Goal: Task Accomplishment & Management: Complete application form

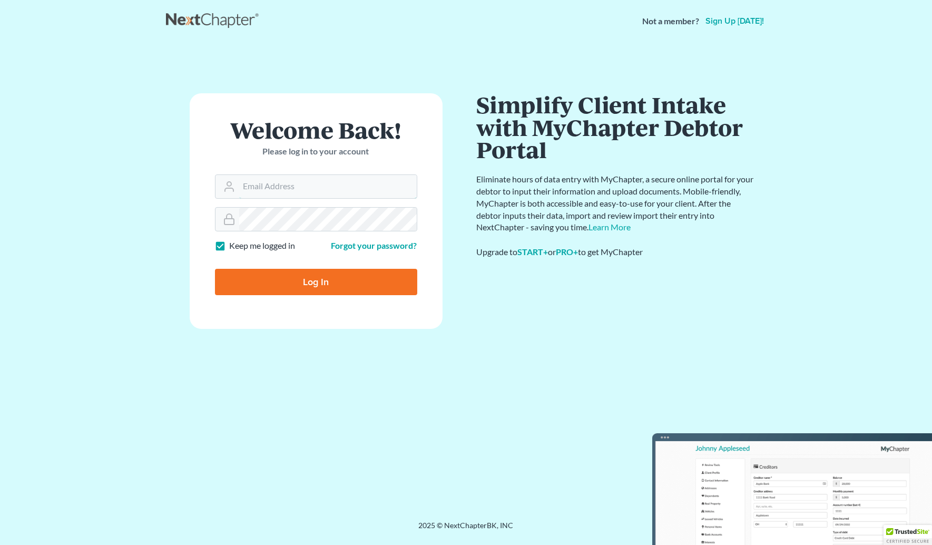
type input "[EMAIL_ADDRESS][DOMAIN_NAME]"
click at [336, 276] on input "Log In" at bounding box center [316, 282] width 202 height 26
type input "Thinking..."
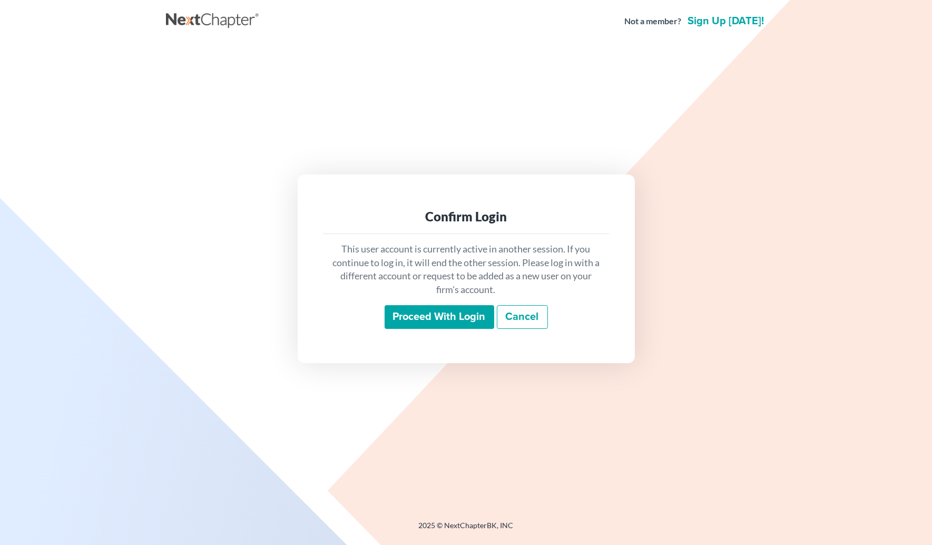
click at [454, 319] on input "Proceed with login" at bounding box center [440, 317] width 110 height 24
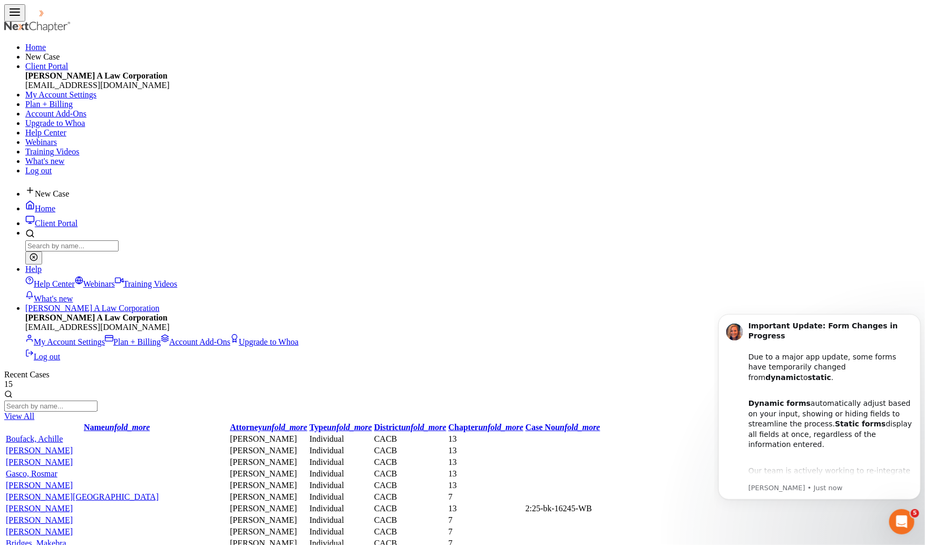
click at [69, 189] on span "New Case" at bounding box center [52, 193] width 34 height 9
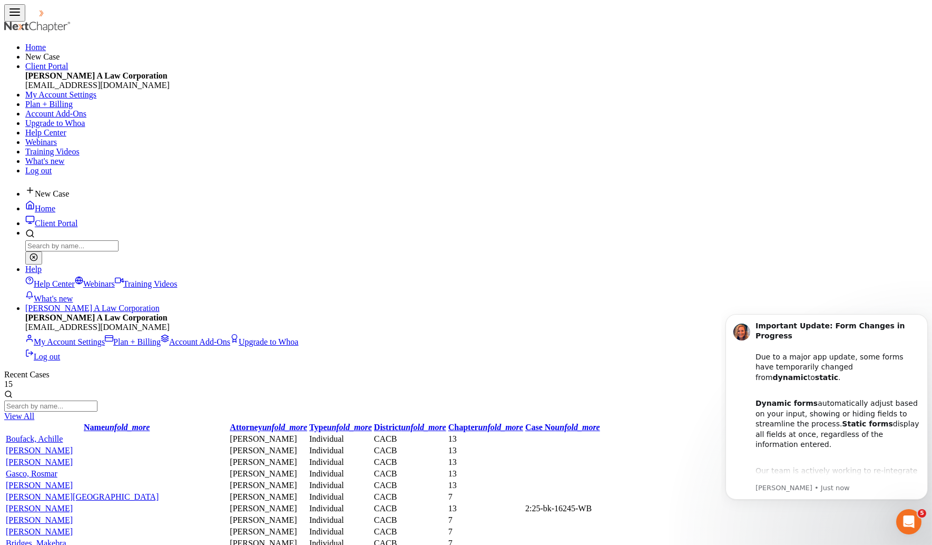
select select "7"
drag, startPoint x: 352, startPoint y: 124, endPoint x: 344, endPoint y: 112, distance: 14.2
type input "Ida"
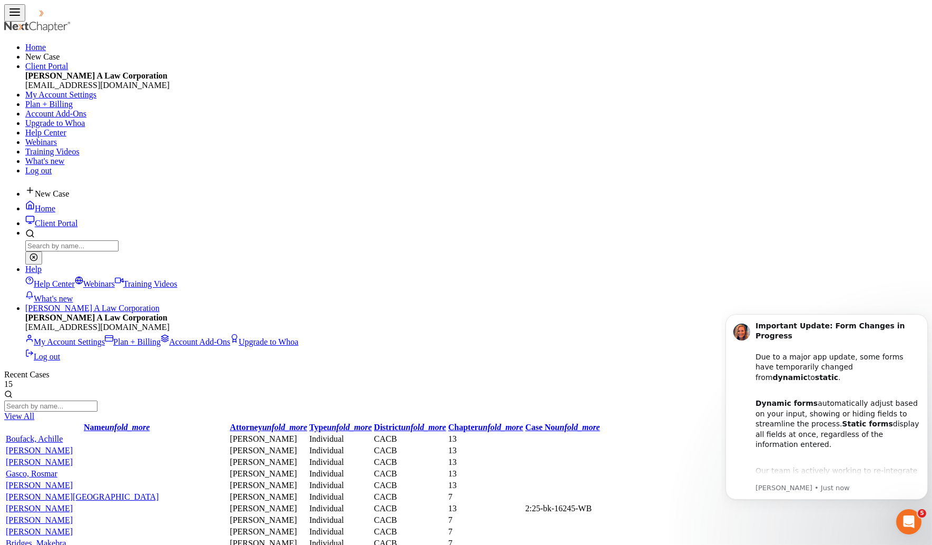
type input "Jackson"
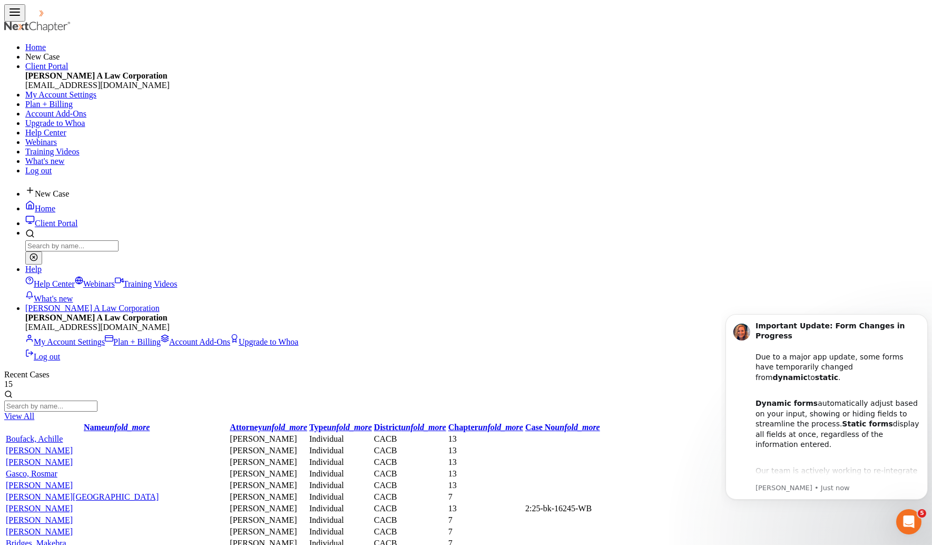
select select "3"
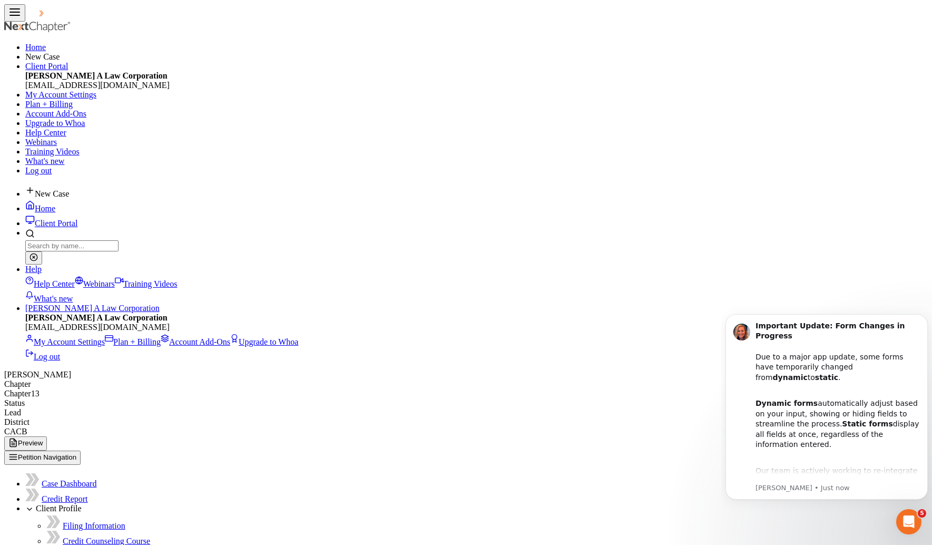
type input "6696-306-3166"
drag, startPoint x: 377, startPoint y: 152, endPoint x: 377, endPoint y: 158, distance: 6.3
select select "0"
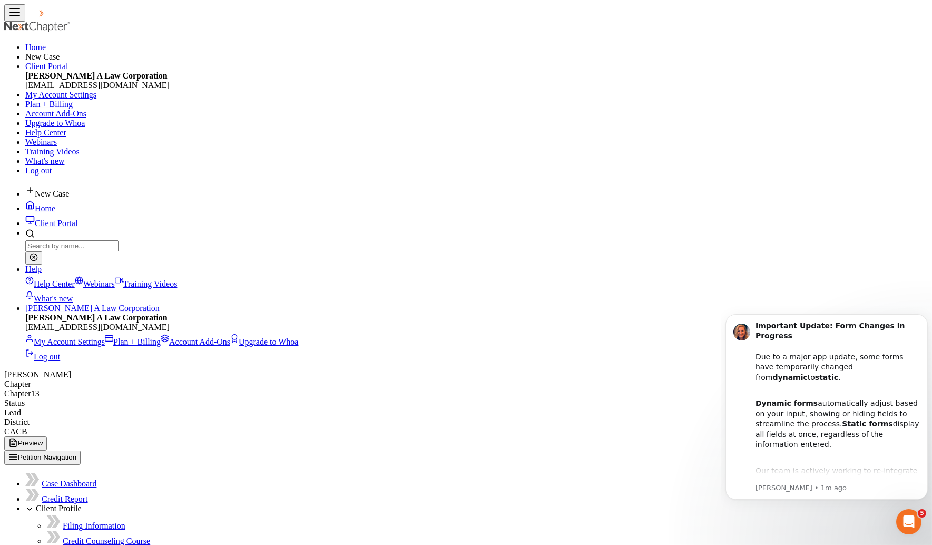
select select "0"
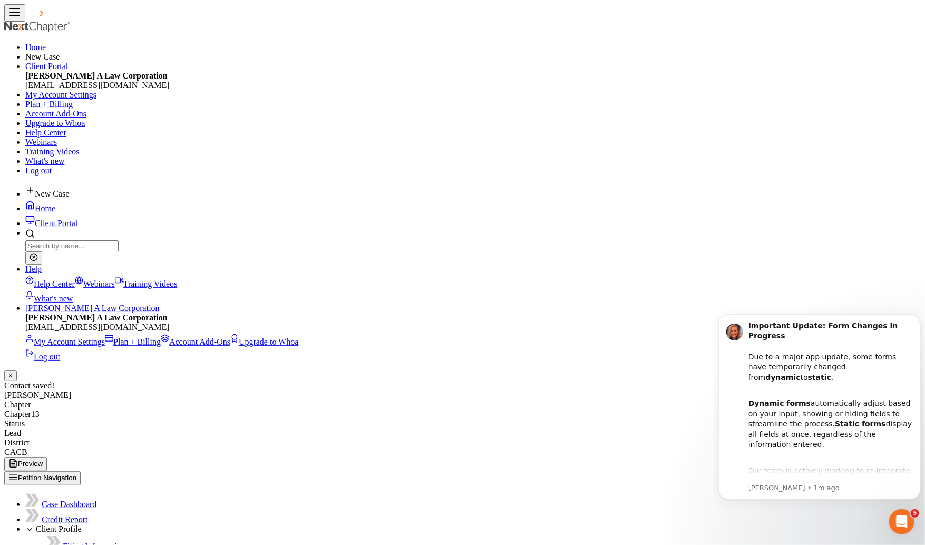
select select "0"
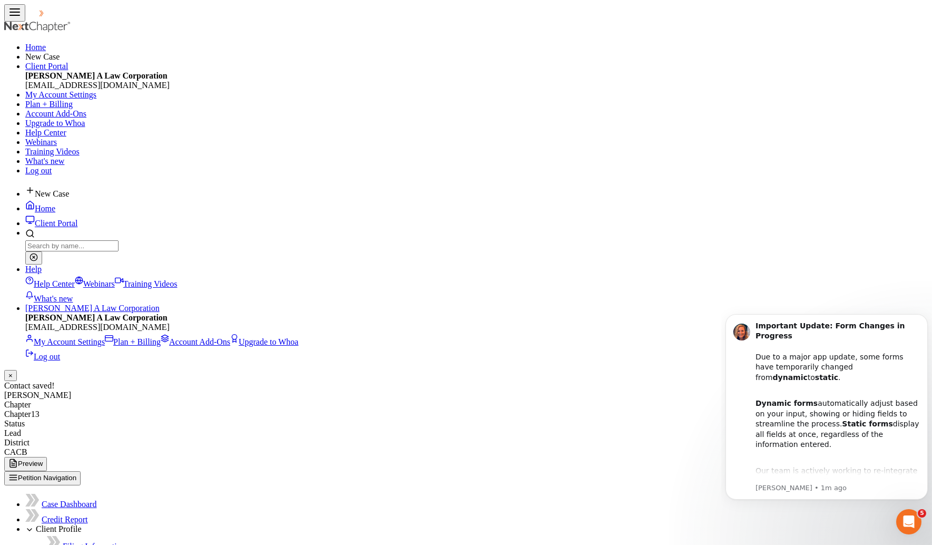
drag, startPoint x: 414, startPoint y: 108, endPoint x: 335, endPoint y: 105, distance: 78.6
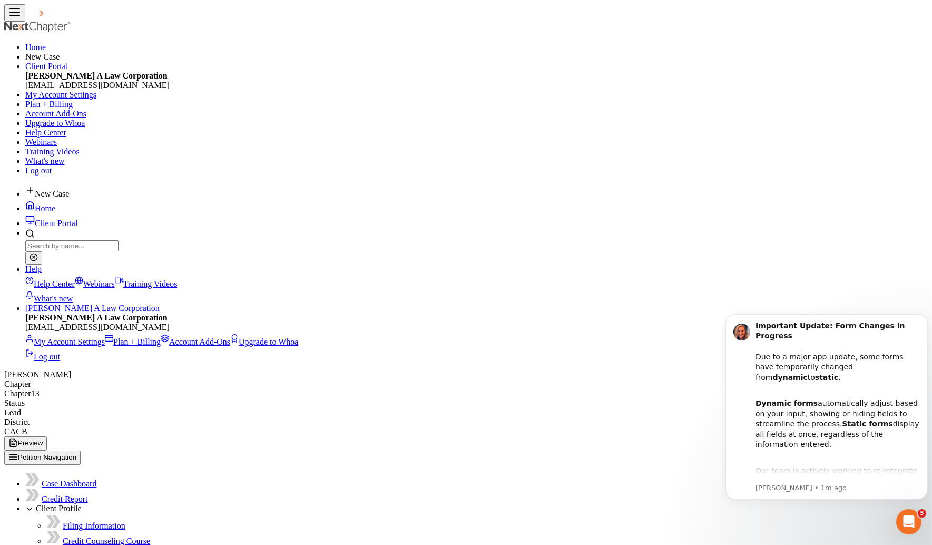
type input "669-306-3166"
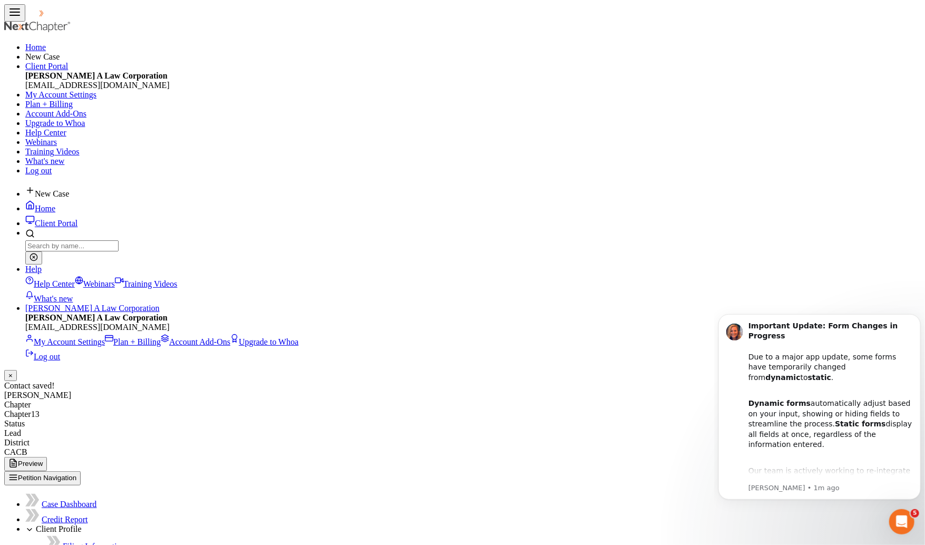
select select "0"
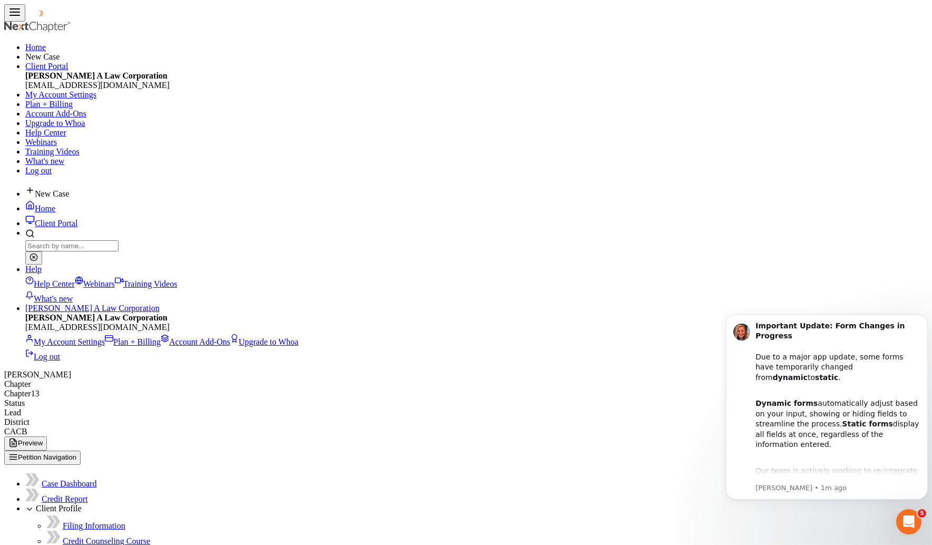
type input "idajay13@yahoo.com"
select select "0"
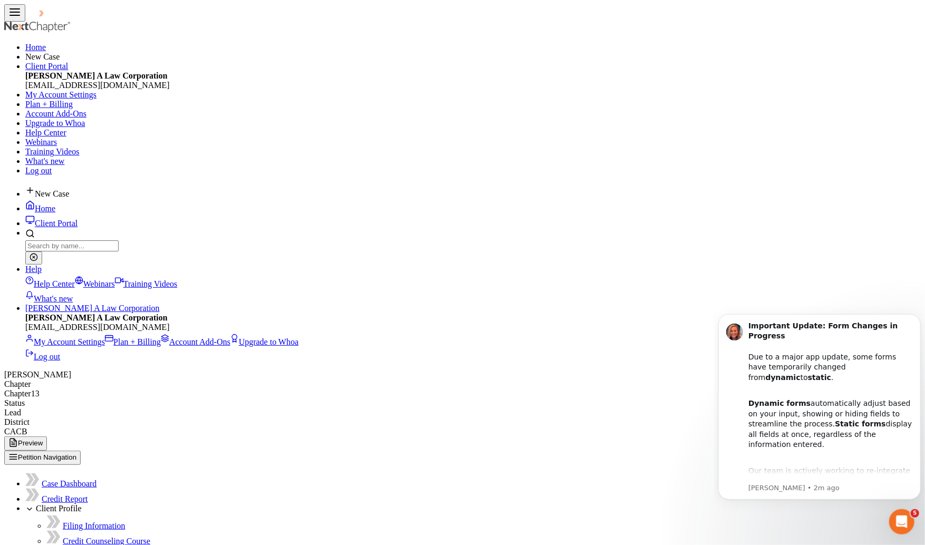
select select "0"
type input "8080"
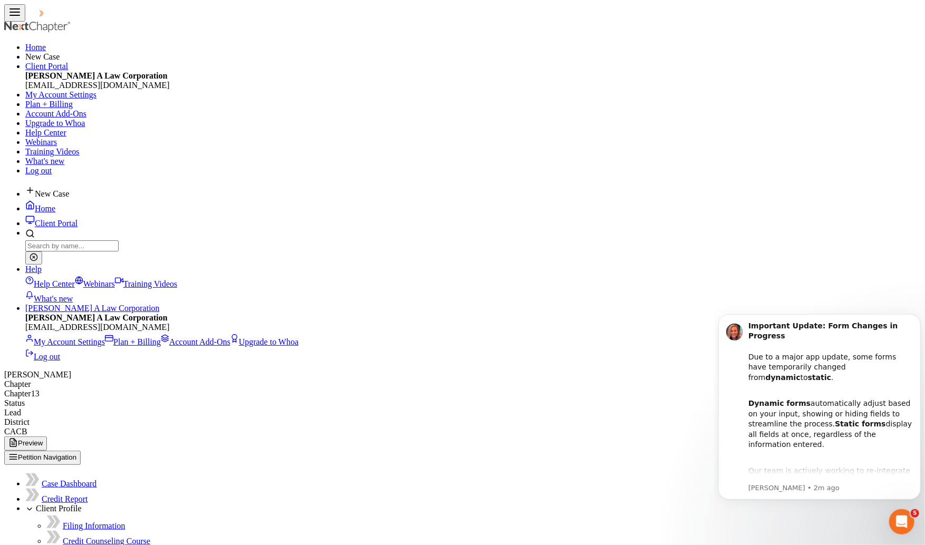
select select "2"
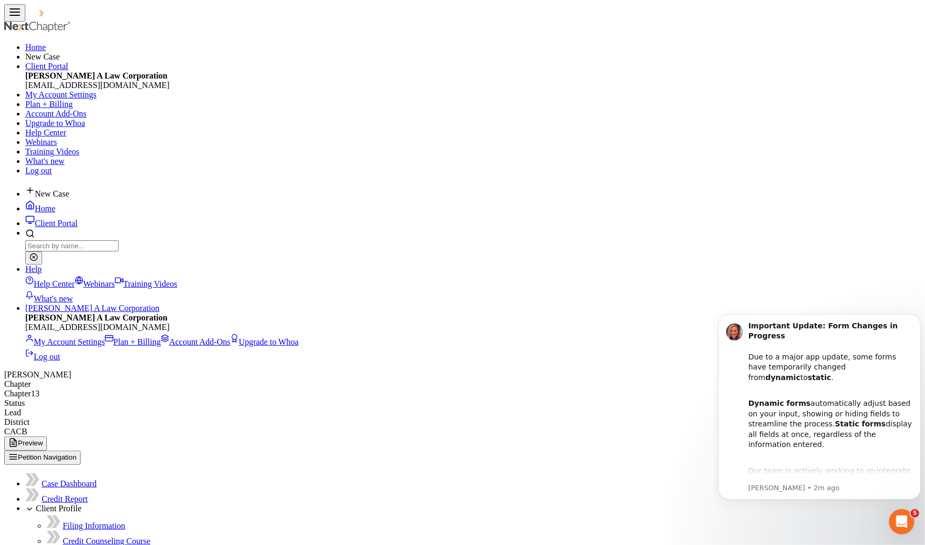
select select "0"
type input "4931 Ruth Ave, #202"
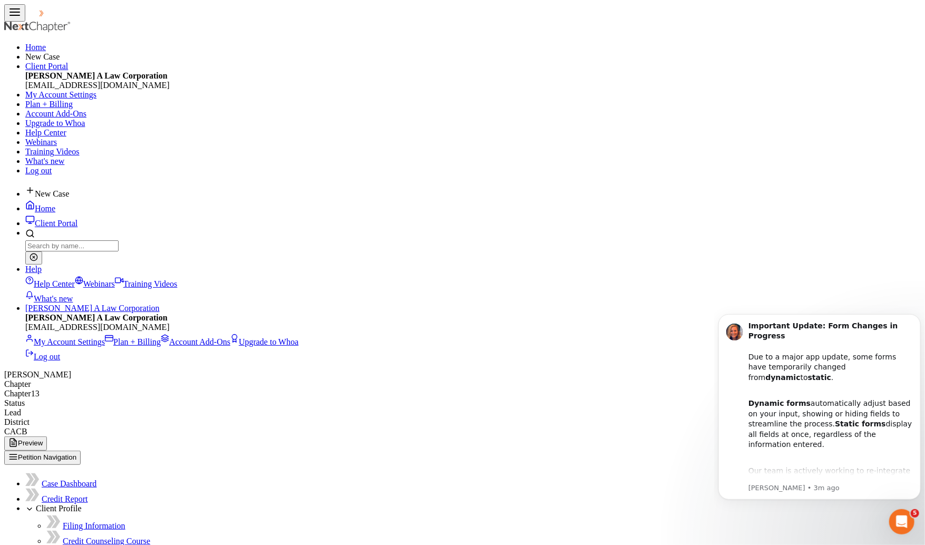
type input "Long Beach"
select select "4"
type input "90805"
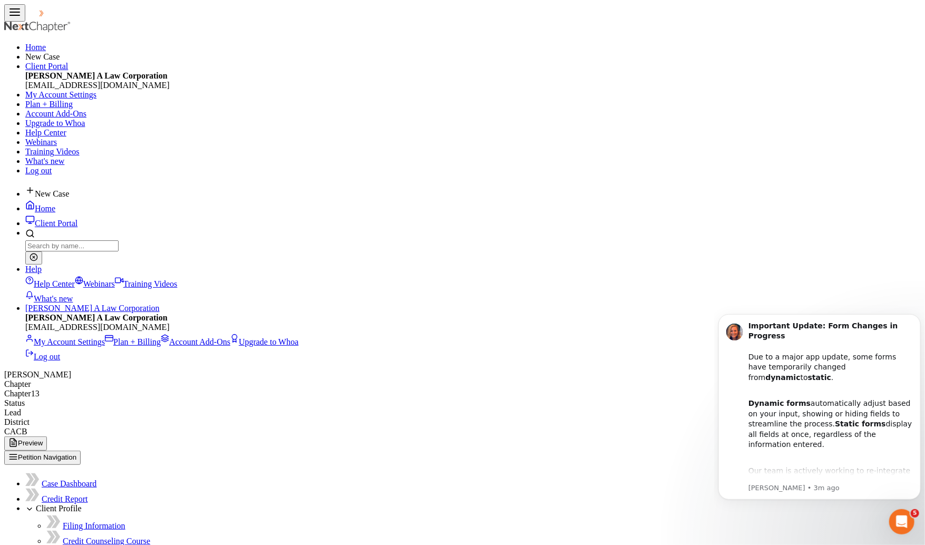
select select "18"
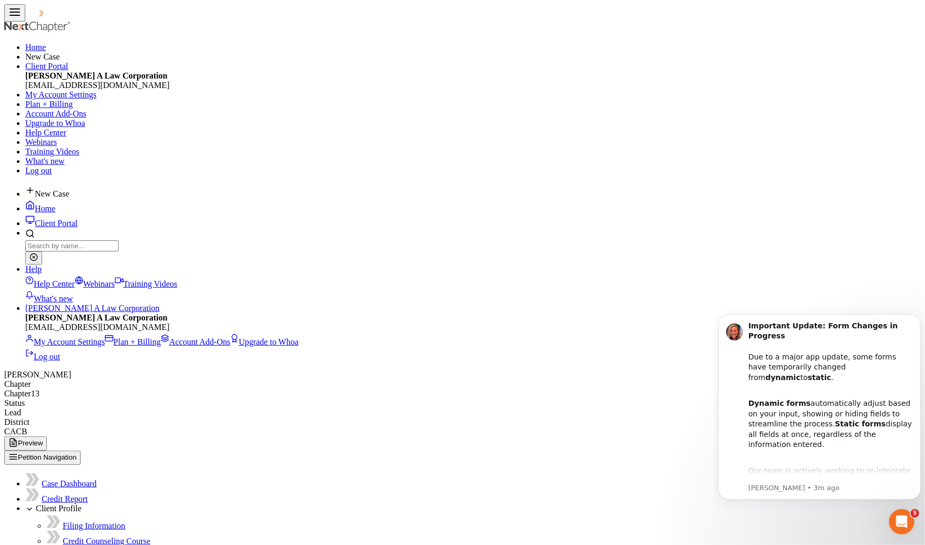
radio input "true"
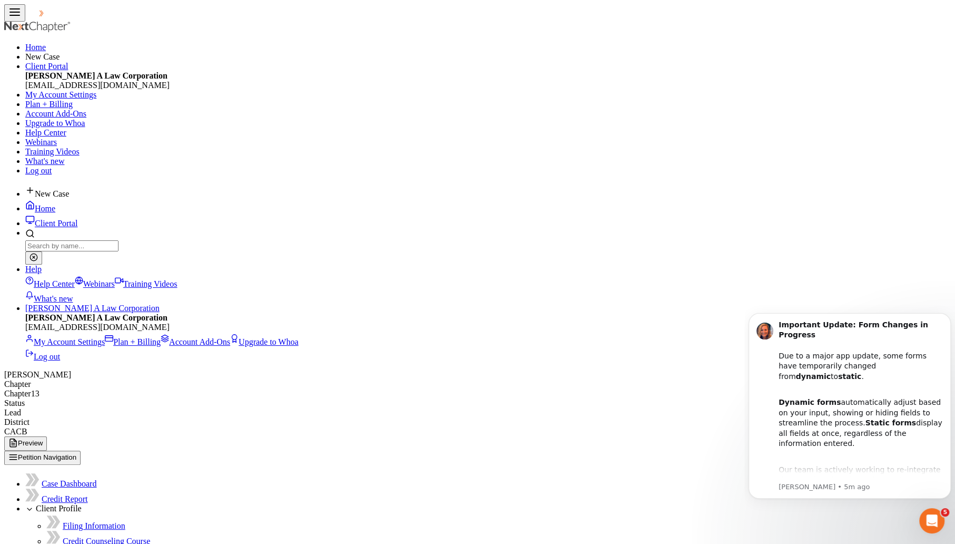
type input "Son"
type input "9"
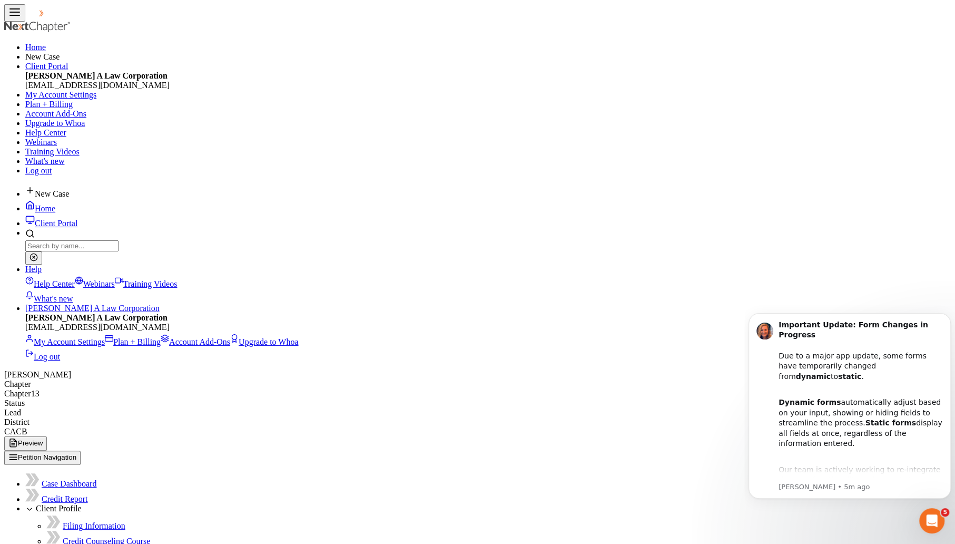
radio input "true"
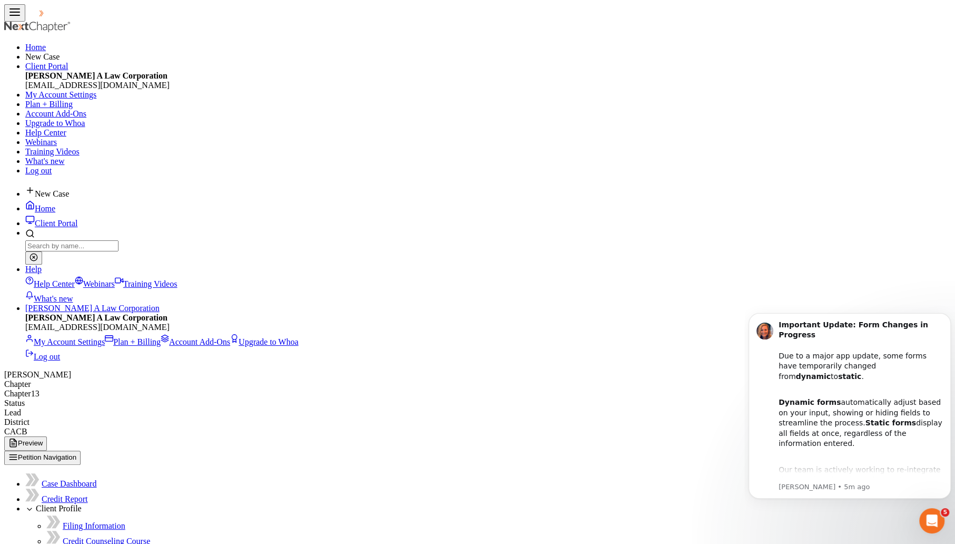
type input "Daughter"
type input "14"
radio input "true"
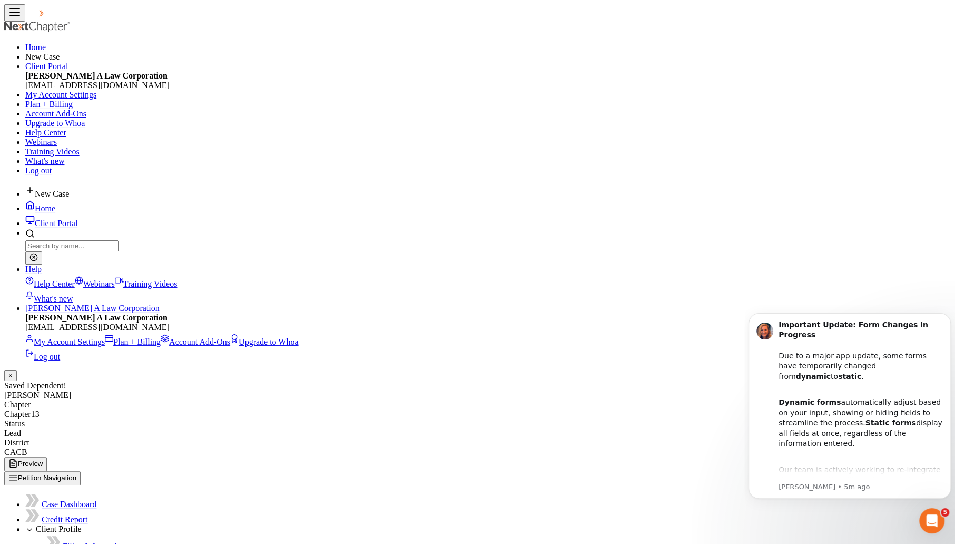
drag, startPoint x: 447, startPoint y: 446, endPoint x: 450, endPoint y: 451, distance: 5.9
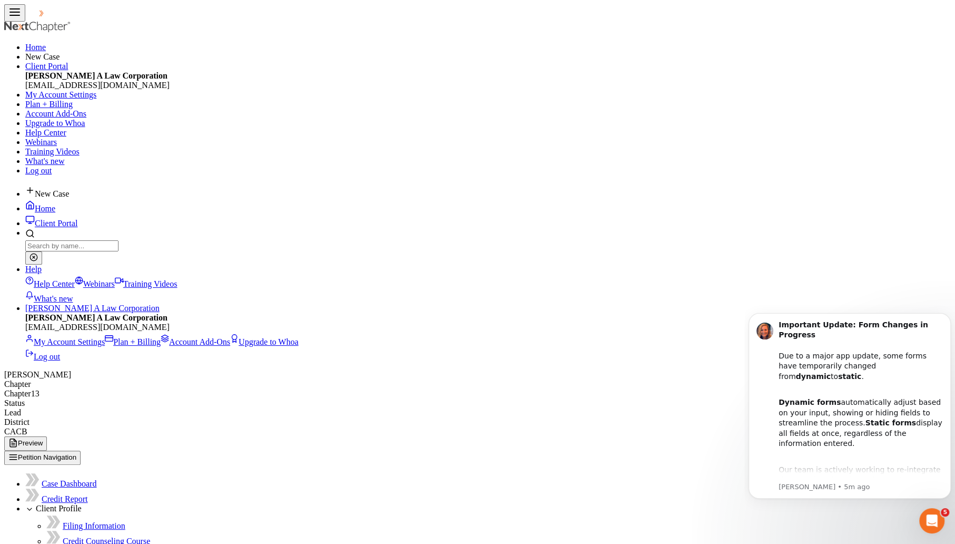
select select "0"
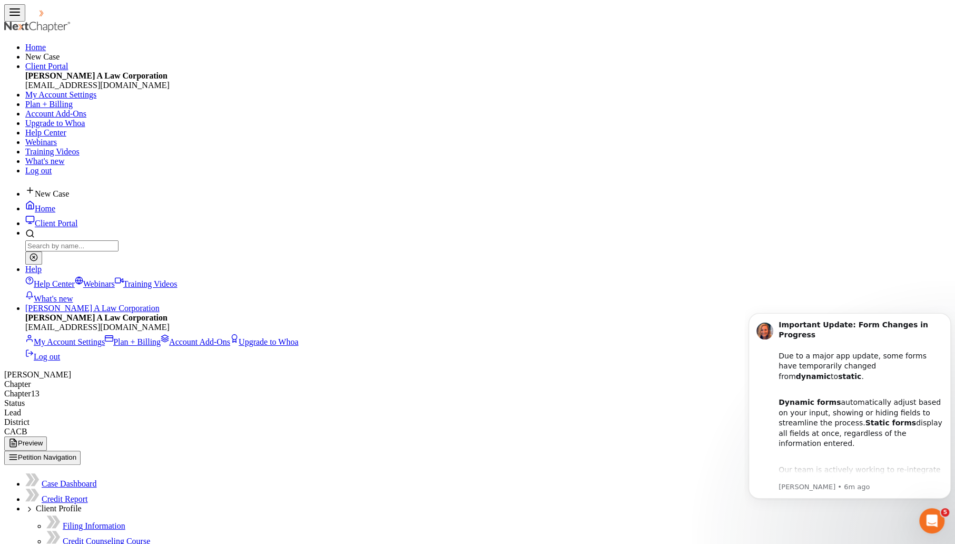
select select "0"
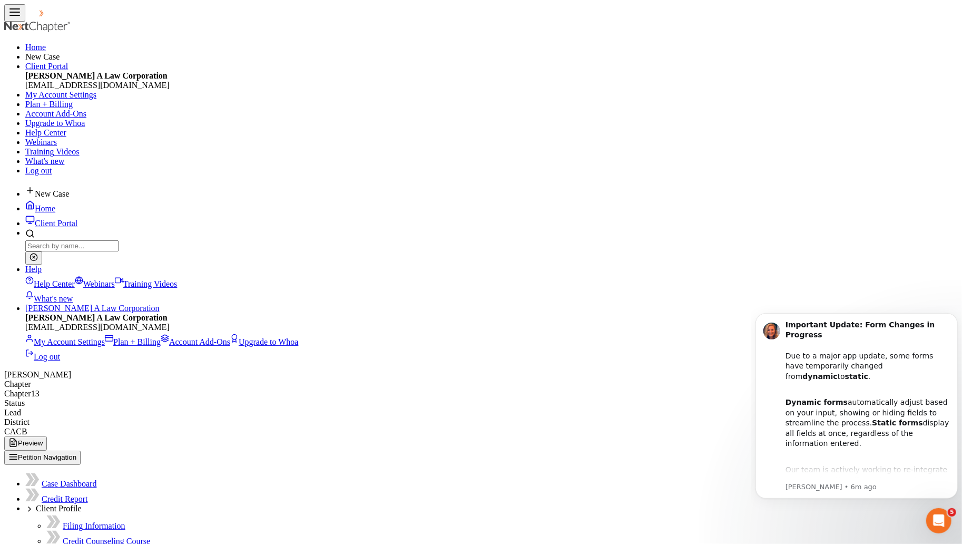
select select "12"
type input "Toyota"
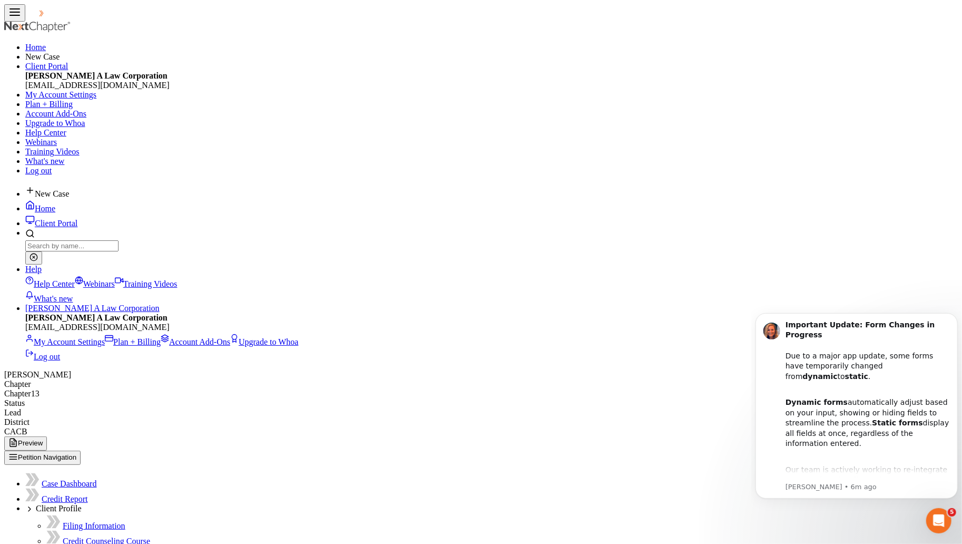
type input "Camry"
drag, startPoint x: 280, startPoint y: 193, endPoint x: 274, endPoint y: 189, distance: 7.9
type input "5"
type input "5.00"
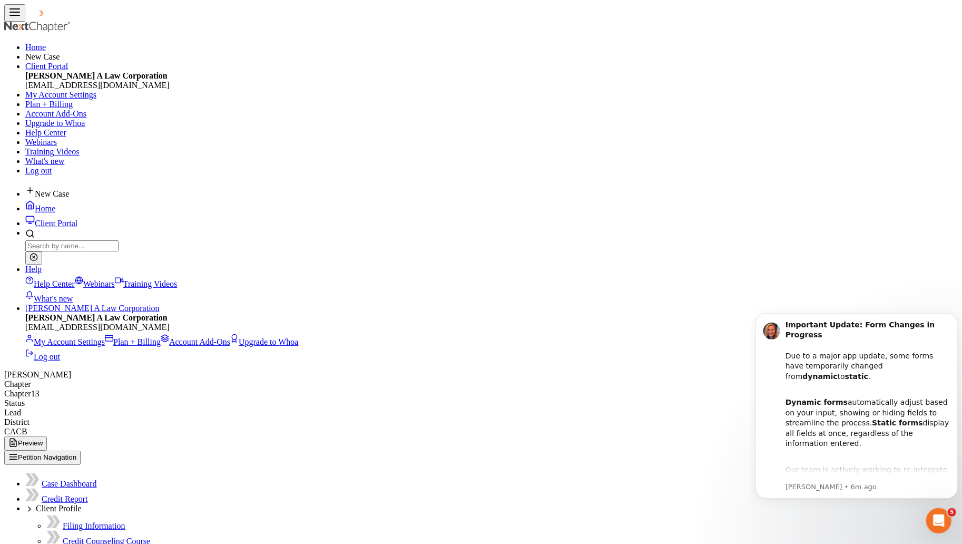
type input "50"
type input "50.00"
type input "500"
type input "500.00"
type input "5000"
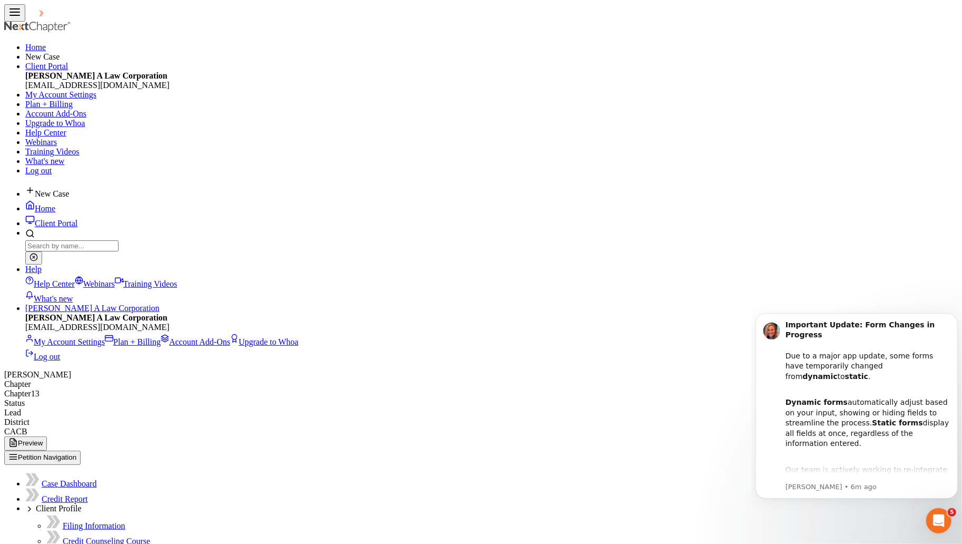
type input "5,000.00"
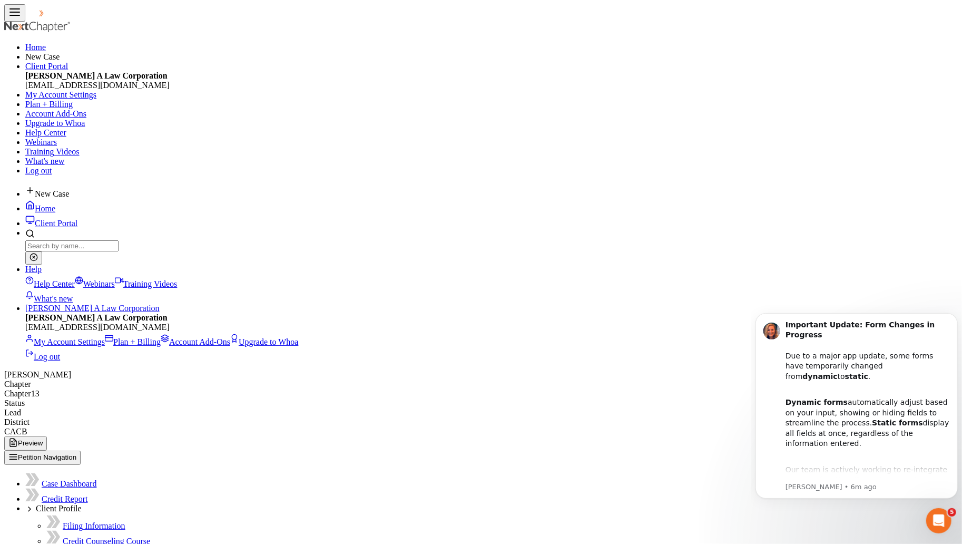
drag, startPoint x: 685, startPoint y: 295, endPoint x: 652, endPoint y: 292, distance: 32.8
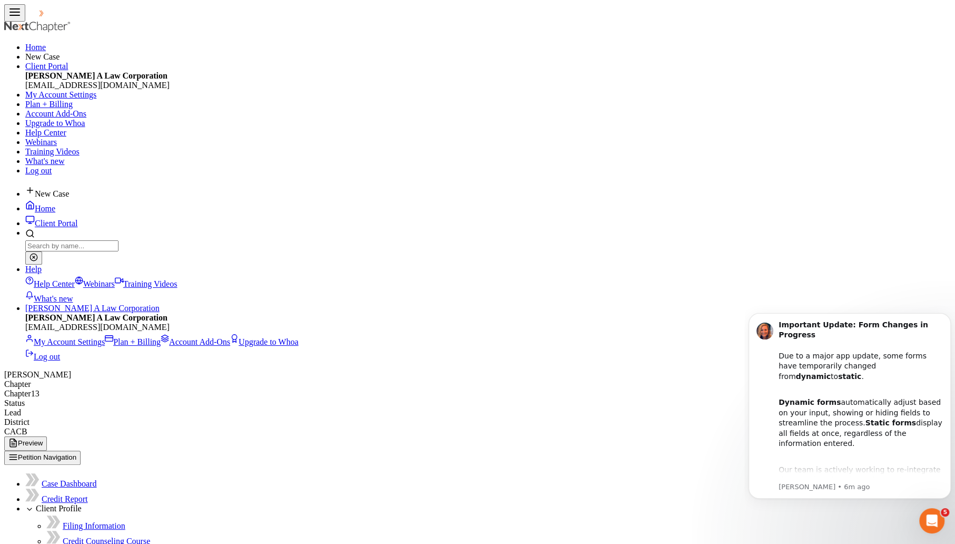
select select "1"
select select "0"
select select "3"
select select "7"
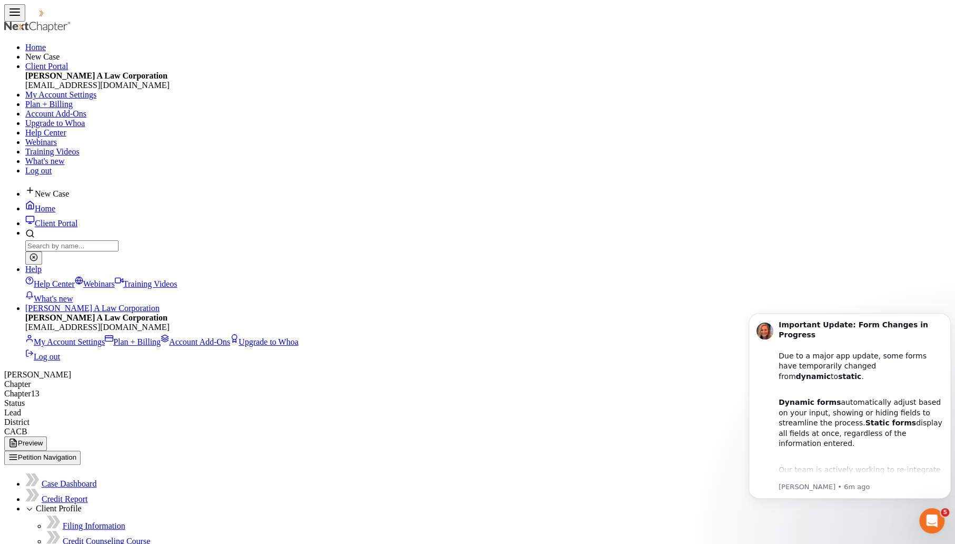
select select "4"
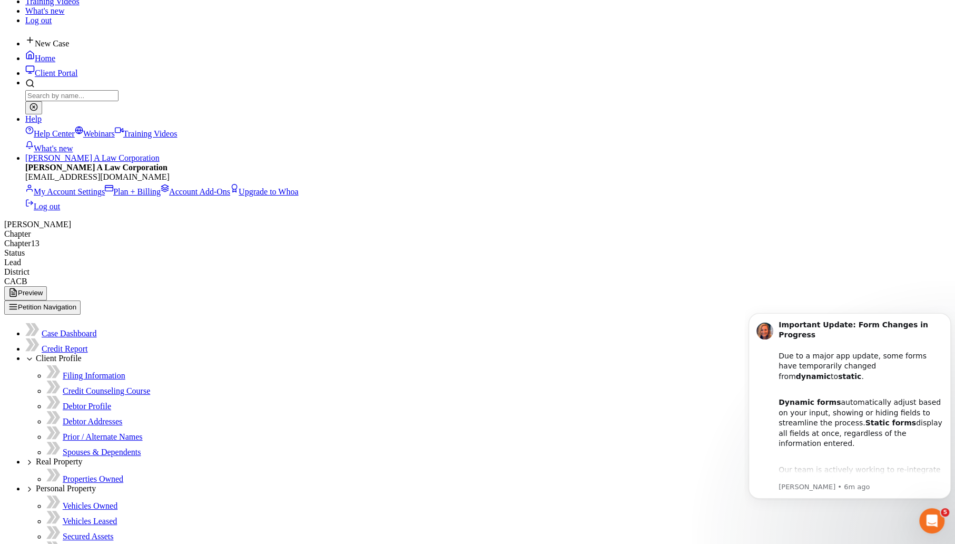
scroll to position [151, 0]
drag, startPoint x: 738, startPoint y: 430, endPoint x: 729, endPoint y: 442, distance: 14.8
select select "0"
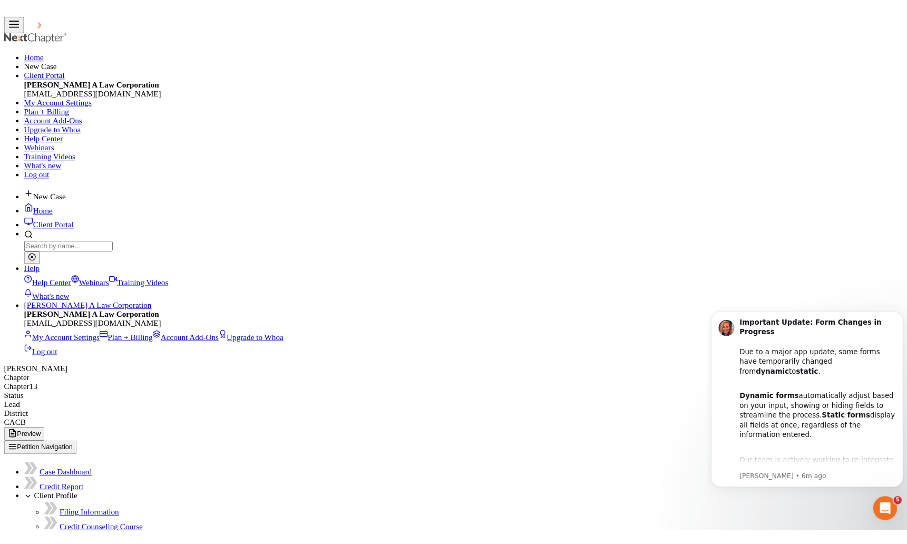
scroll to position [0, 0]
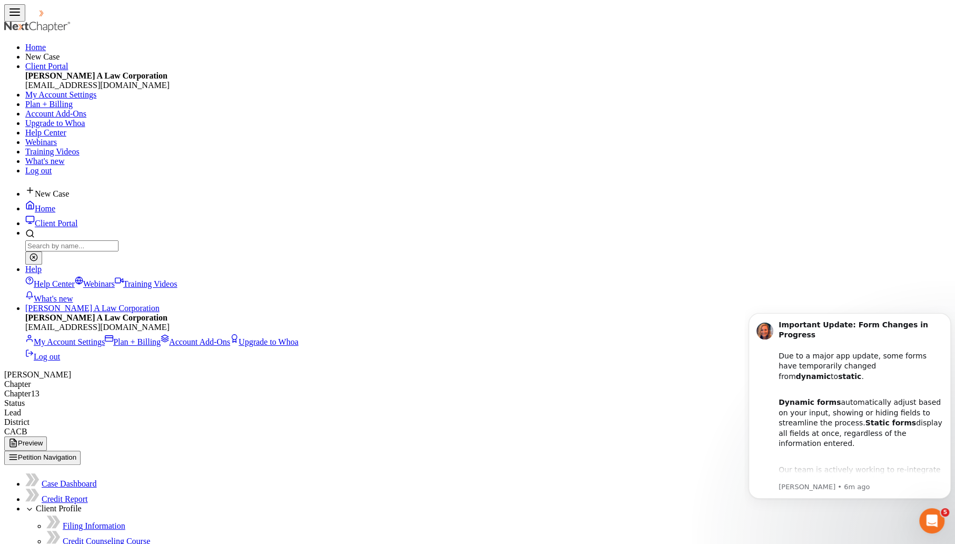
drag, startPoint x: 671, startPoint y: 181, endPoint x: 660, endPoint y: 194, distance: 17.2
select select "0"
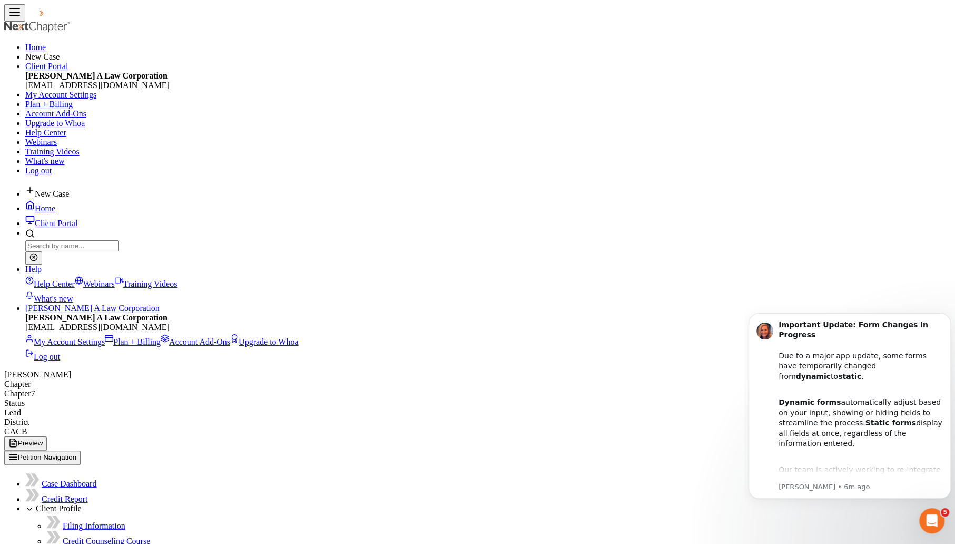
drag, startPoint x: 306, startPoint y: 228, endPoint x: 300, endPoint y: 235, distance: 9.0
select select "0"
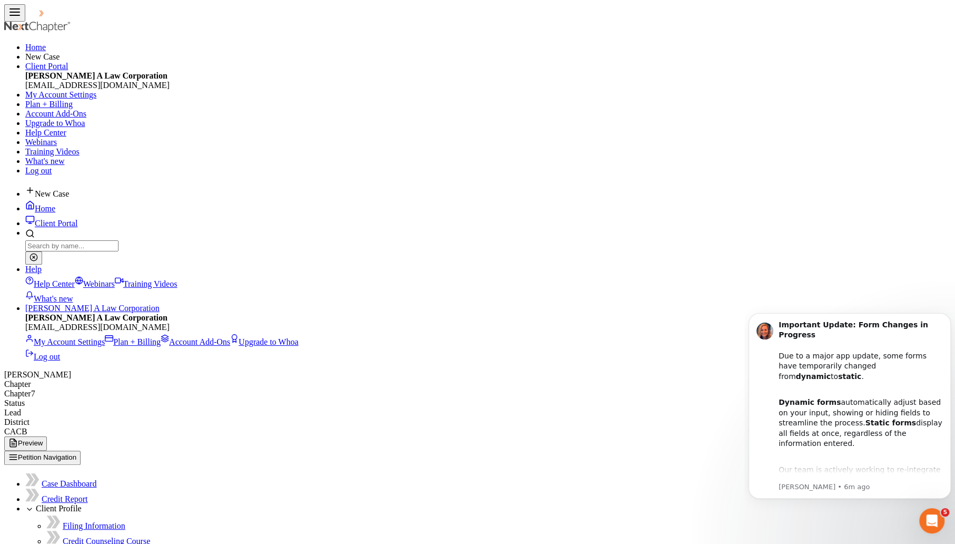
select select "0"
select select "12"
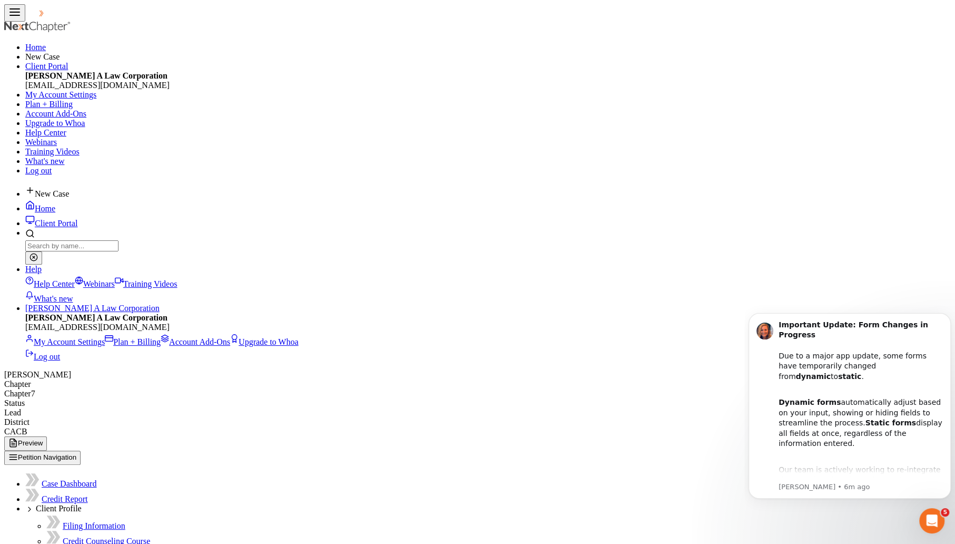
select select "0"
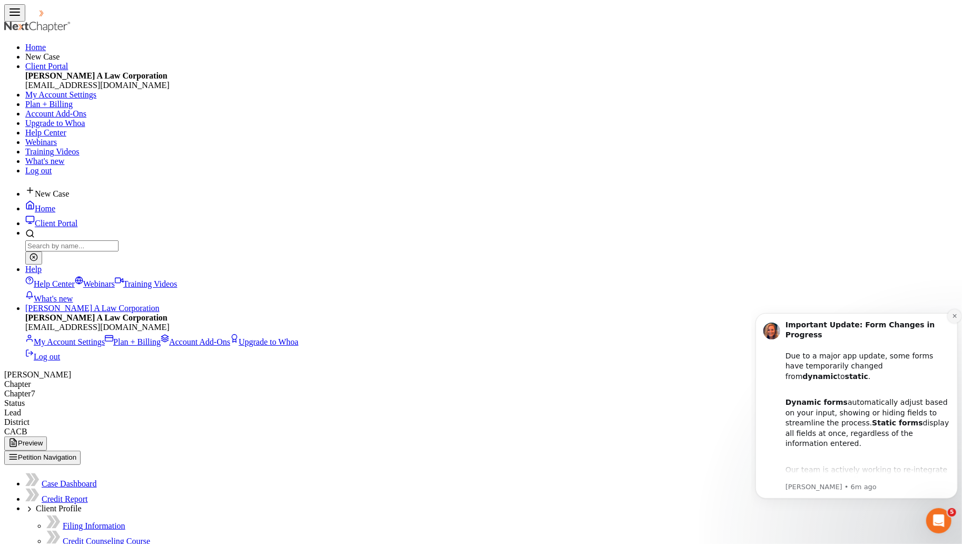
click at [932, 311] on button "Dismiss notification" at bounding box center [955, 316] width 14 height 14
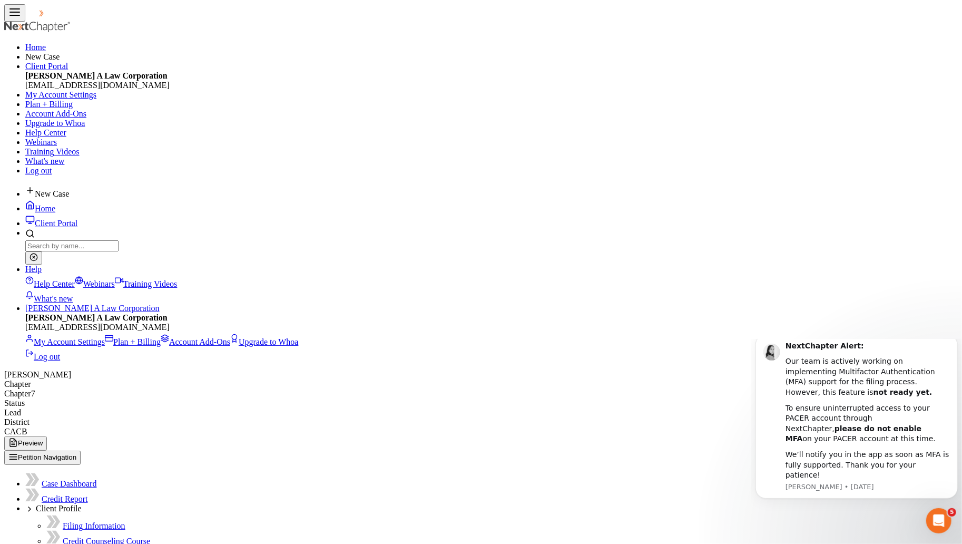
type input "5,000.00"
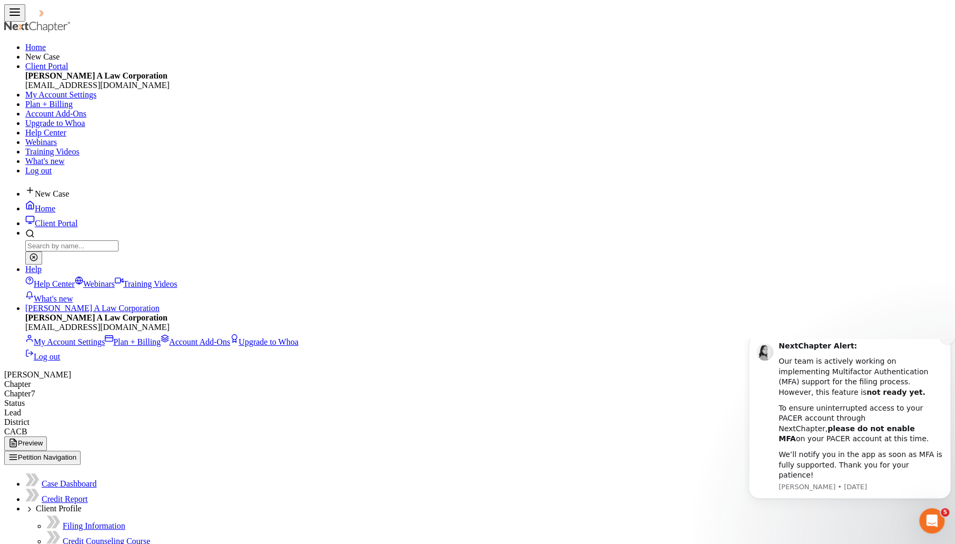
click at [932, 339] on icon "Dismiss notification" at bounding box center [948, 337] width 4 height 4
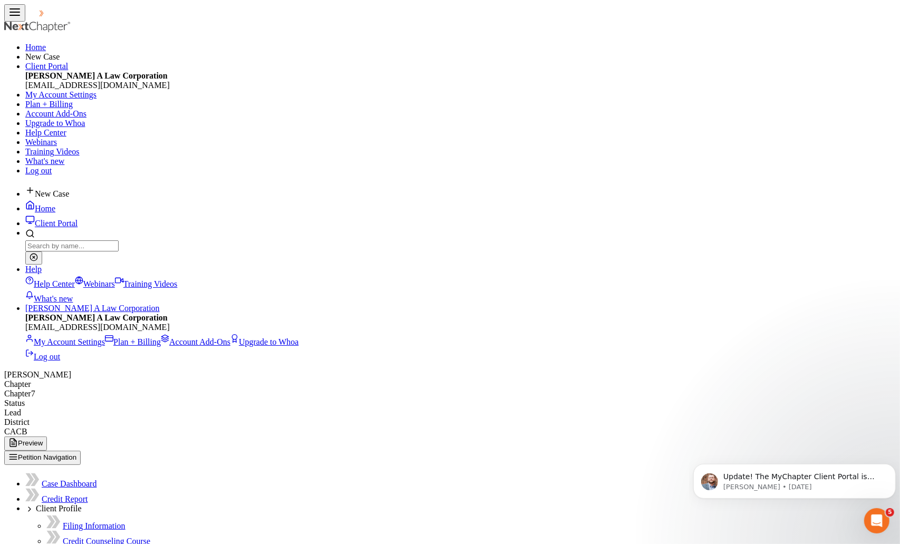
drag, startPoint x: 832, startPoint y: 173, endPoint x: 827, endPoint y: 179, distance: 7.2
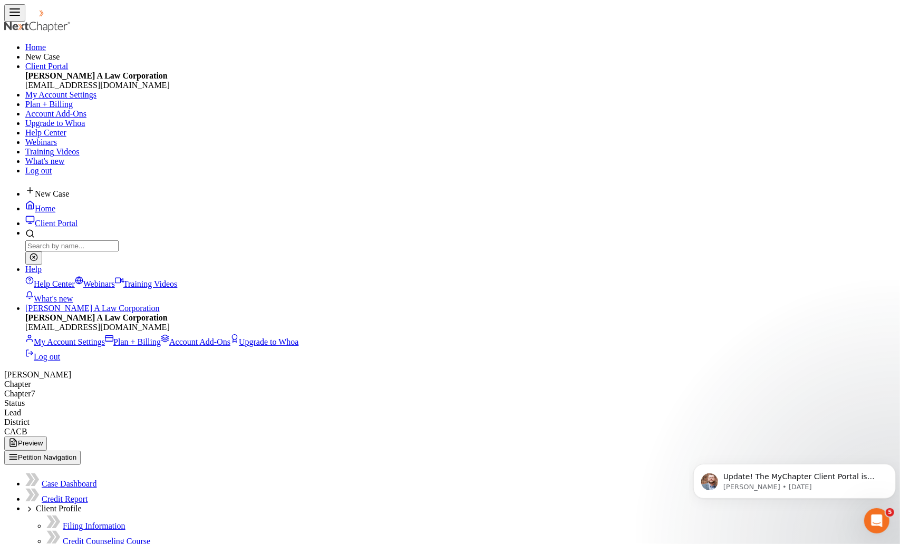
select select "clothing"
select select "0"
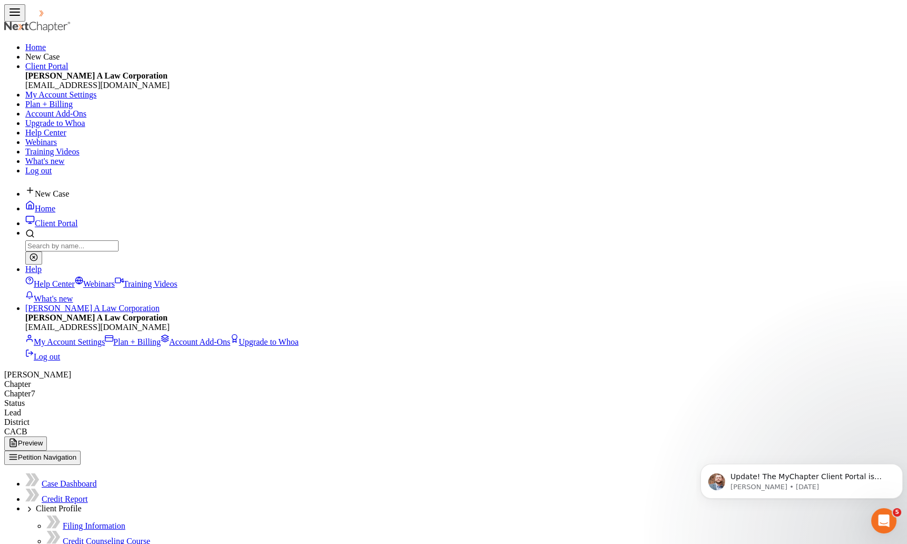
type textarea "Clothes"
type input "100.00"
drag, startPoint x: 597, startPoint y: 199, endPoint x: 515, endPoint y: 204, distance: 81.9
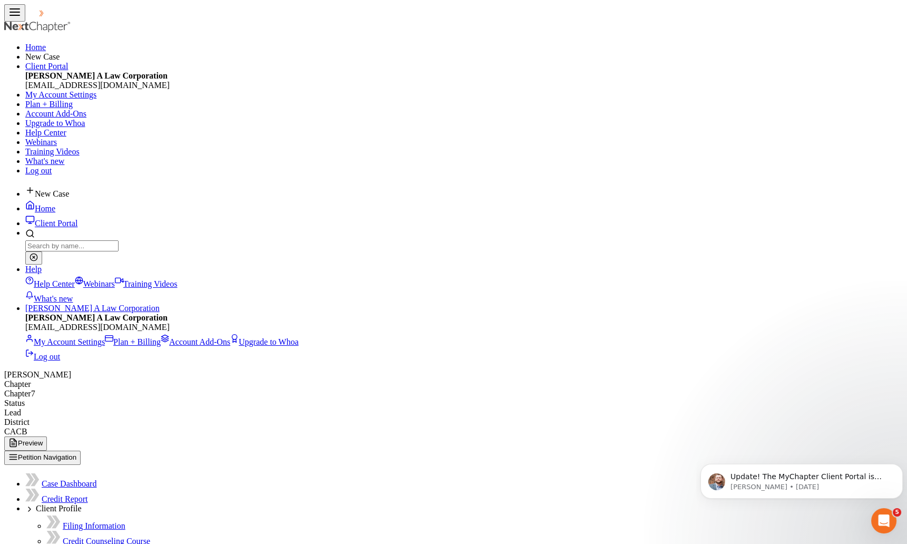
type input "100.00"
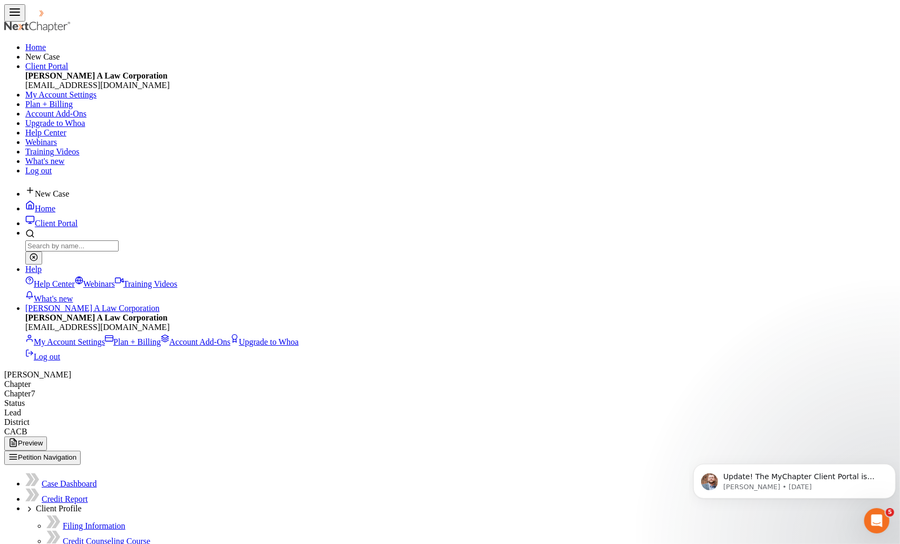
drag, startPoint x: 847, startPoint y: 167, endPoint x: 835, endPoint y: 179, distance: 16.8
select select "household_goods"
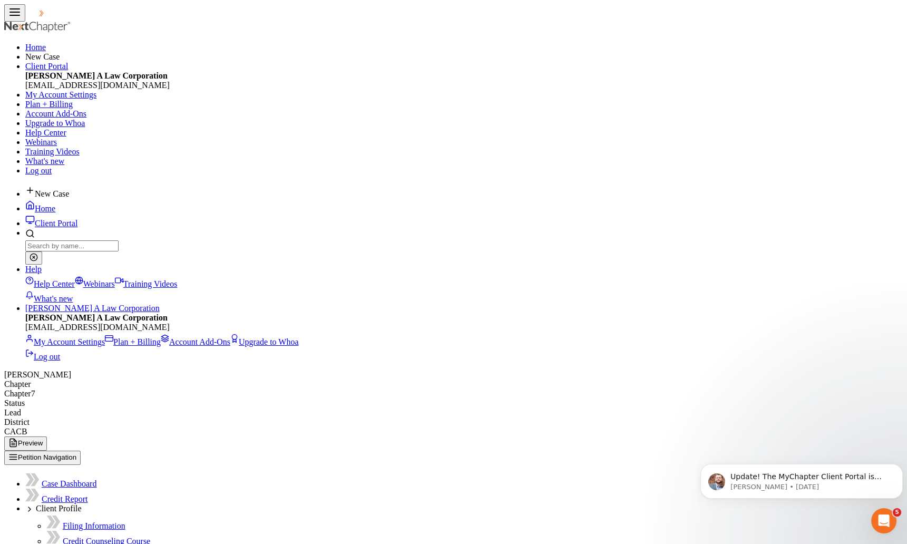
select select "0"
type textarea "Various Household Goods"
type input "550.00"
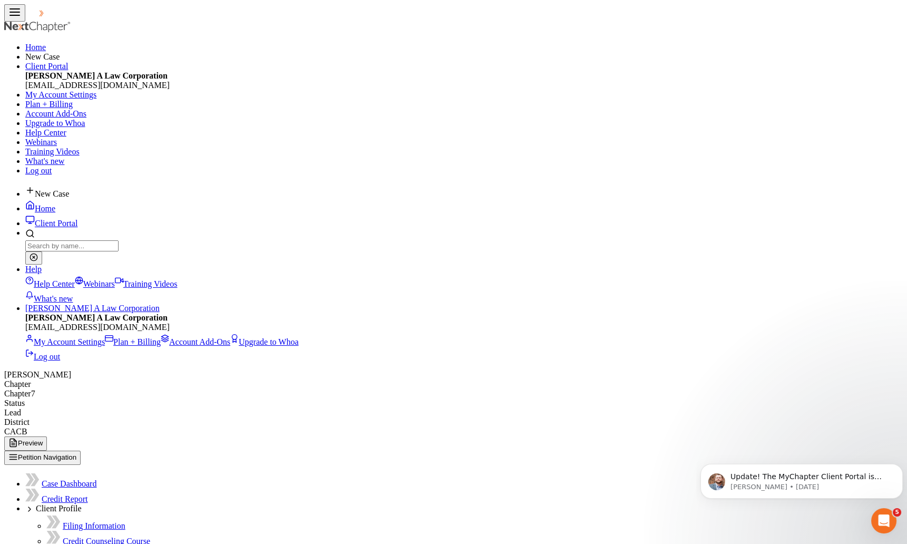
type input "550.00"
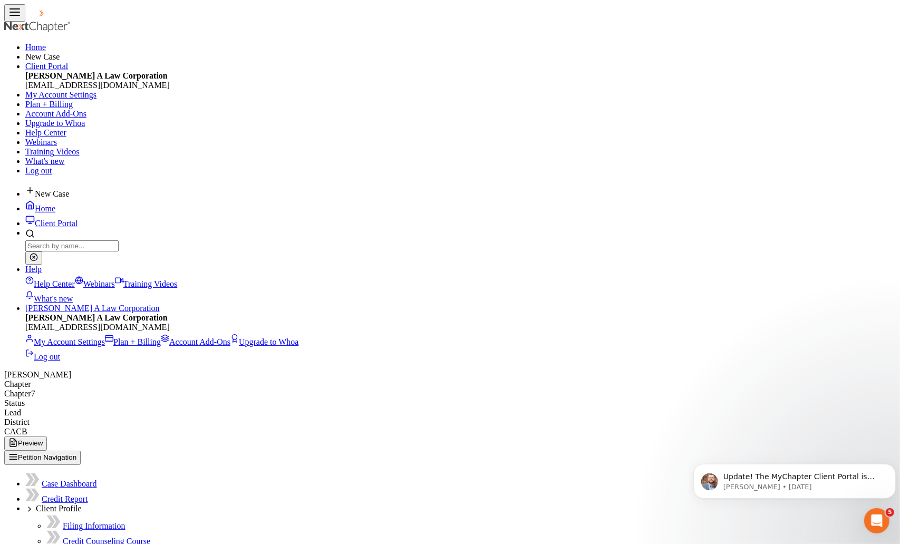
select select "jewelry"
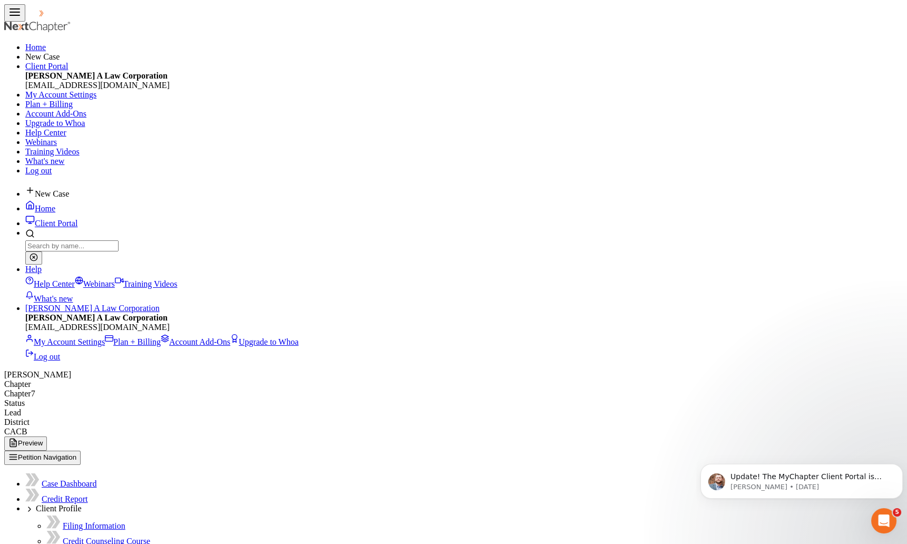
select select "0"
type textarea "Jewelry"
type input "300.00"
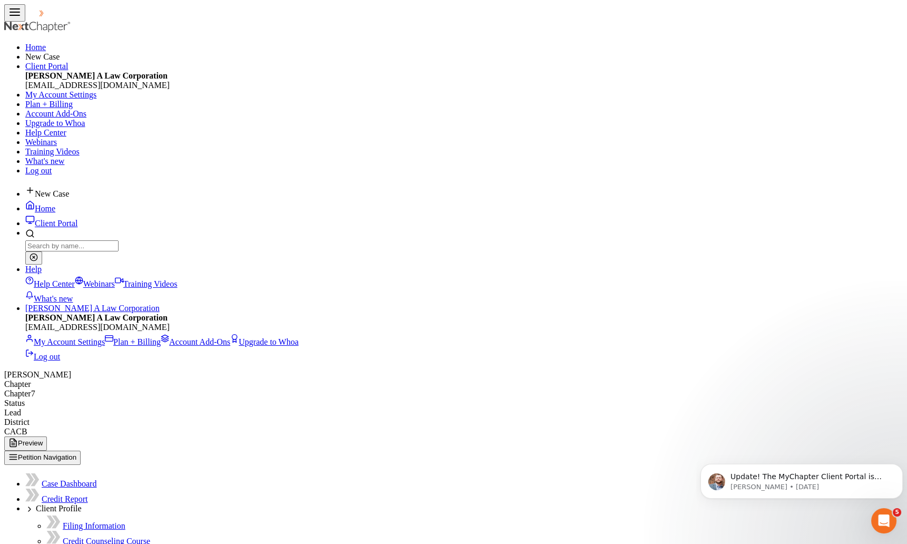
type input "300.00"
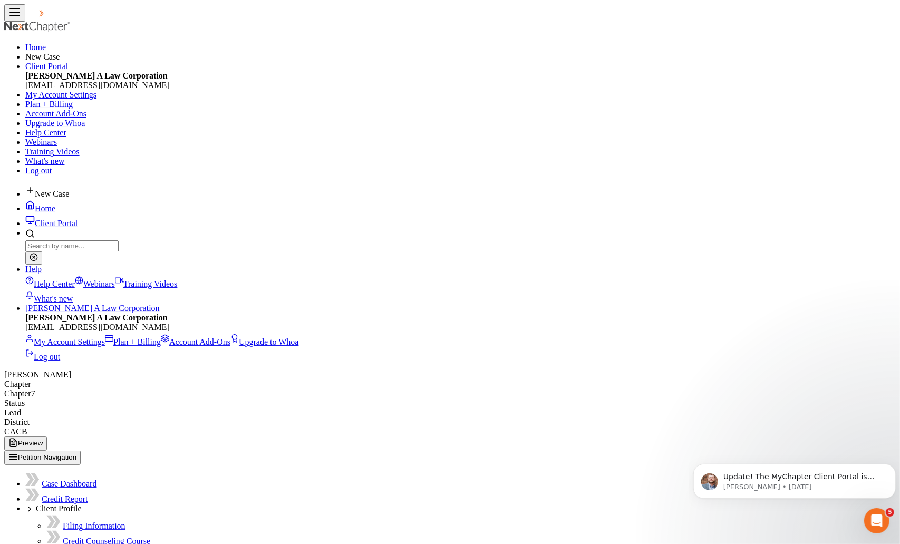
drag, startPoint x: 542, startPoint y: 160, endPoint x: 534, endPoint y: 139, distance: 22.5
select select "checking"
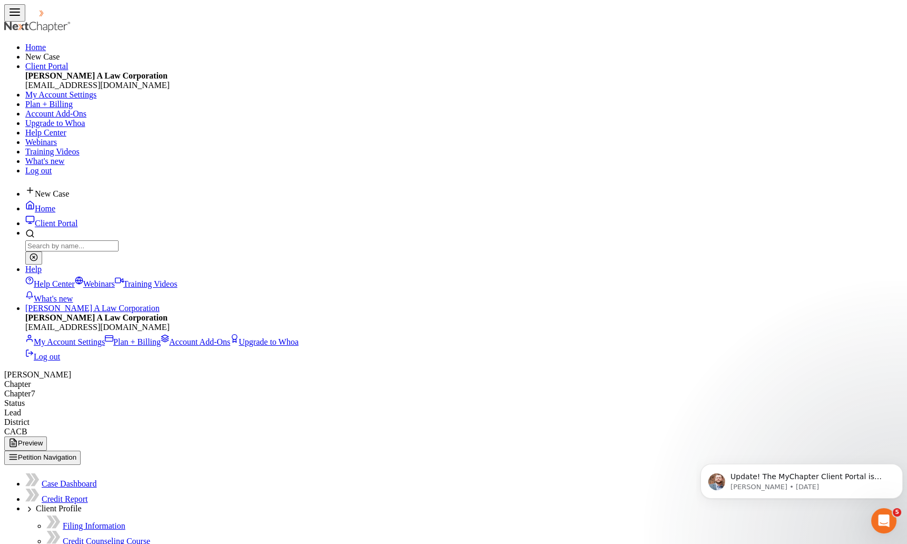
type input "Chase"
type input "100.00"
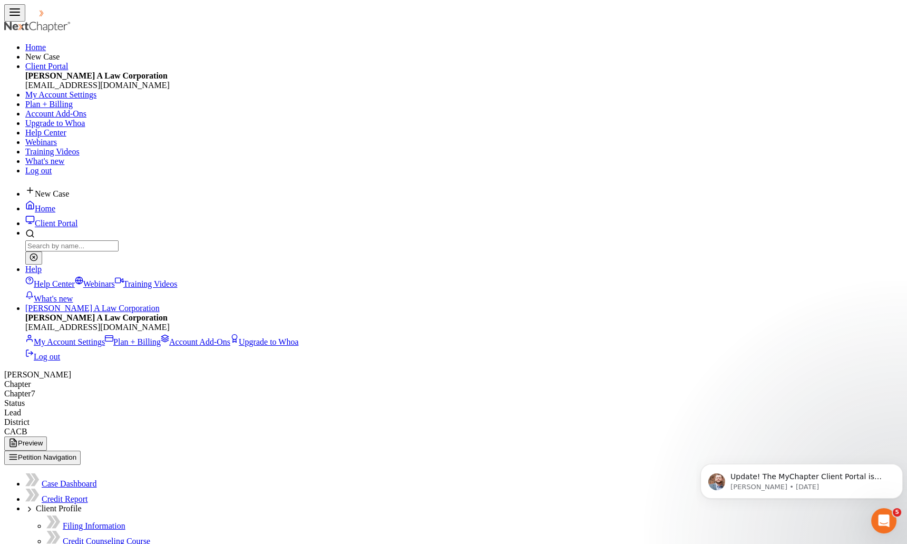
type input "100.00"
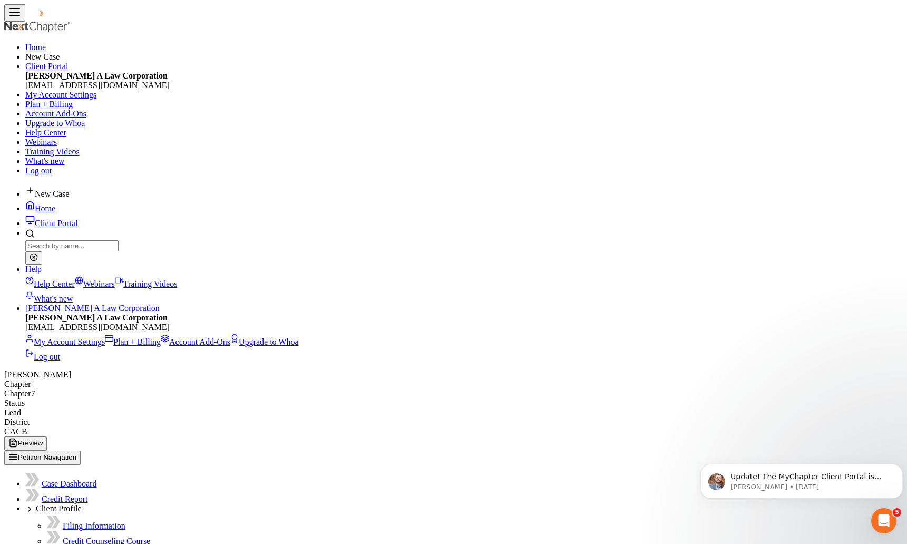
type input "Chase (child #1)"
type input "10.00"
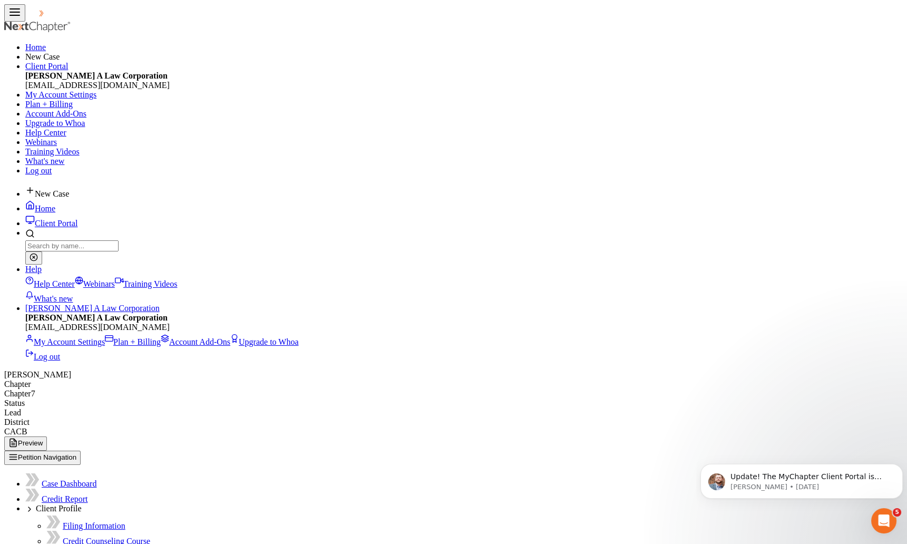
type input "10.00"
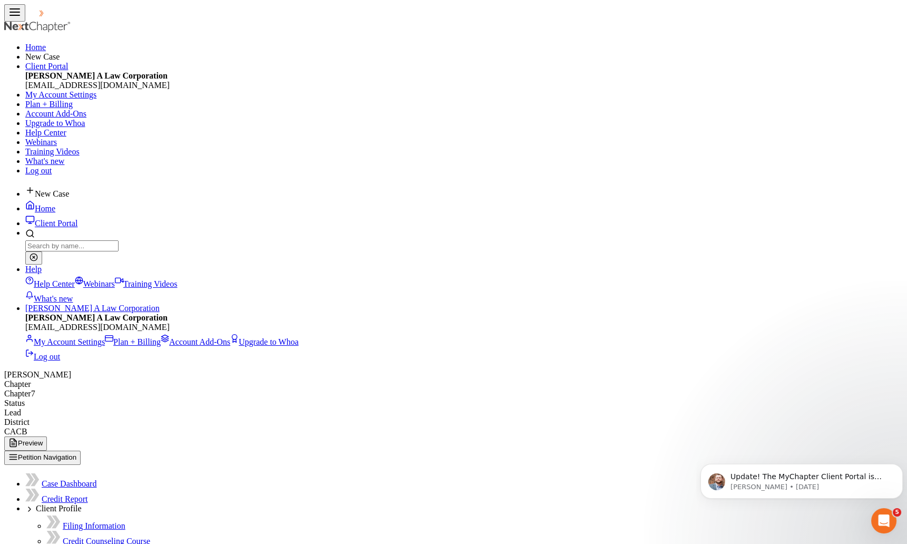
type input "Chase"
type input "100.00"
type input "Chase (child #2)"
drag, startPoint x: 401, startPoint y: 126, endPoint x: 501, endPoint y: 181, distance: 114.4
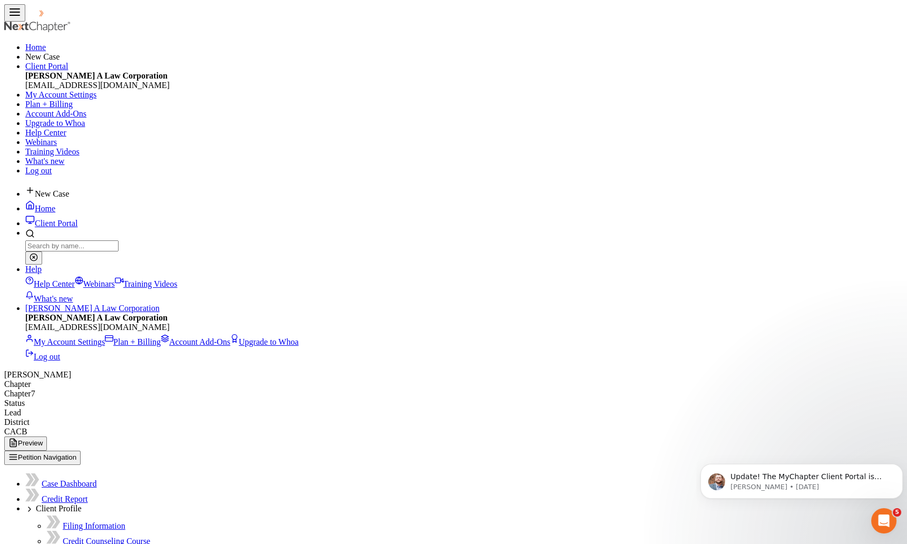
drag, startPoint x: 396, startPoint y: 329, endPoint x: 383, endPoint y: 364, distance: 37.2
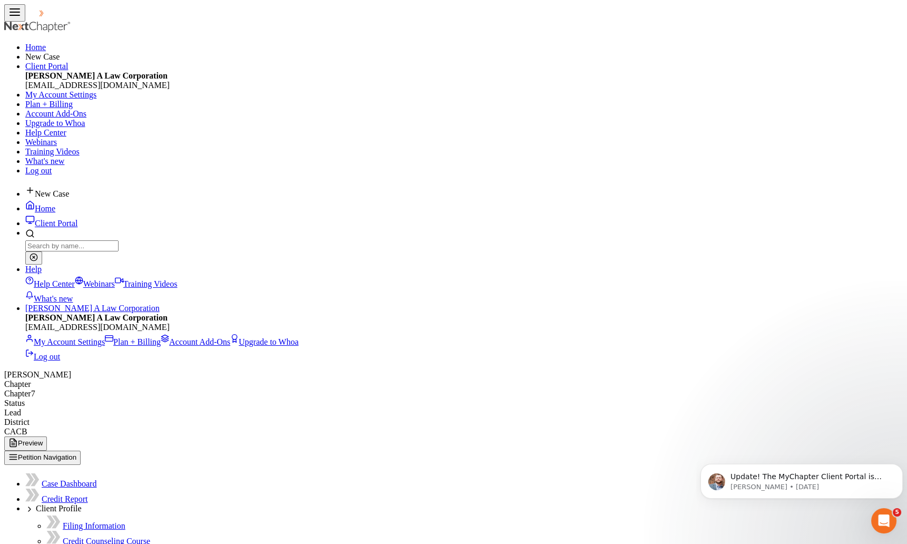
type input "100.00"
drag, startPoint x: 368, startPoint y: 376, endPoint x: 304, endPoint y: 354, distance: 68.2
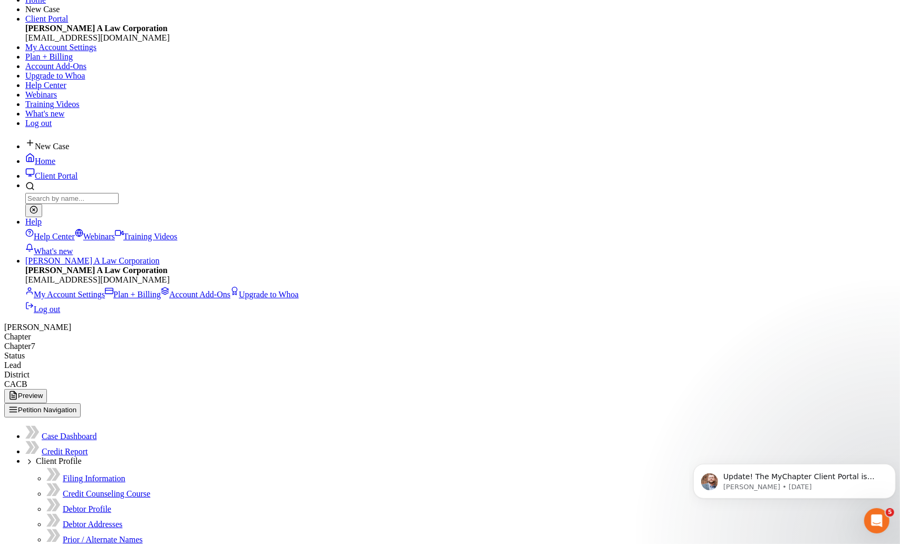
scroll to position [95, 0]
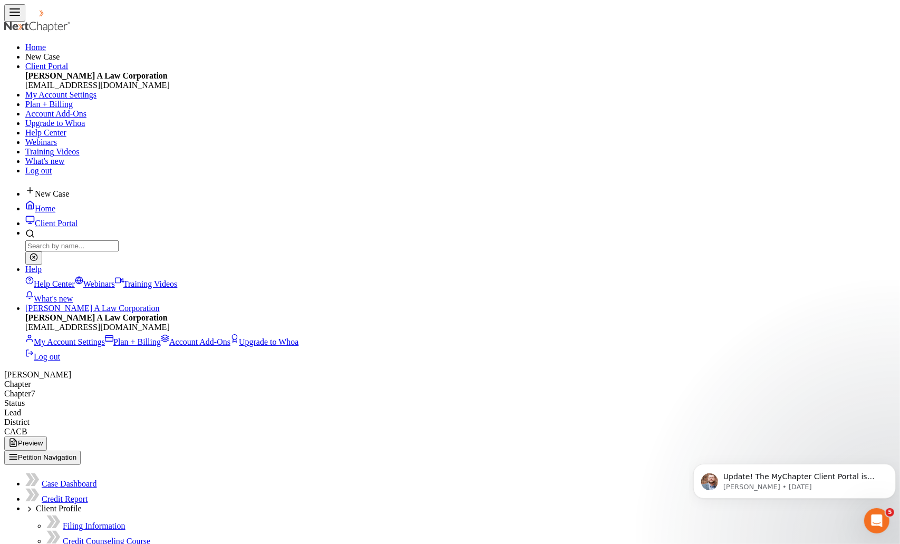
drag, startPoint x: 460, startPoint y: 55, endPoint x: 565, endPoint y: 91, distance: 111.8
select select "0"
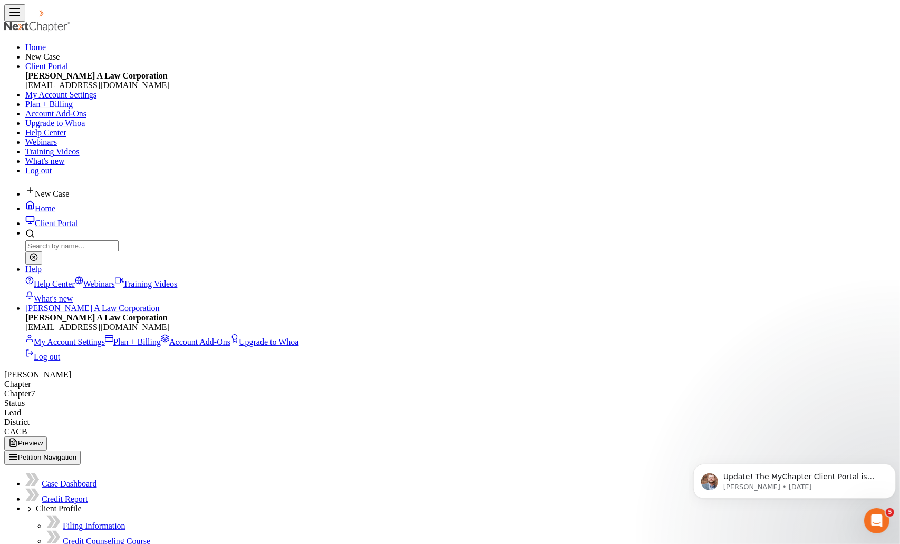
select select "0"
select select "8"
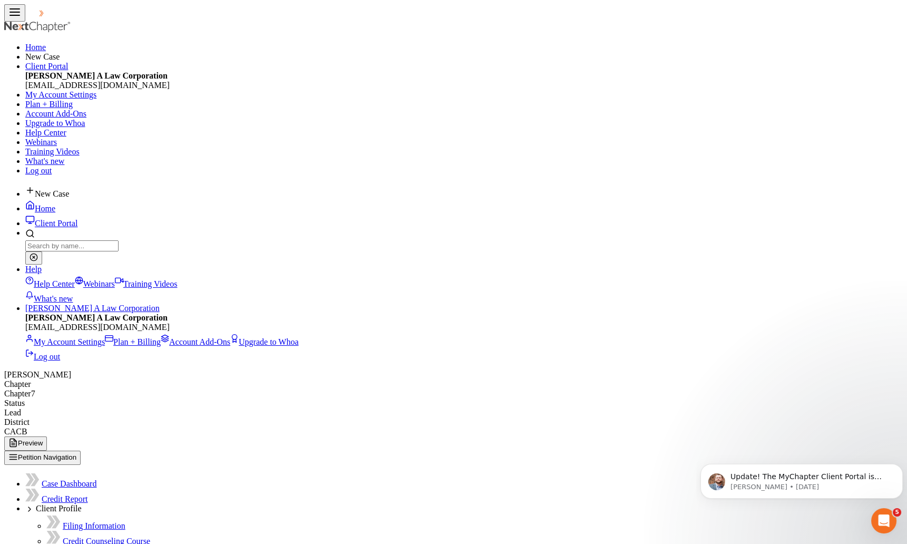
type textarea "M"
type textarea "Financial contribution from debtor's mother"
drag, startPoint x: 364, startPoint y: 193, endPoint x: 450, endPoint y: 116, distance: 114.6
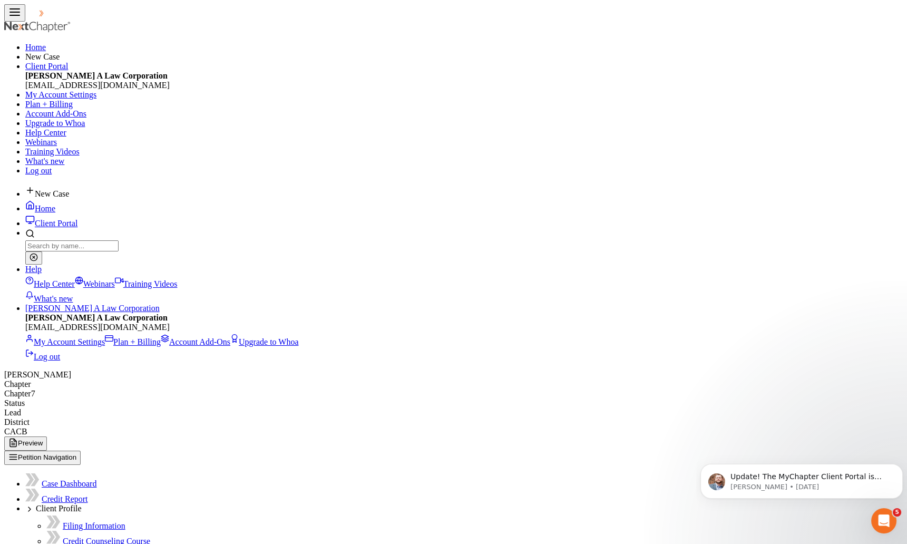
drag, startPoint x: 695, startPoint y: 94, endPoint x: 615, endPoint y: 116, distance: 83.1
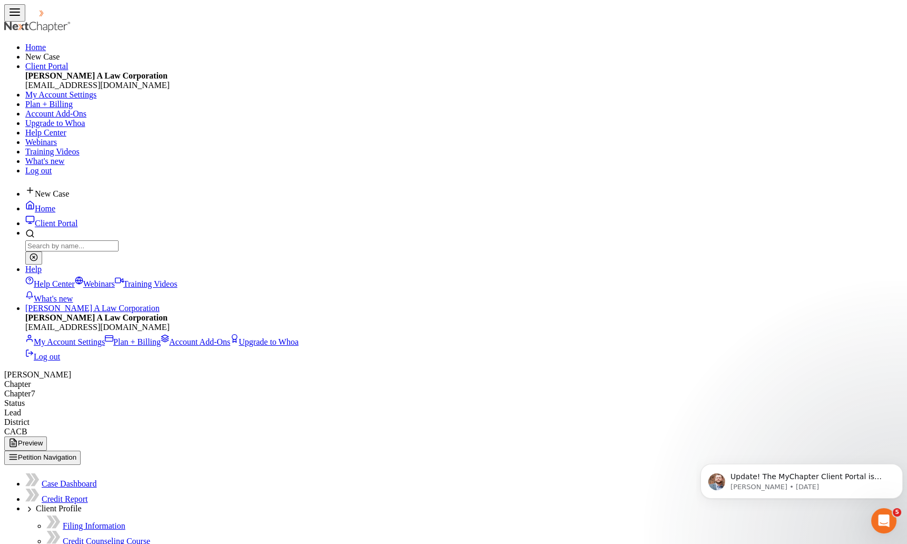
checkbox input "true"
drag, startPoint x: 225, startPoint y: 279, endPoint x: 231, endPoint y: 279, distance: 6.3
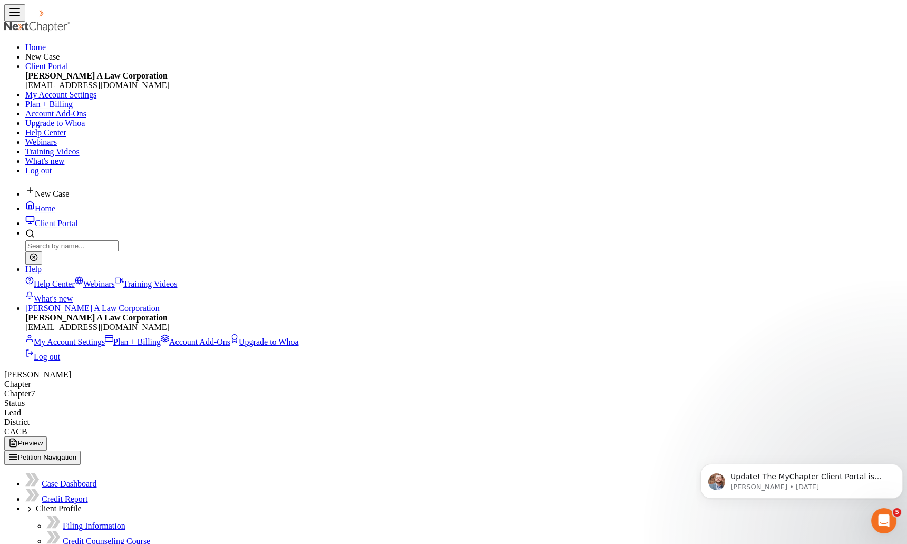
radio input "true"
drag, startPoint x: 207, startPoint y: 264, endPoint x: 207, endPoint y: 248, distance: 16.3
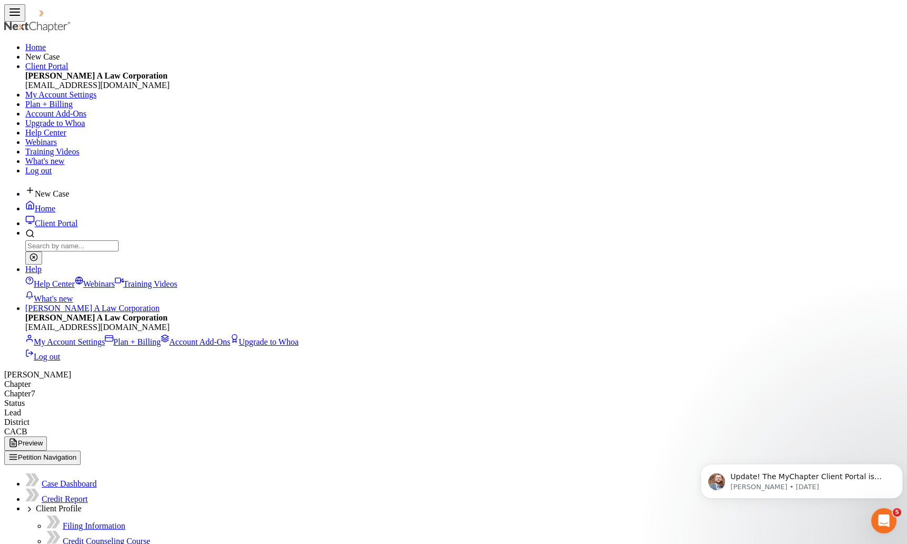
type textarea "Financial contribution from debtor's mother (as needed)"
type input "1,000.00"
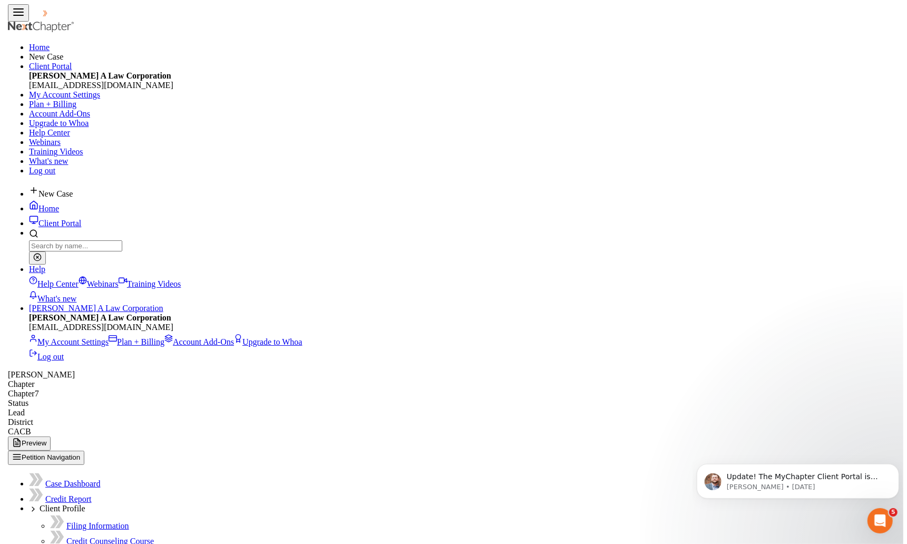
scroll to position [189, 368]
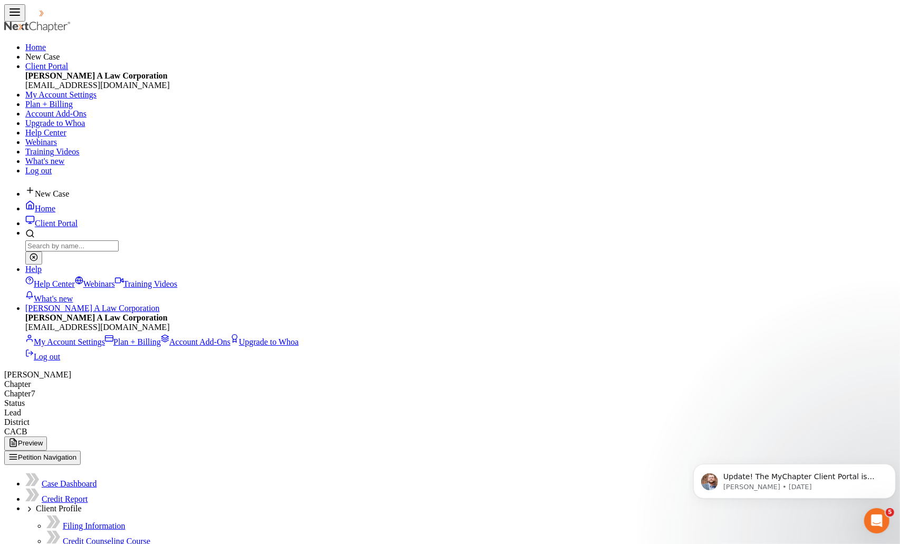
select select "0"
select select "13"
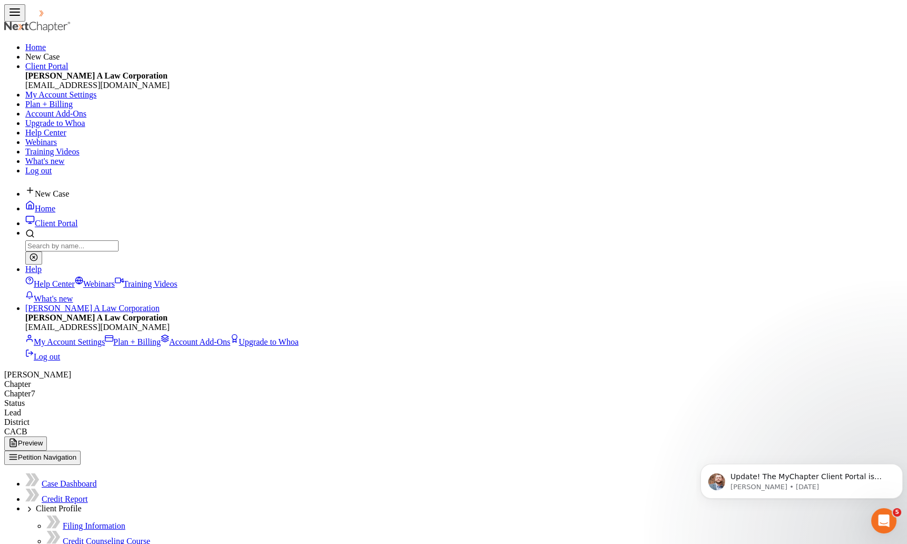
type textarea "Cash aid"
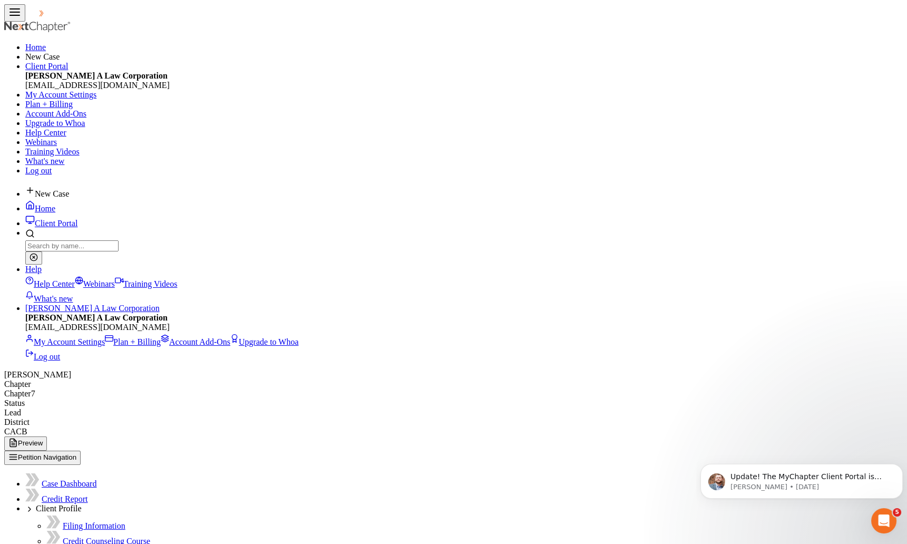
radio input "true"
drag, startPoint x: 208, startPoint y: 269, endPoint x: 214, endPoint y: 258, distance: 13.0
type input "1,117.00"
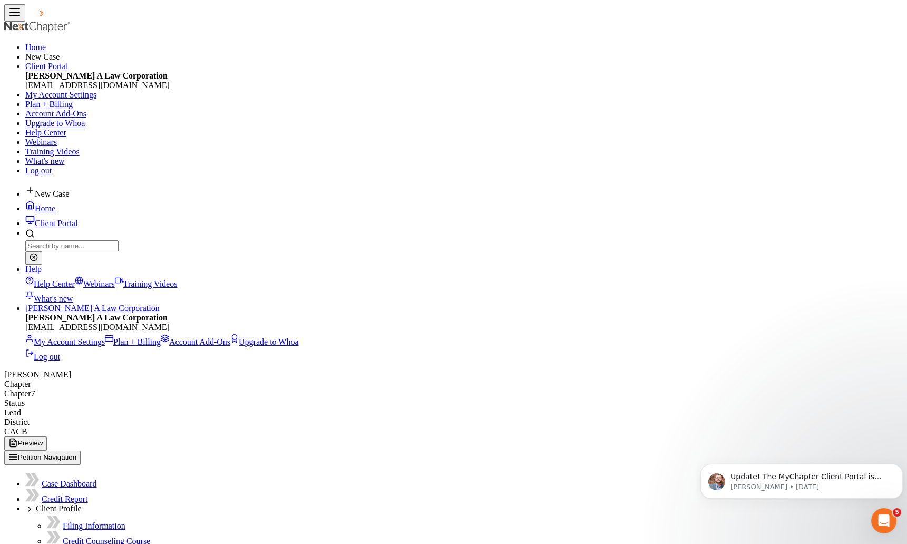
drag, startPoint x: 596, startPoint y: 290, endPoint x: 594, endPoint y: 267, distance: 23.2
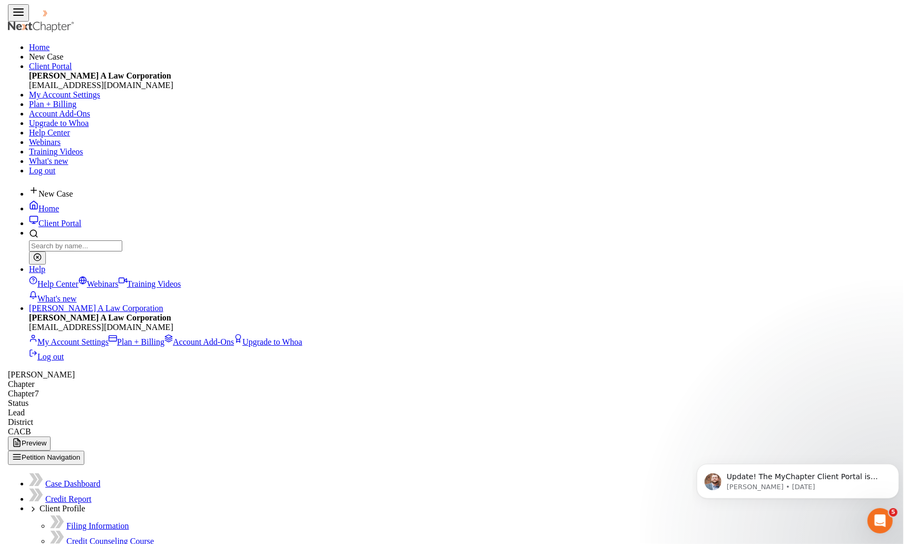
scroll to position [526818, 526638]
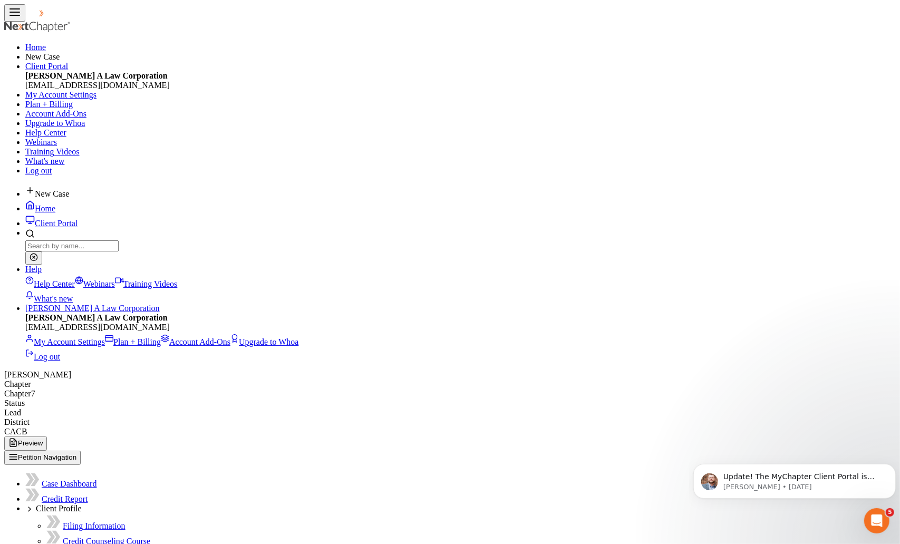
select select "0"
select select "13"
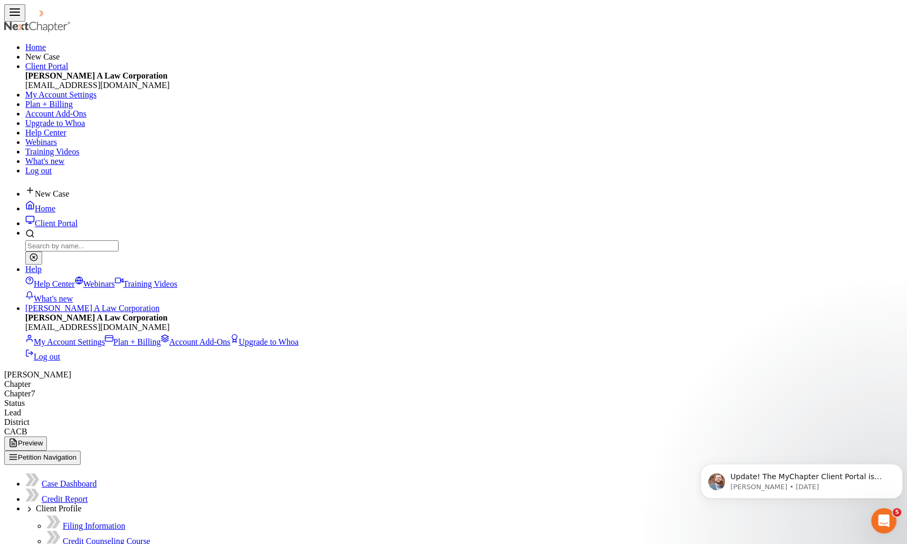
type textarea "food stamps"
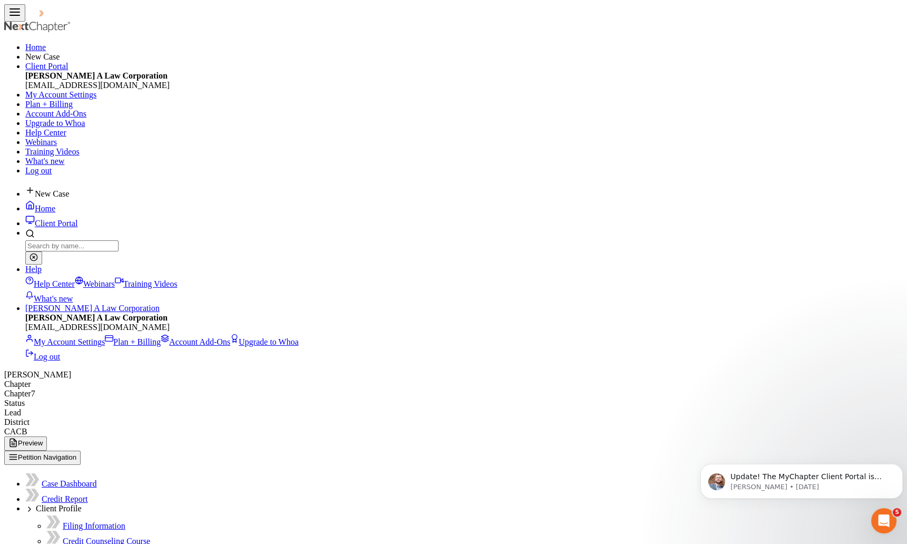
radio input "true"
drag, startPoint x: 191, startPoint y: 258, endPoint x: 193, endPoint y: 252, distance: 6.7
type input "670.00"
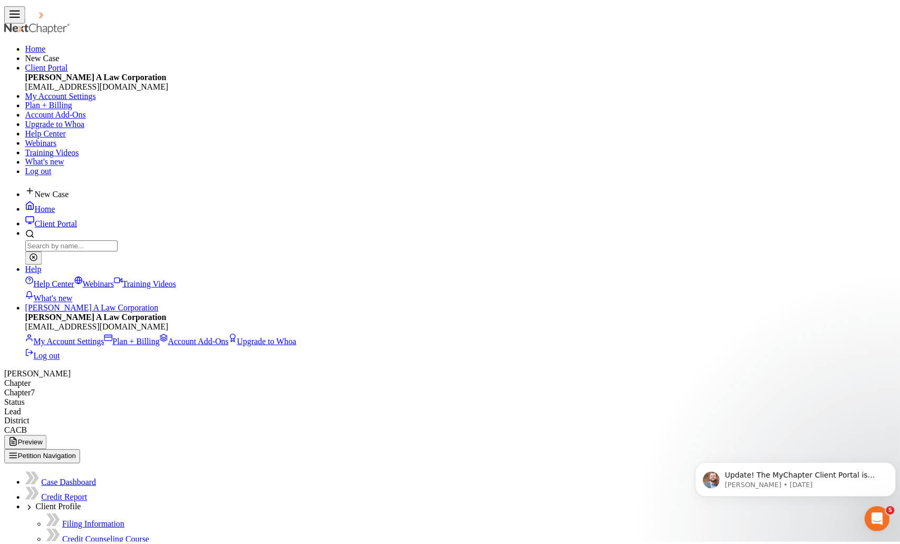
scroll to position [526818, 526638]
type input "40,000.00"
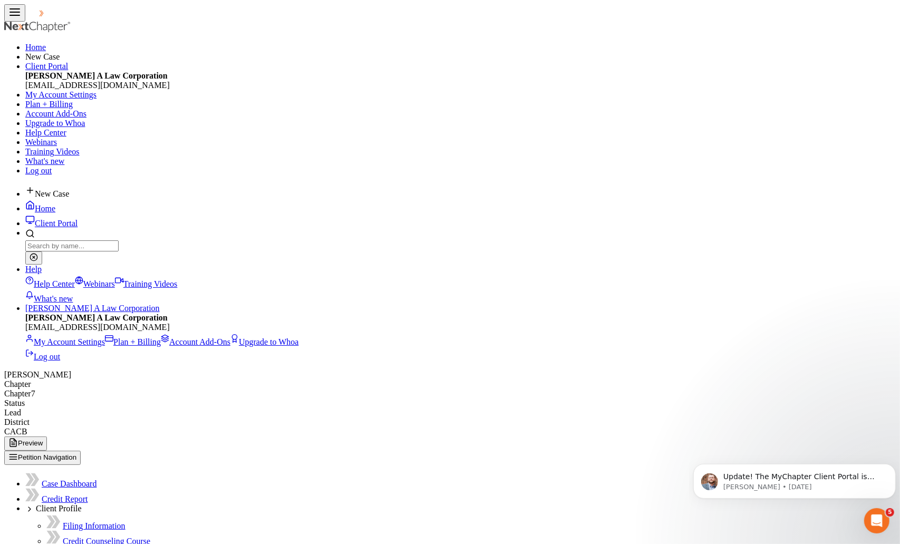
drag, startPoint x: 702, startPoint y: 300, endPoint x: 691, endPoint y: 300, distance: 11.6
type input "2,000"
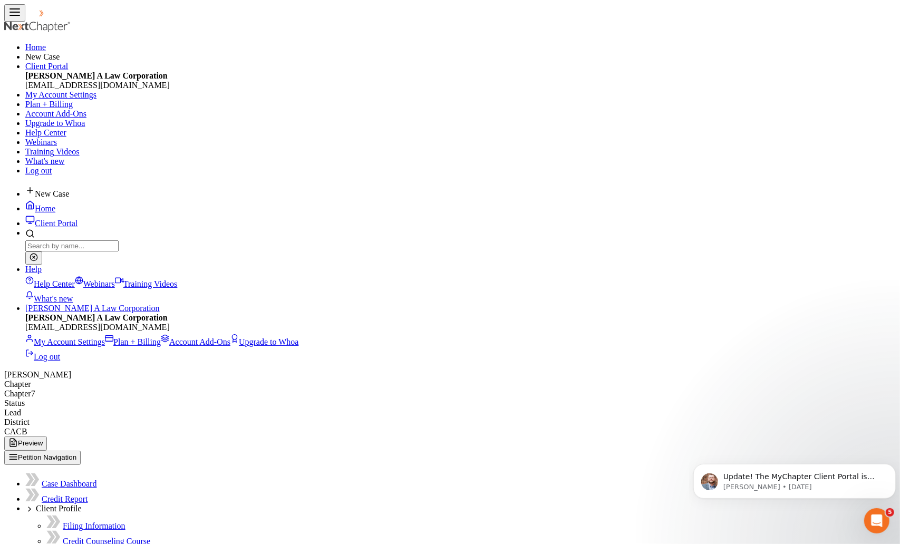
type input "Unemployment"
drag, startPoint x: 416, startPoint y: 242, endPoint x: 411, endPoint y: 213, distance: 29.5
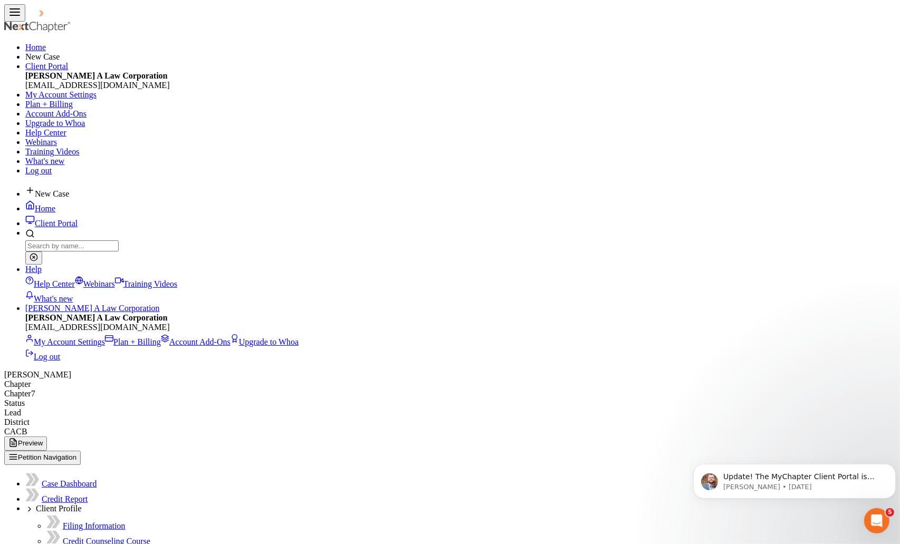
type input "0.01"
click html "Update! The MyChapter Client Portal is back up and running. Thank you for your …"
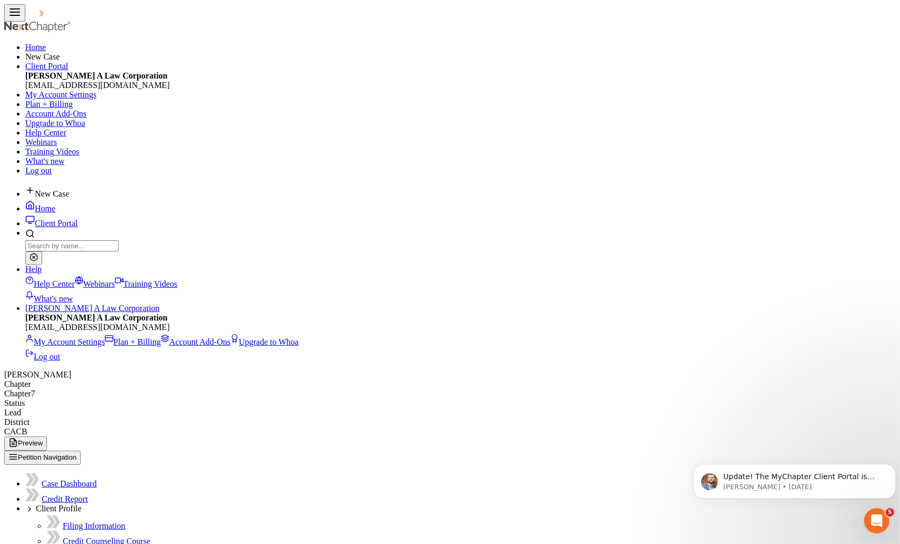
drag, startPoint x: 55, startPoint y: 385, endPoint x: 63, endPoint y: 386, distance: 8.0
type input "0.00"
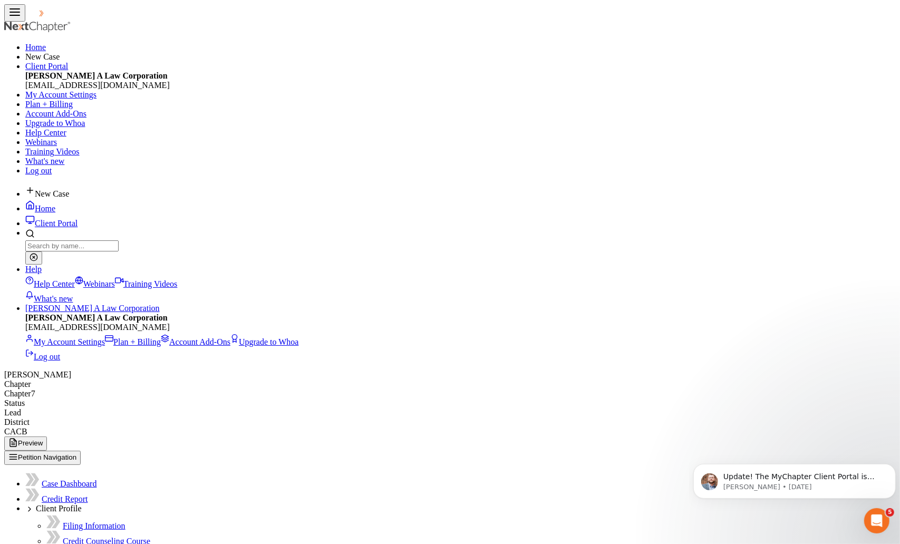
radio input "true"
type input "0.00"
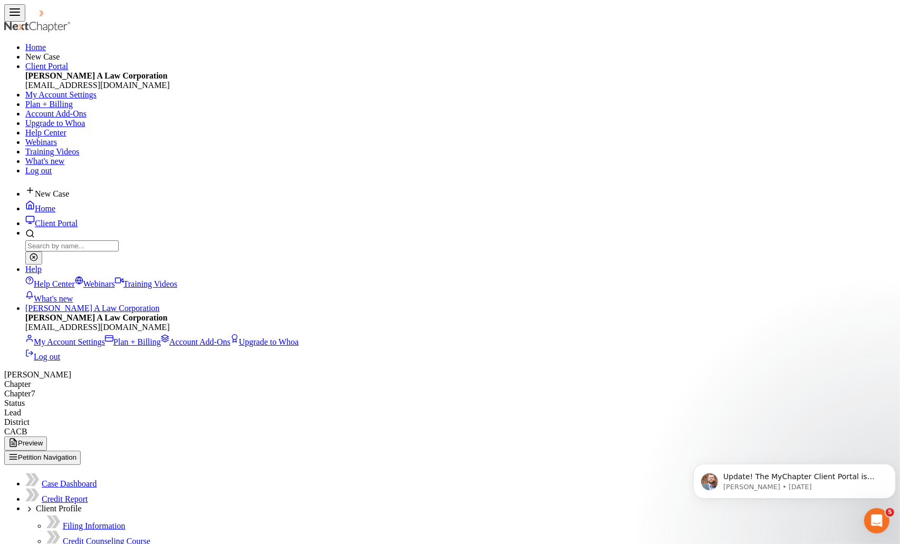
type input "0.00"
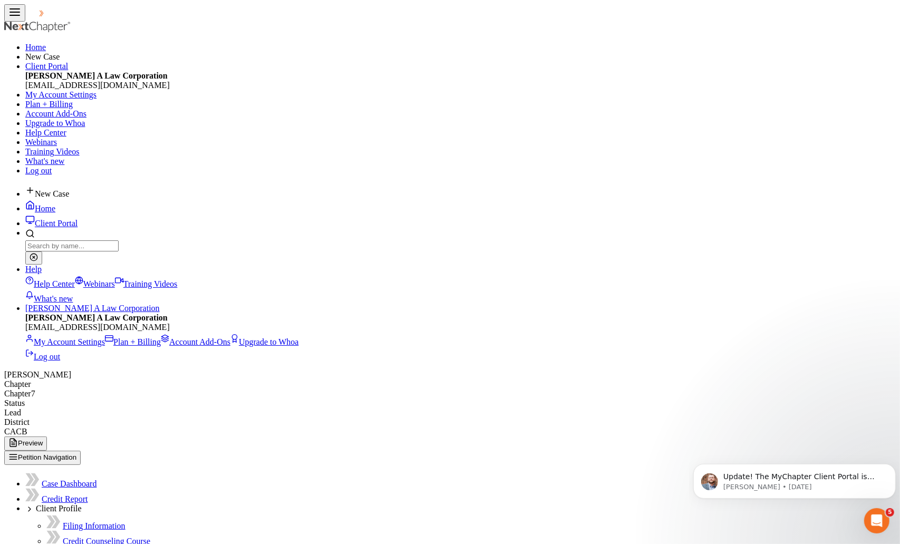
type input "1,010.00"
drag, startPoint x: 307, startPoint y: 112, endPoint x: 354, endPoint y: 121, distance: 48.4
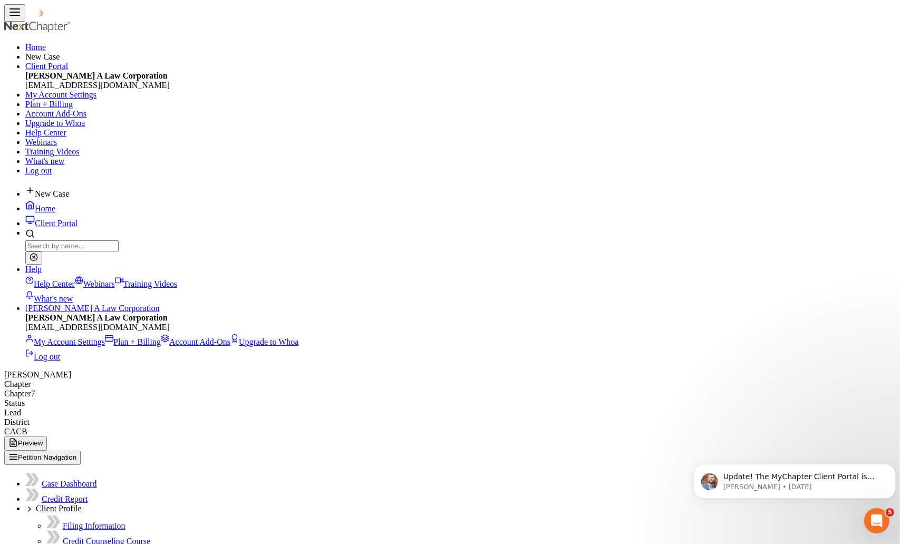
type input "31.00"
type input "143.00"
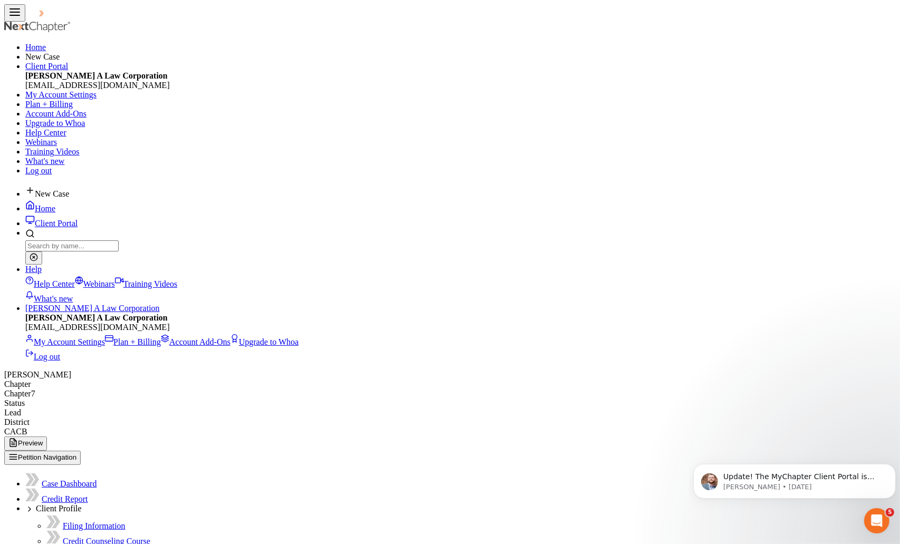
type input "80"
type input "100"
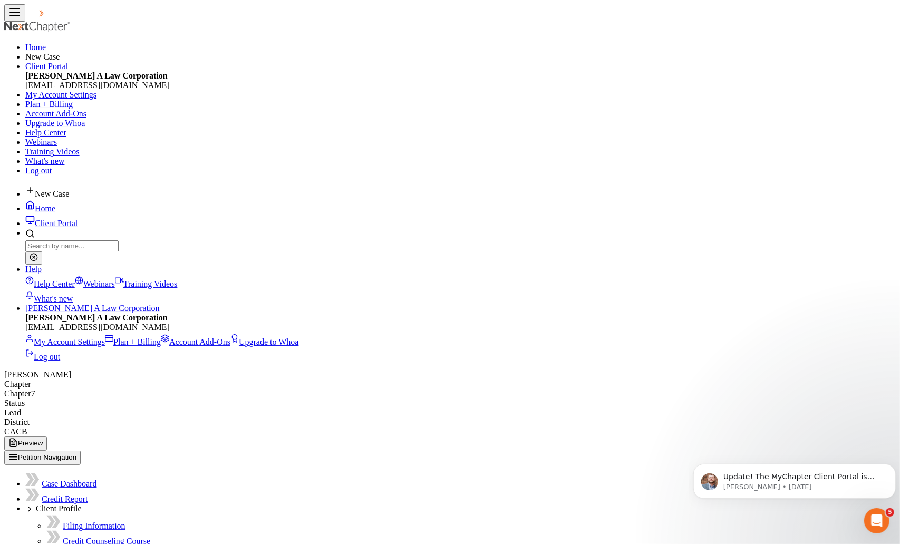
type input "8"
type input "700.00"
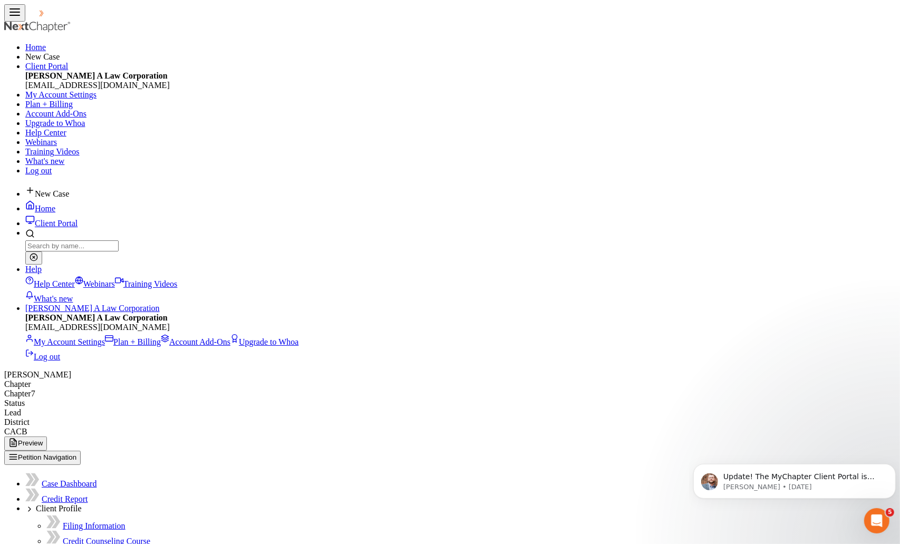
type input "50"
type input "100"
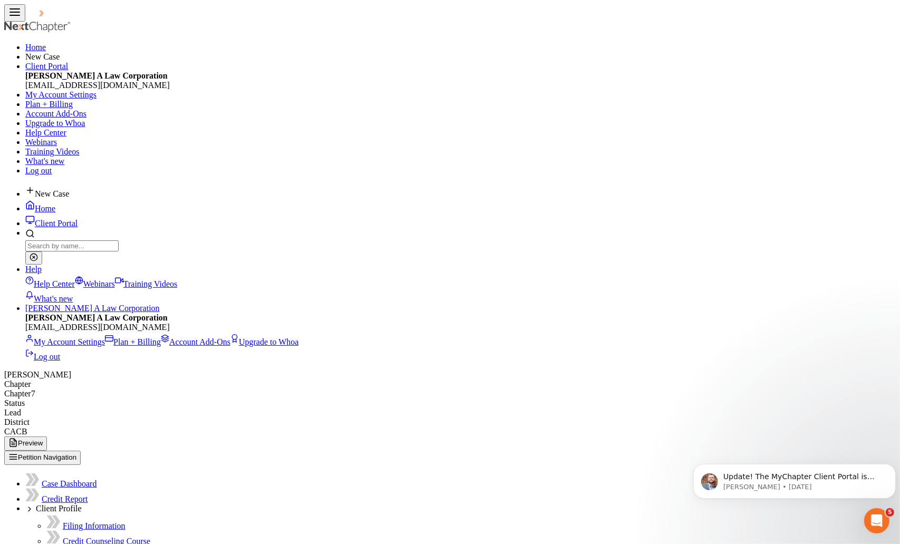
drag, startPoint x: 561, startPoint y: 220, endPoint x: 561, endPoint y: 203, distance: 16.3
type input "50"
type input "80"
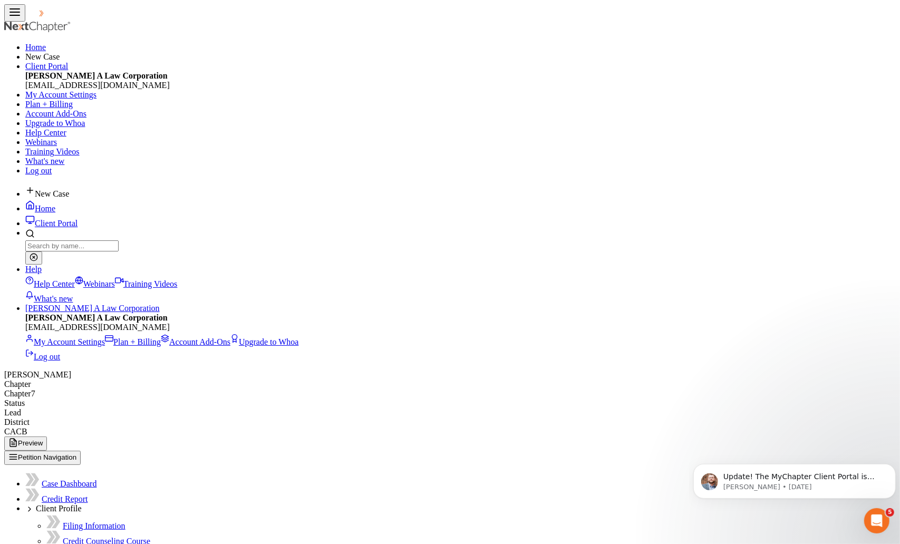
type input "50"
drag, startPoint x: 553, startPoint y: 312, endPoint x: 492, endPoint y: 183, distance: 142.6
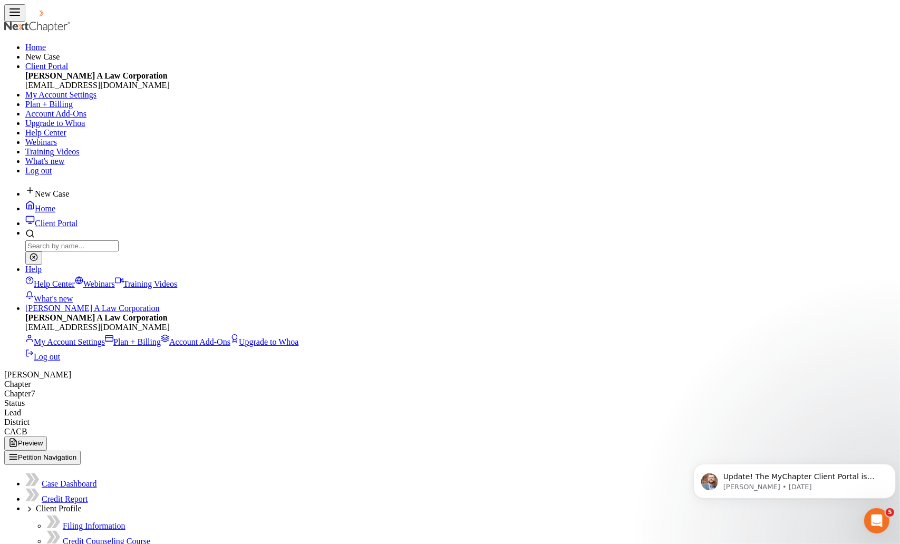
type input "9"
type input "195.00"
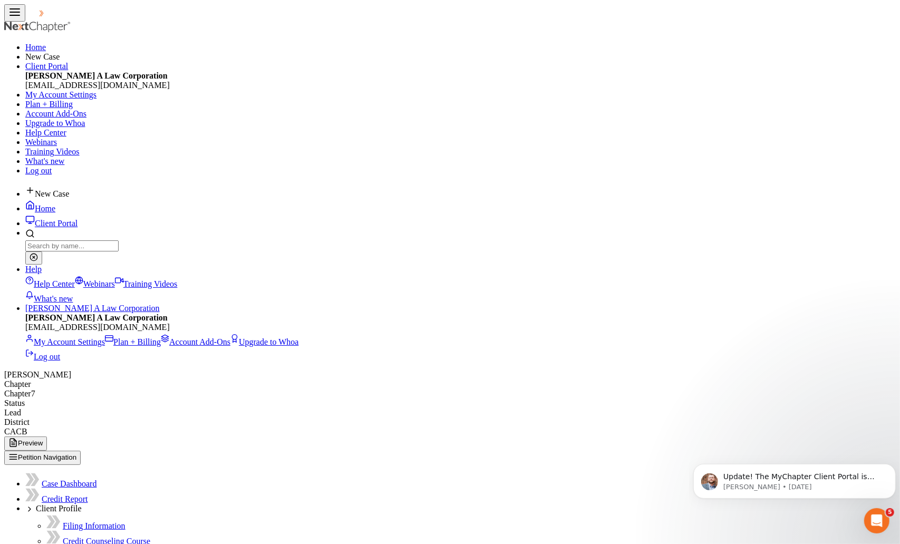
type input "260"
drag, startPoint x: 675, startPoint y: 222, endPoint x: 579, endPoint y: 179, distance: 105.2
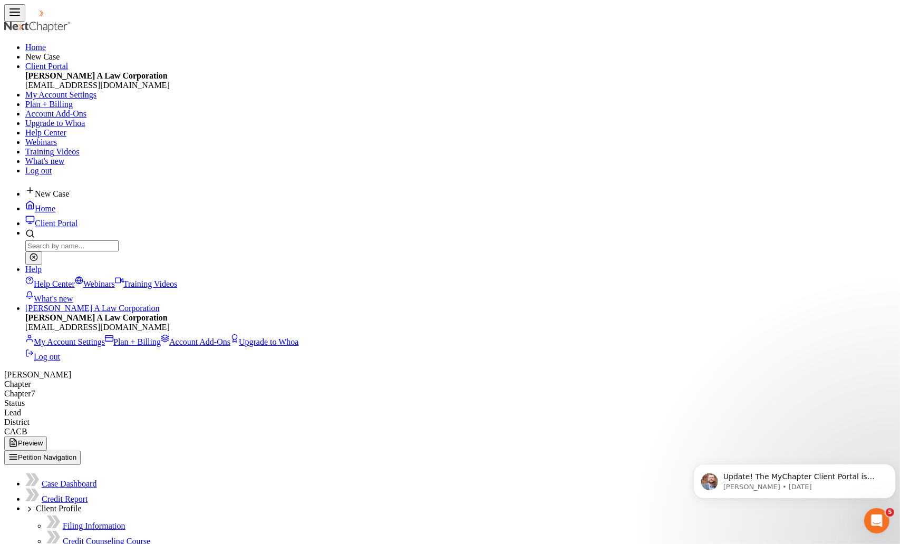
type input "50"
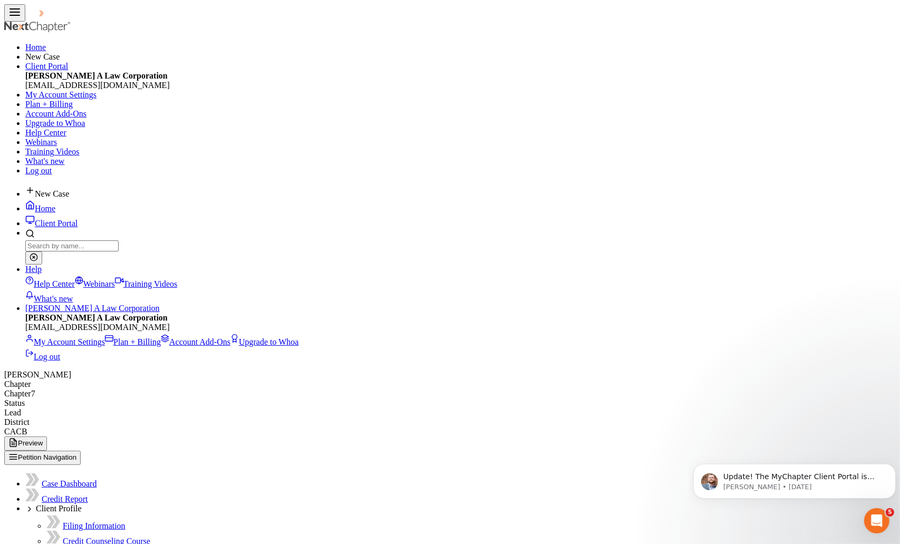
drag, startPoint x: 552, startPoint y: 385, endPoint x: 342, endPoint y: 206, distance: 275.9
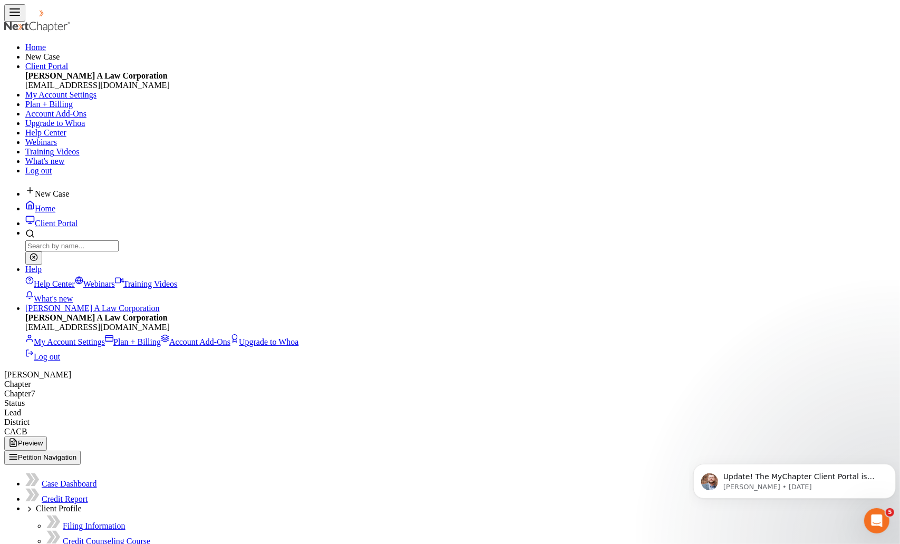
type input "50"
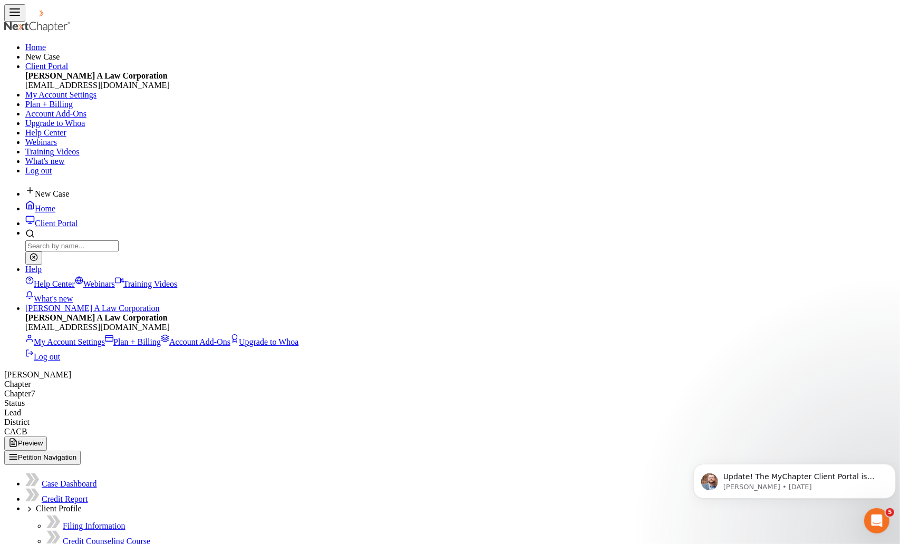
type input "50"
type input "80"
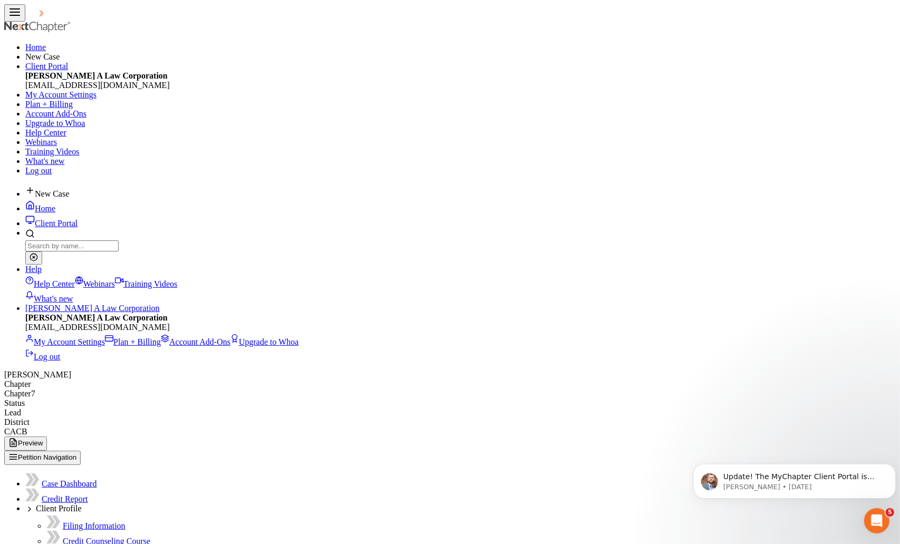
type input "50"
type input "30"
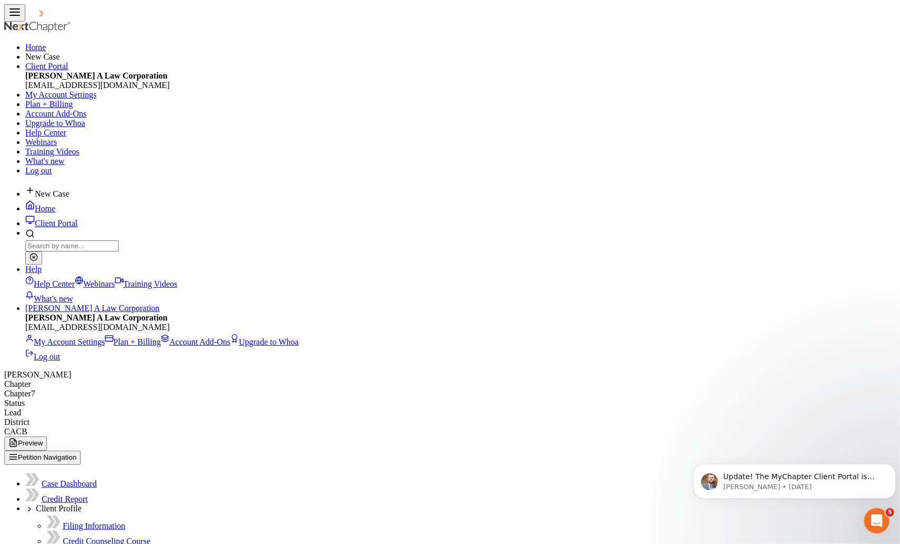
drag, startPoint x: 474, startPoint y: 305, endPoint x: 379, endPoint y: 236, distance: 117.2
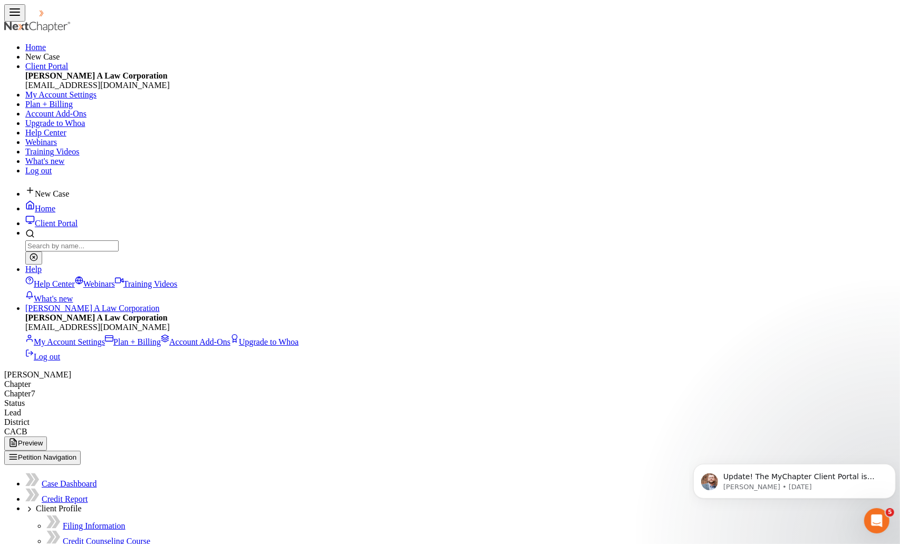
type input "230.00"
drag, startPoint x: 532, startPoint y: 298, endPoint x: 555, endPoint y: 296, distance: 23.9
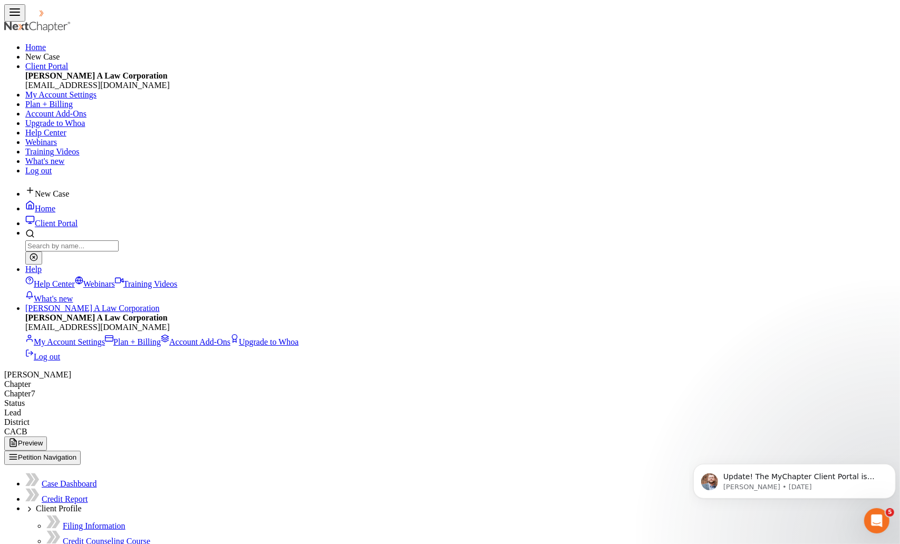
drag, startPoint x: 568, startPoint y: 294, endPoint x: 583, endPoint y: 290, distance: 16.2
drag, startPoint x: 583, startPoint y: 290, endPoint x: 526, endPoint y: 204, distance: 102.9
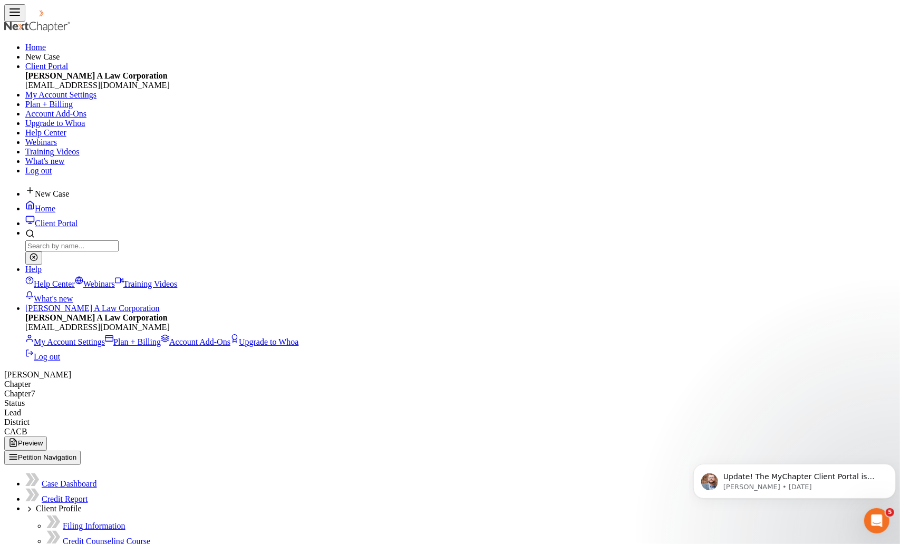
drag, startPoint x: 296, startPoint y: 267, endPoint x: 295, endPoint y: 280, distance: 13.2
select select "0"
drag, startPoint x: 592, startPoint y: 314, endPoint x: 679, endPoint y: 301, distance: 87.9
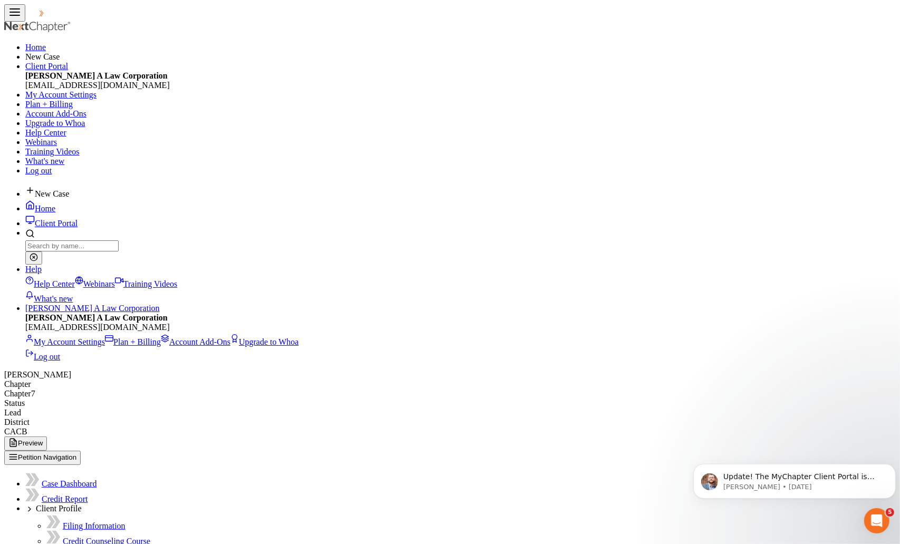
drag, startPoint x: 734, startPoint y: 287, endPoint x: 759, endPoint y: 275, distance: 28.3
type input "1,000.00"
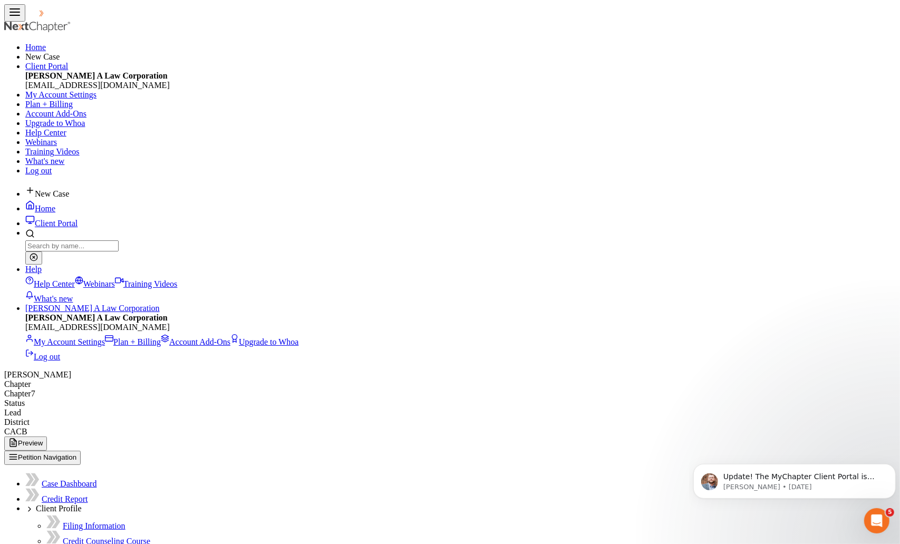
type input "1,000.00"
type input "Devin Sawdayi A Law Corporation"
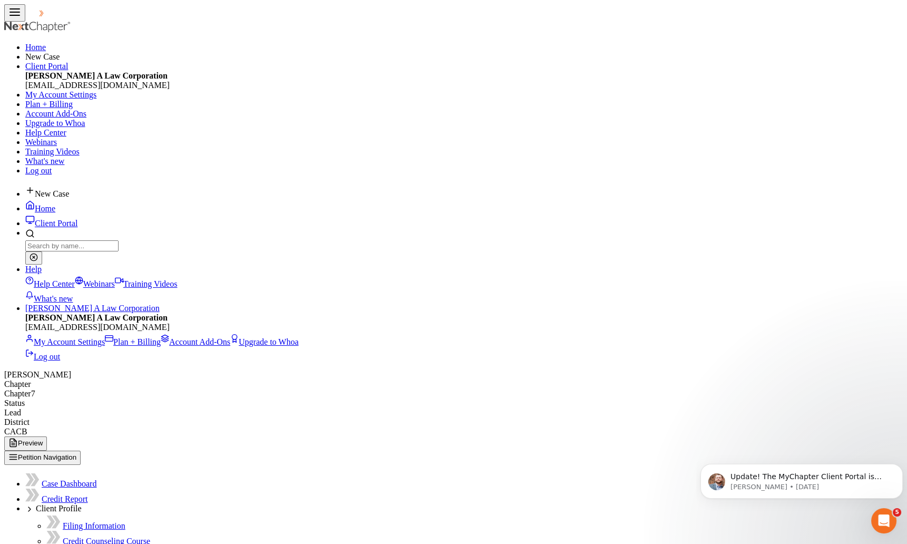
type input "10866 Wilshire Blvd, Suite 810"
type input "Los Angeles"
select select "4"
type input "90024"
type input "devinslaw@gmail.com"
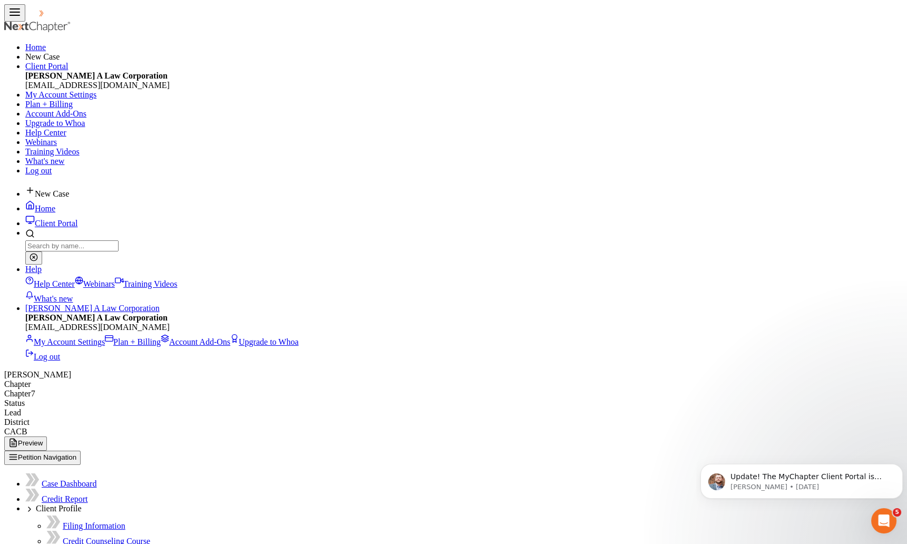
type input "1,000.00"
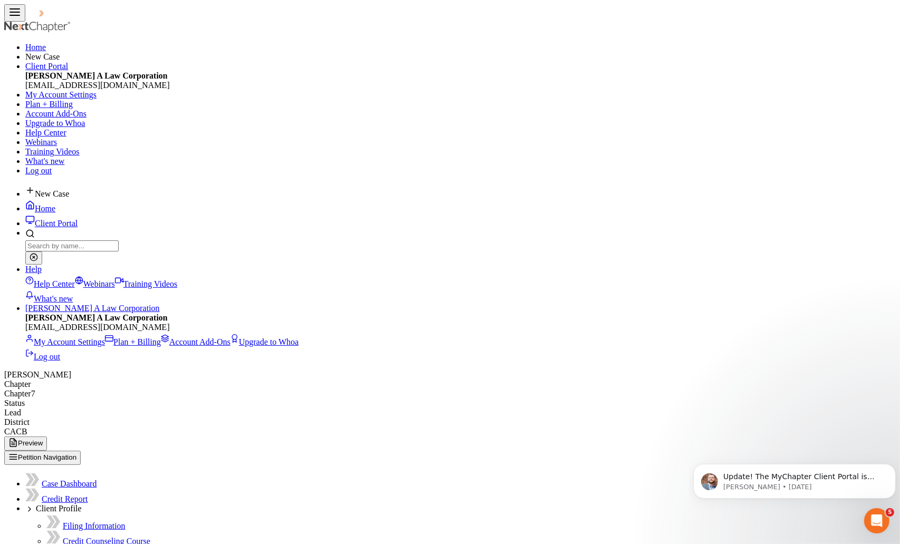
select select "0"
type input "L"
type input "LA Superior Court"
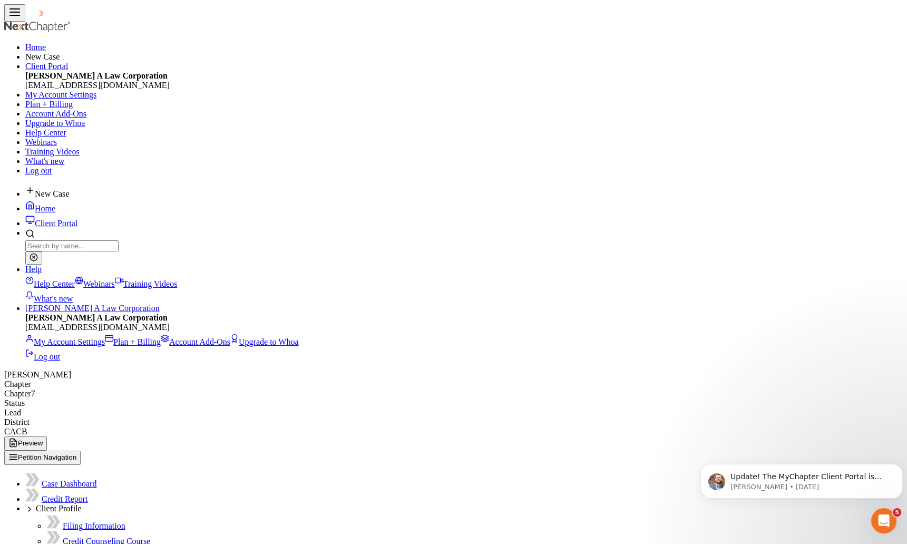
type input "275 Magnolia Ave"
type input "Long Beach"
select select "4"
type input "90802"
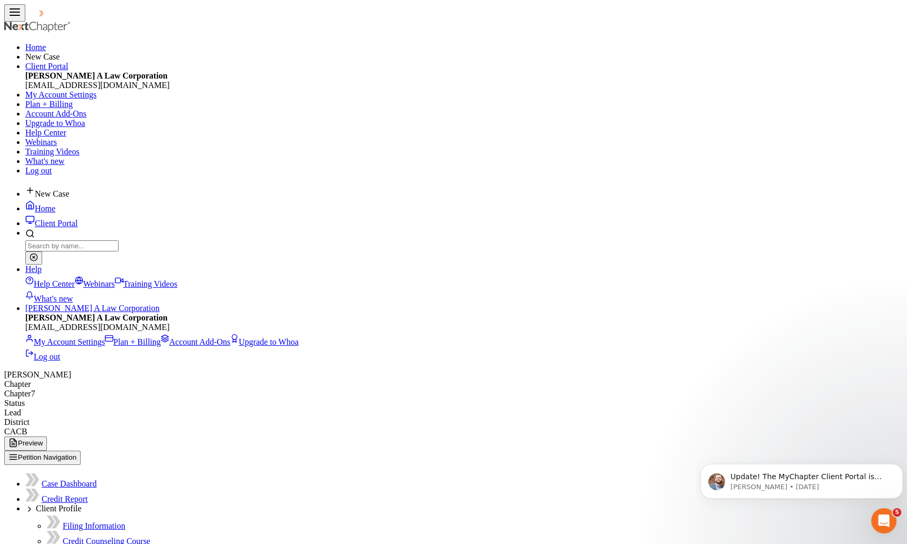
type input "Grisham Community Housing LP vs. Ida Jackson"
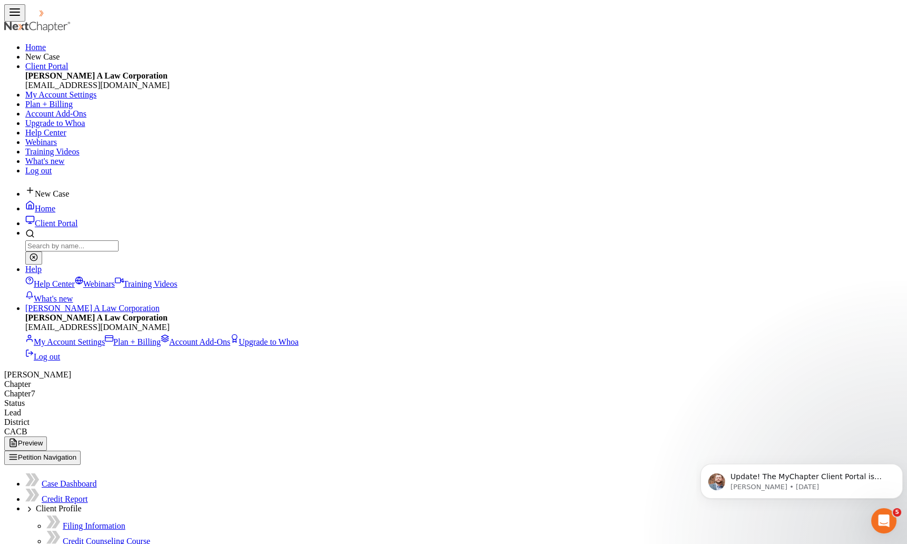
scroll to position [0, 0]
type input "24LBUD01588"
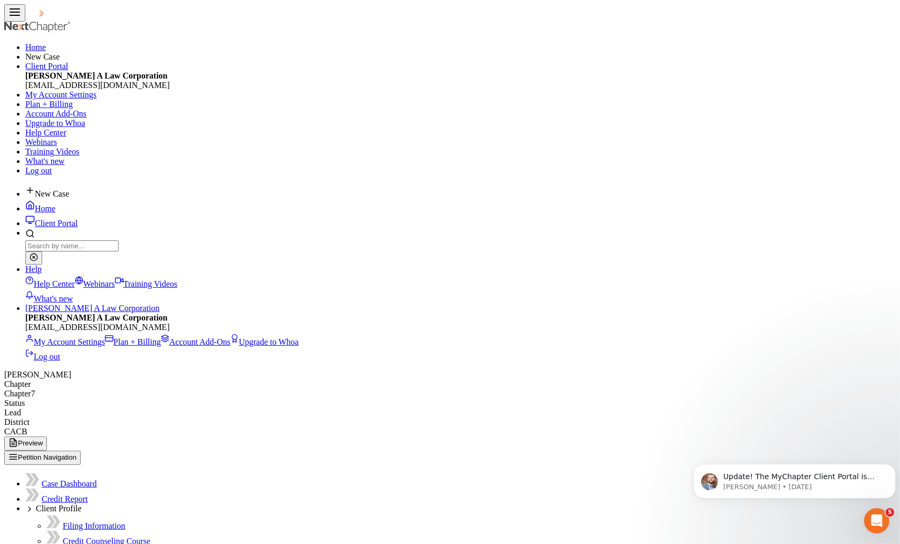
type input "Chris Evans, Kimball Tirey & St. John LLP"
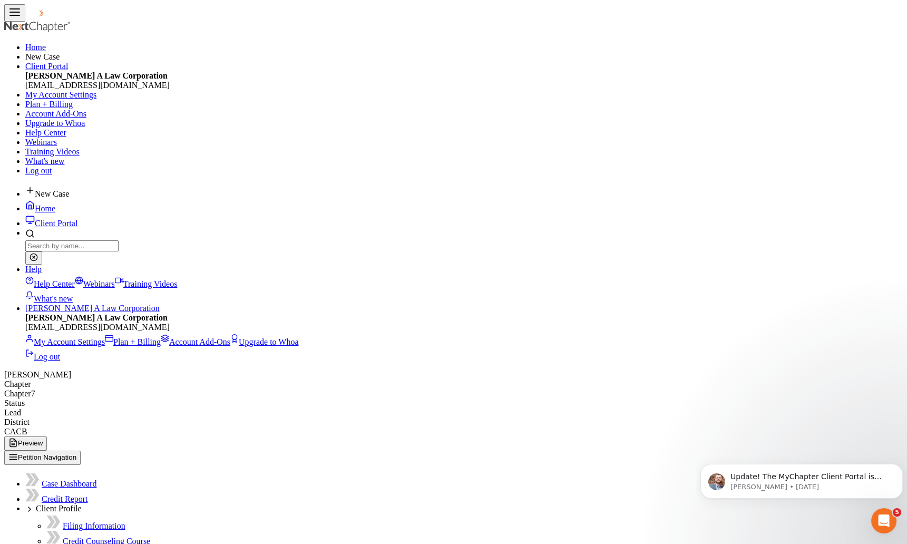
type input "915 Wilshire Blvd, suite 1650"
type input "Los Angeles"
type input "90017"
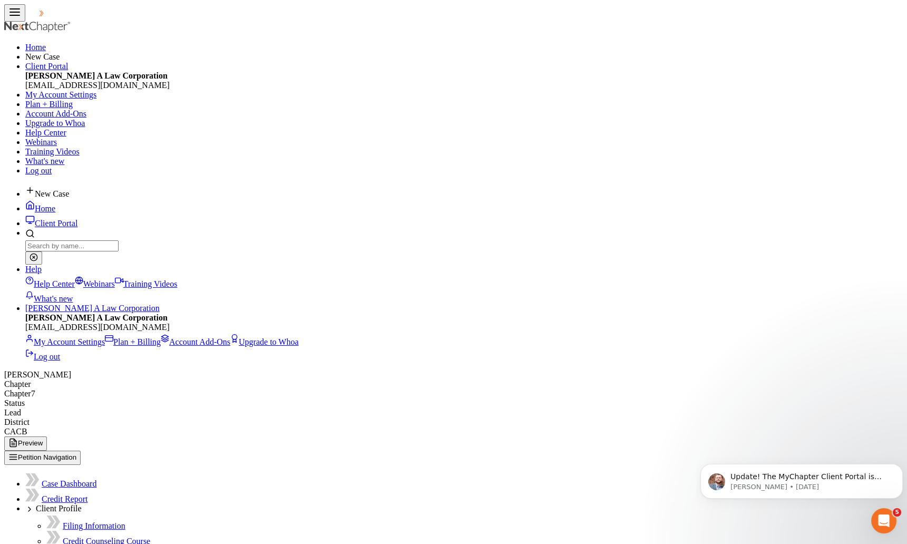
select select "4"
checkbox input "true"
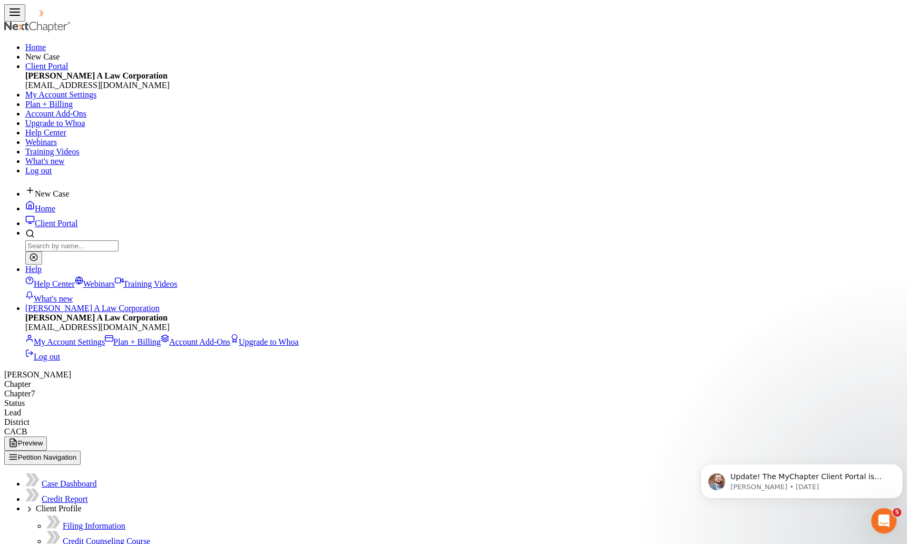
drag, startPoint x: 364, startPoint y: 245, endPoint x: 201, endPoint y: 238, distance: 163.0
drag, startPoint x: 360, startPoint y: 251, endPoint x: 357, endPoint y: 152, distance: 99.1
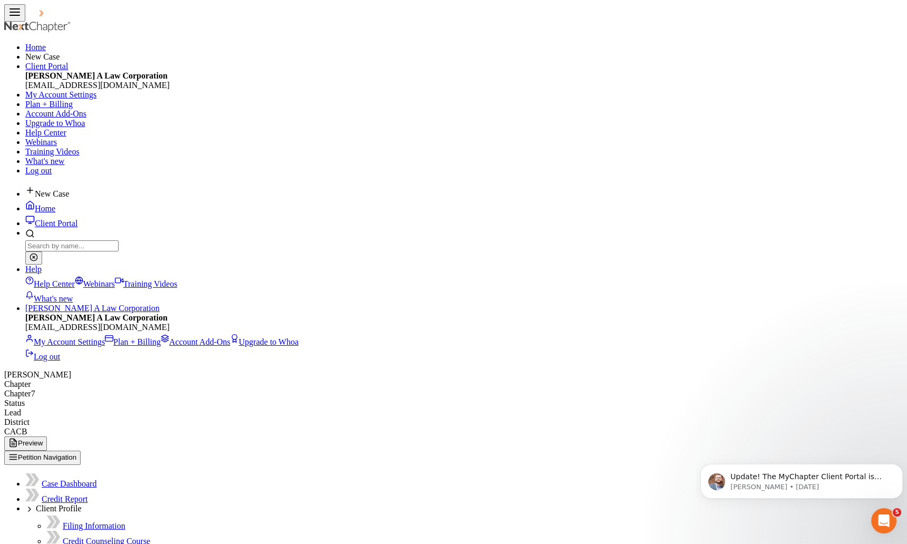
type input "1588"
drag, startPoint x: 587, startPoint y: 239, endPoint x: 556, endPoint y: 227, distance: 32.7
drag, startPoint x: 541, startPoint y: 246, endPoint x: 368, endPoint y: 263, distance: 173.7
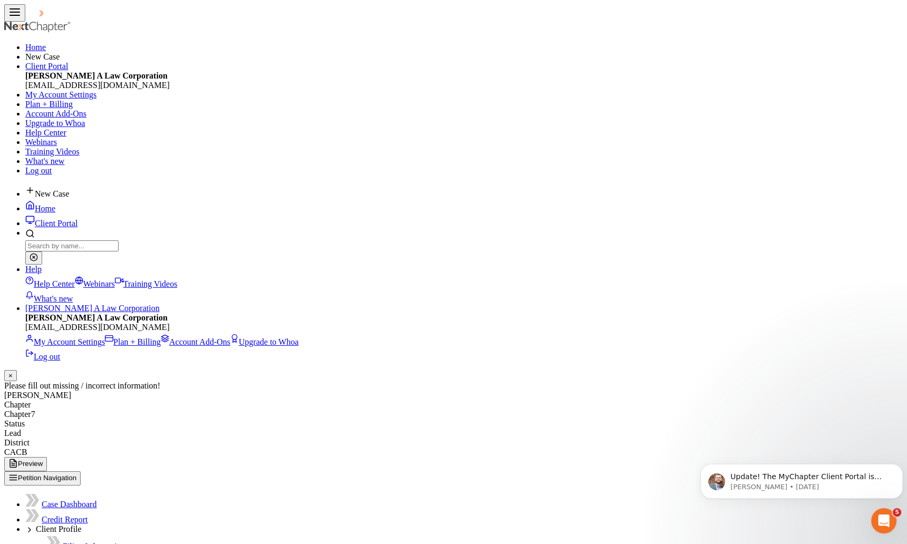
select select "0"
checkbox input "false"
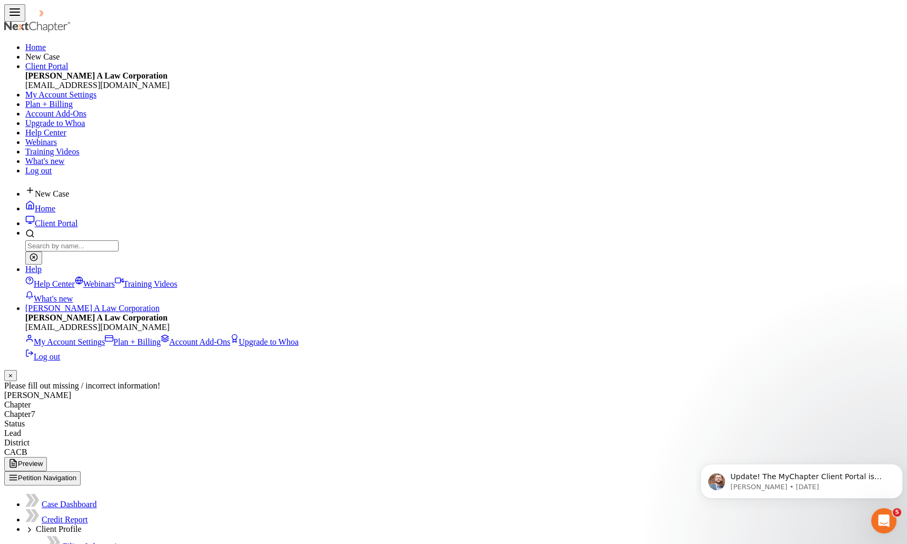
type input "0.00"
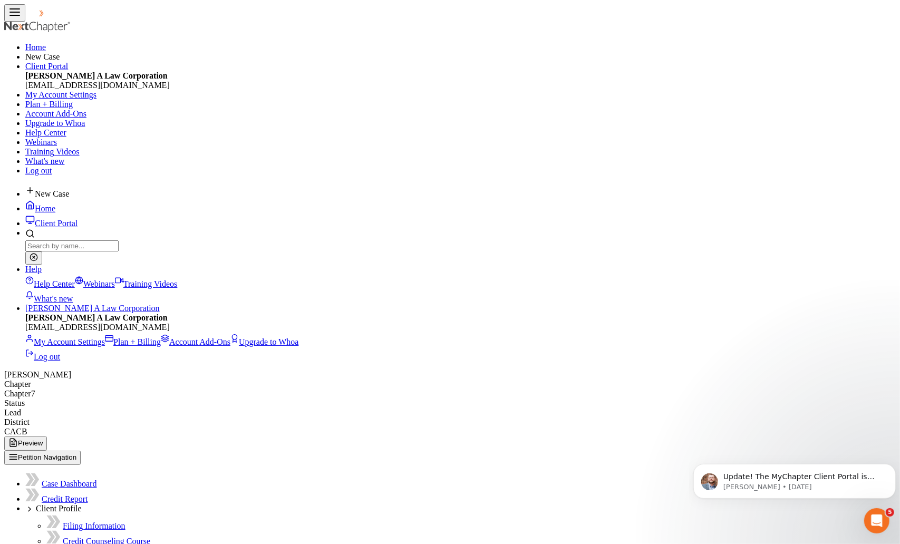
radio input "true"
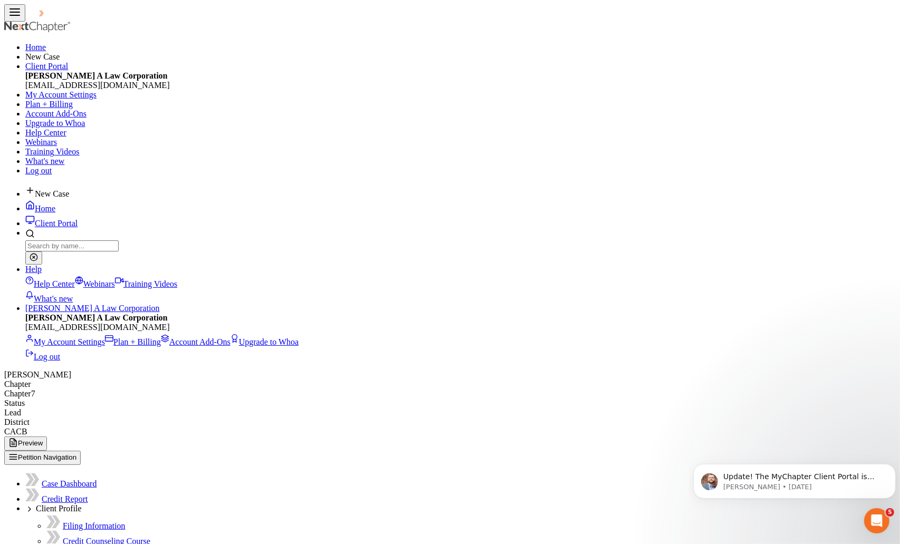
radio input "true"
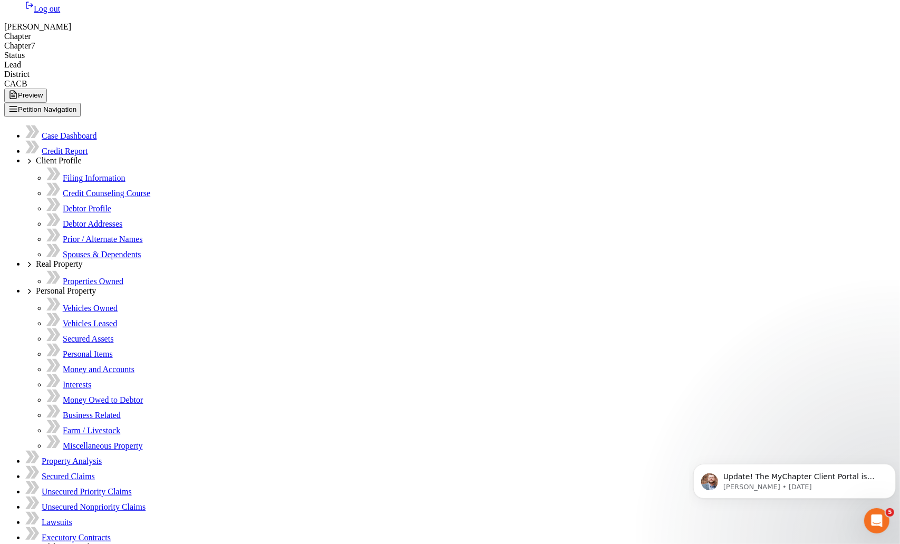
scroll to position [350, 0]
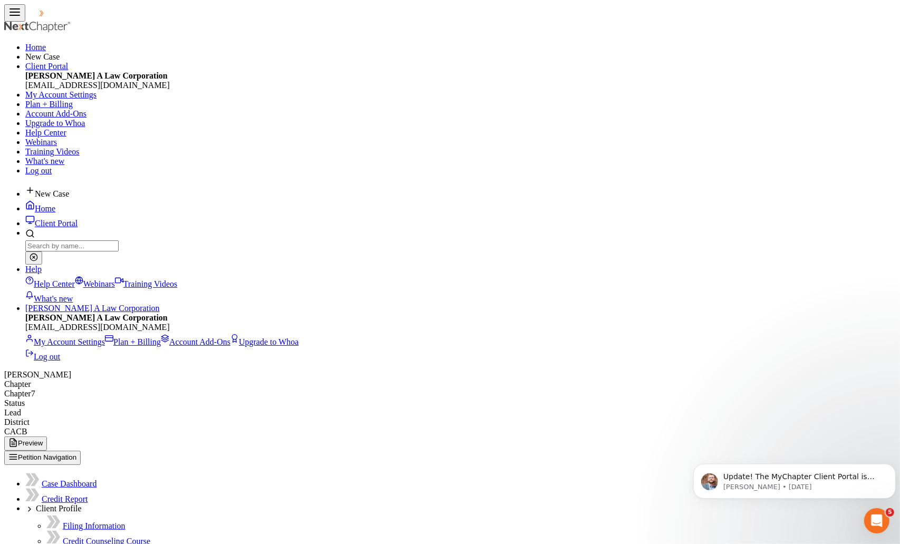
click at [0, 0] on link "Next →" at bounding box center [0, 0] width 0 height 0
select select "0"
click at [0, 0] on button "×" at bounding box center [0, 0] width 0 height 0
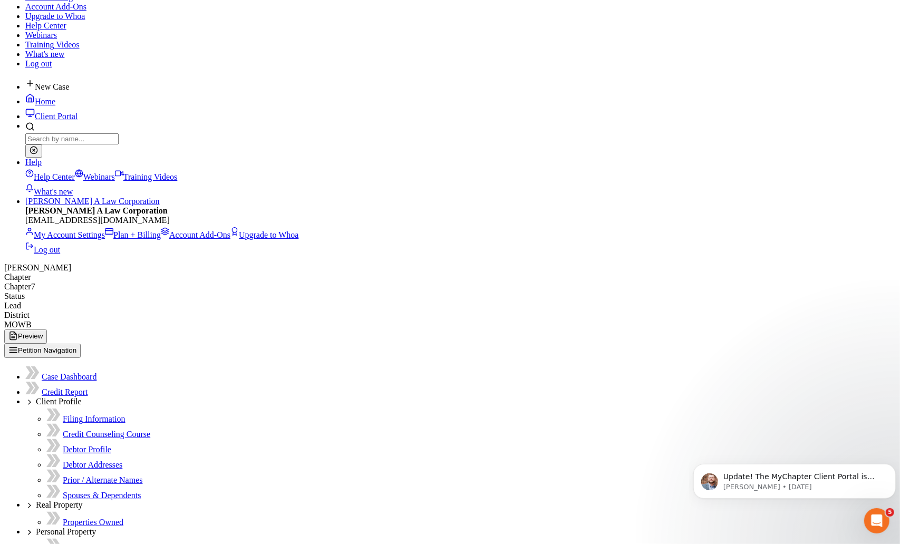
scroll to position [364, 0]
drag, startPoint x: 536, startPoint y: 374, endPoint x: 367, endPoint y: 358, distance: 170.4
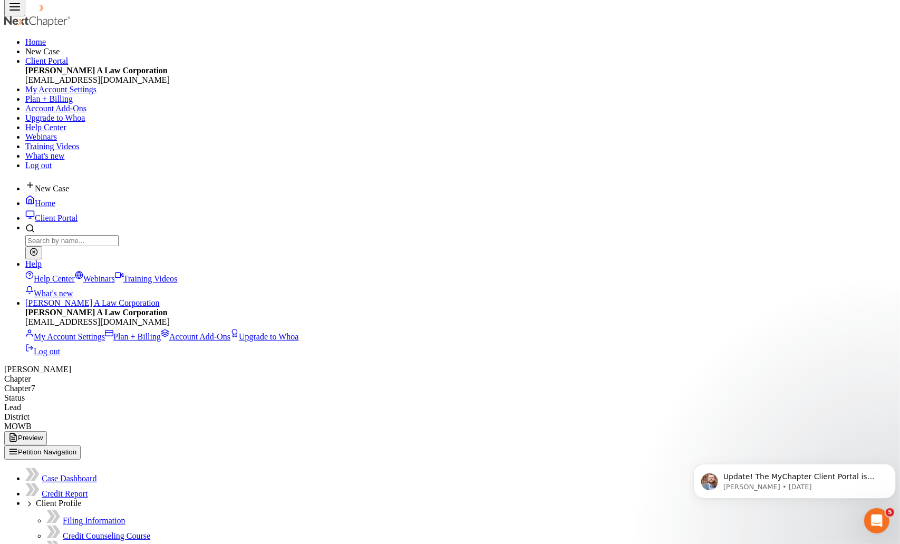
scroll to position [0, 0]
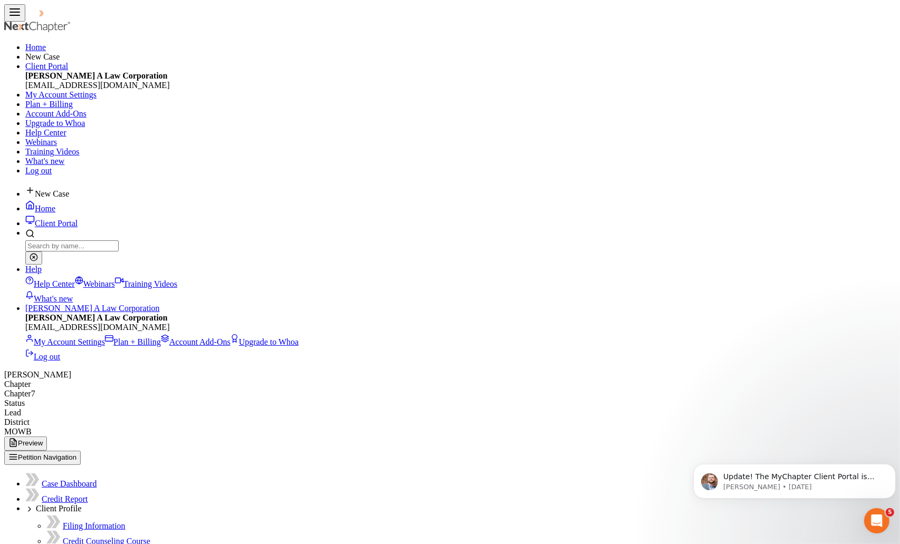
type input "547-85-8080"
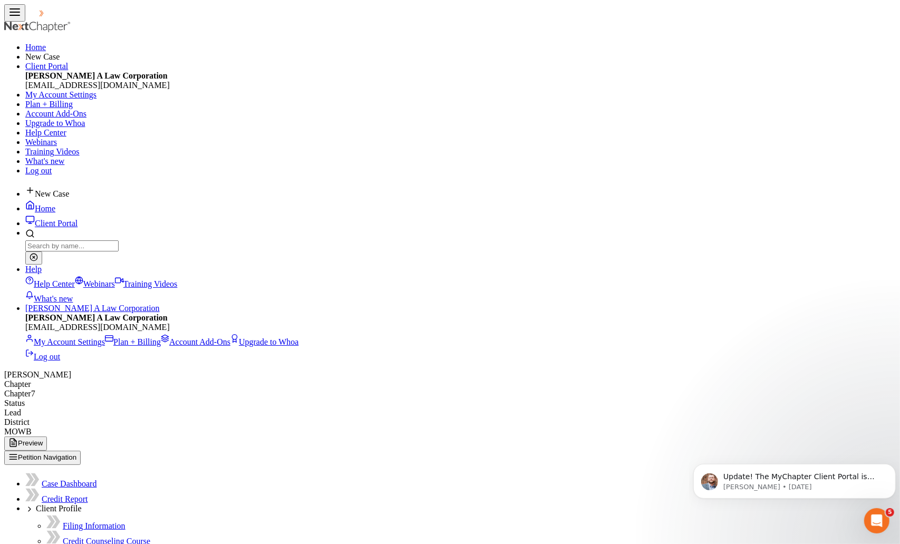
checkbox input "true"
drag, startPoint x: 260, startPoint y: 268, endPoint x: 260, endPoint y: 284, distance: 15.8
checkbox input "true"
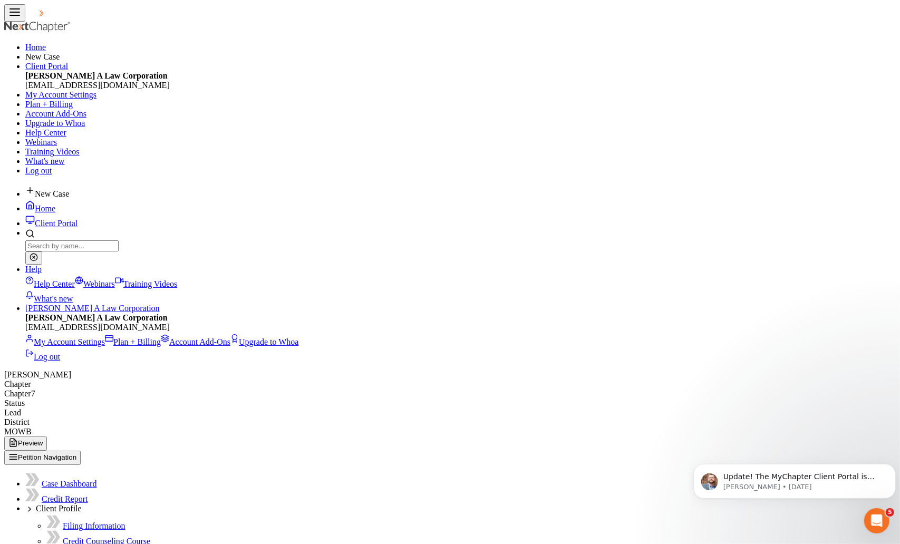
checkbox input "true"
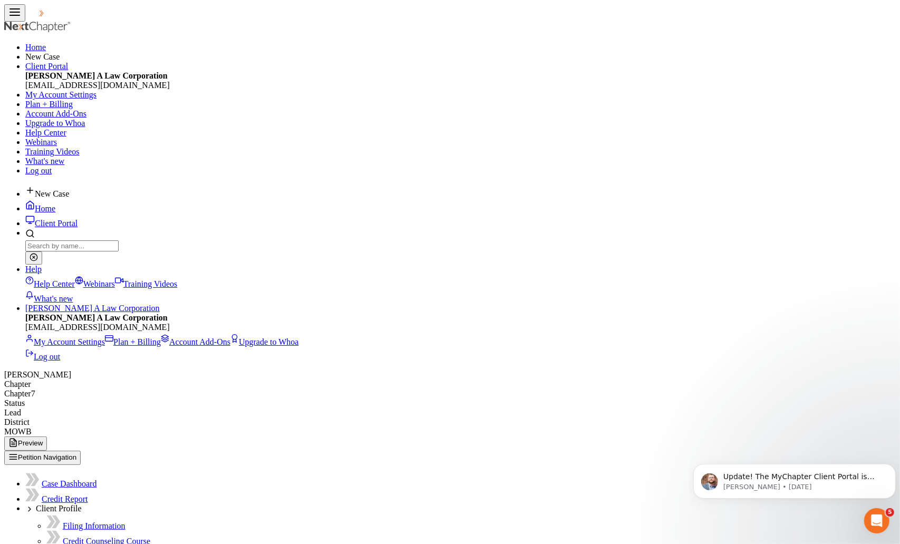
checkbox input "true"
drag, startPoint x: 70, startPoint y: 252, endPoint x: 72, endPoint y: 266, distance: 13.3
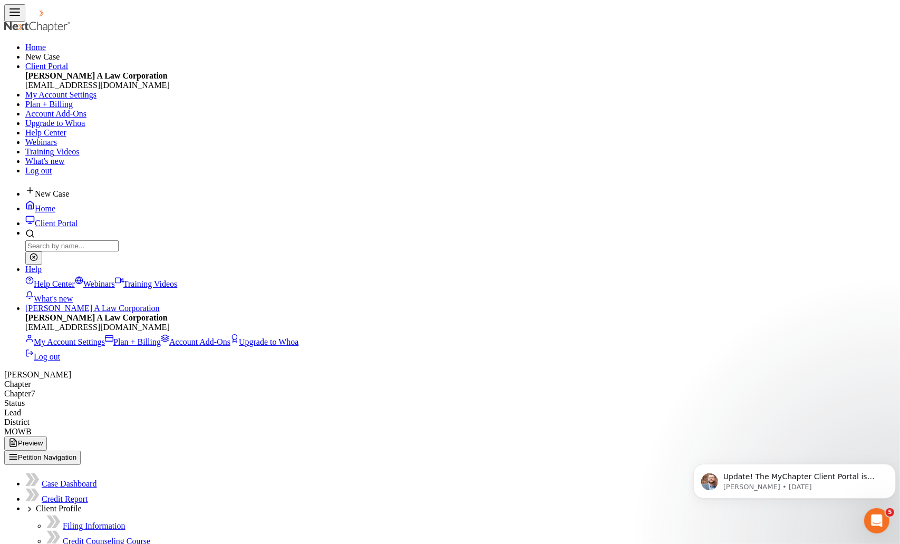
select select "0"
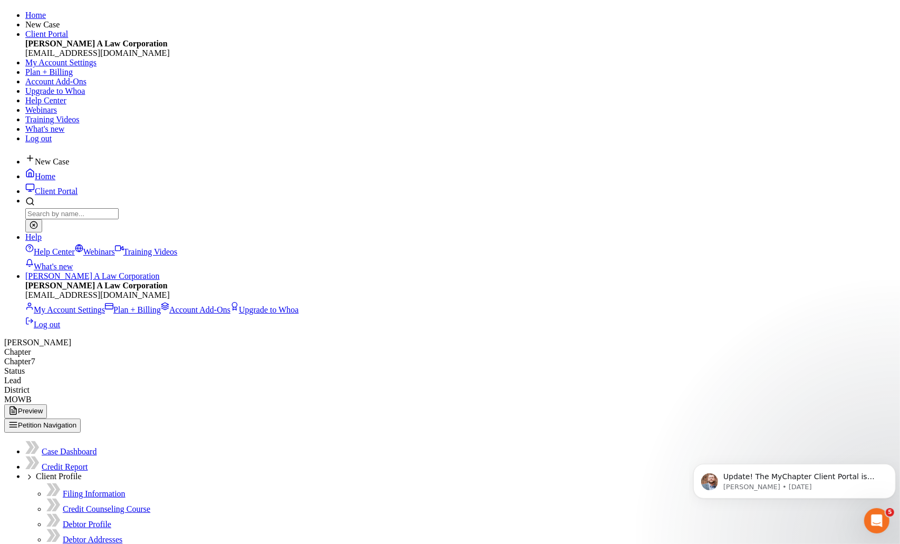
scroll to position [107, 0]
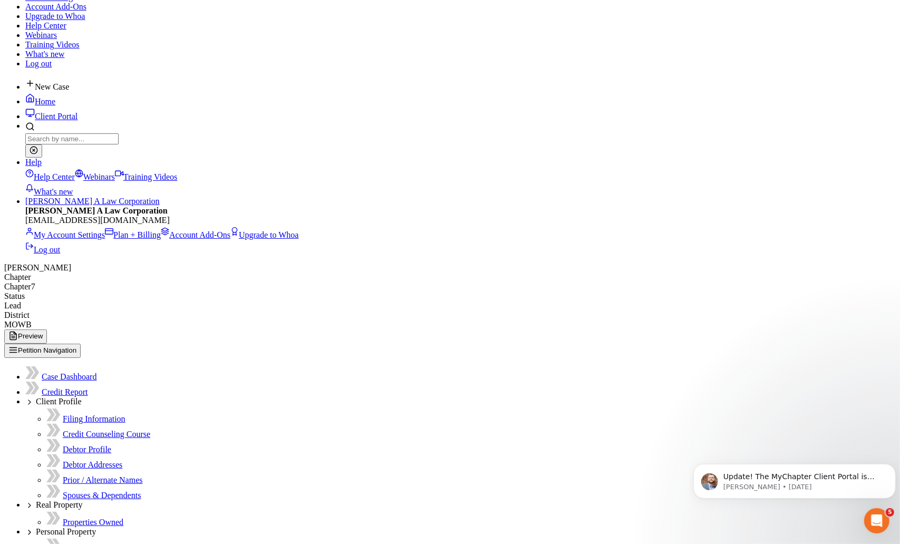
select select
drag, startPoint x: 365, startPoint y: 153, endPoint x: 508, endPoint y: 178, distance: 145.0
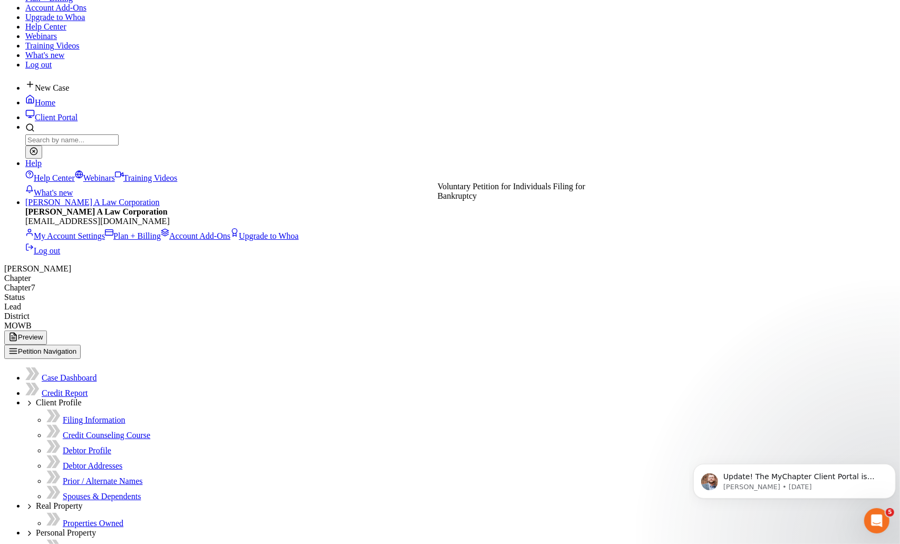
drag, startPoint x: 332, startPoint y: 199, endPoint x: 361, endPoint y: 171, distance: 40.3
drag, startPoint x: 315, startPoint y: 167, endPoint x: 482, endPoint y: 226, distance: 177.0
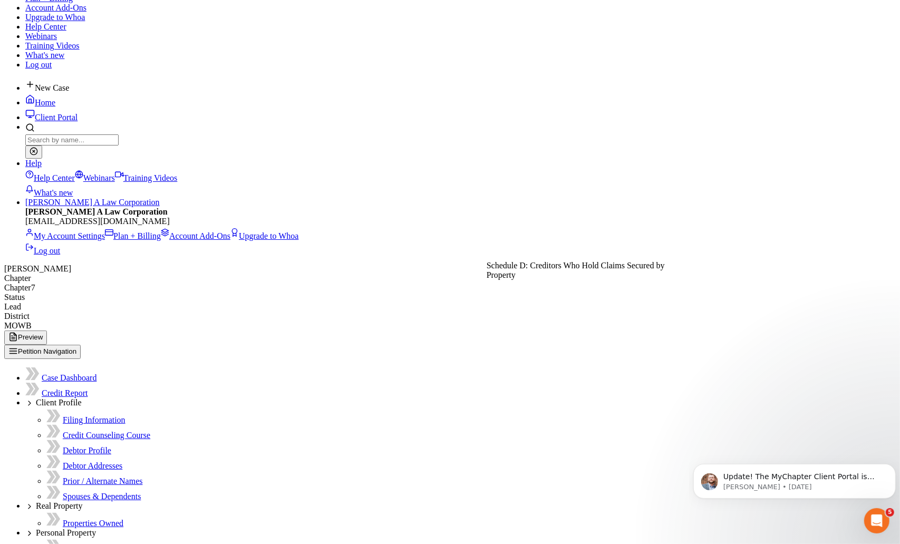
drag, startPoint x: 321, startPoint y: 169, endPoint x: 380, endPoint y: 201, distance: 66.7
drag, startPoint x: 333, startPoint y: 174, endPoint x: 554, endPoint y: 319, distance: 264.3
drag, startPoint x: 339, startPoint y: 235, endPoint x: 482, endPoint y: 299, distance: 156.6
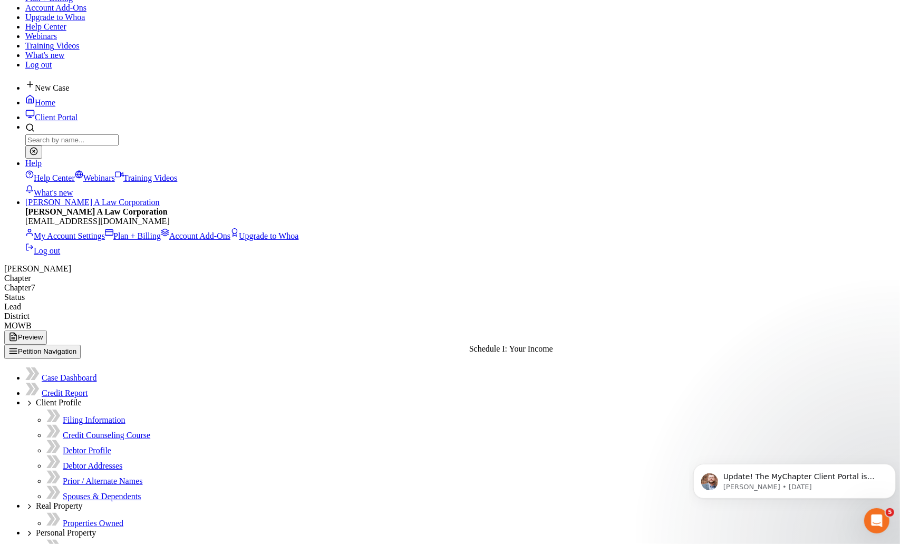
drag, startPoint x: 340, startPoint y: 229, endPoint x: 559, endPoint y: 379, distance: 265.6
drag, startPoint x: 362, startPoint y: 240, endPoint x: 569, endPoint y: 417, distance: 272.9
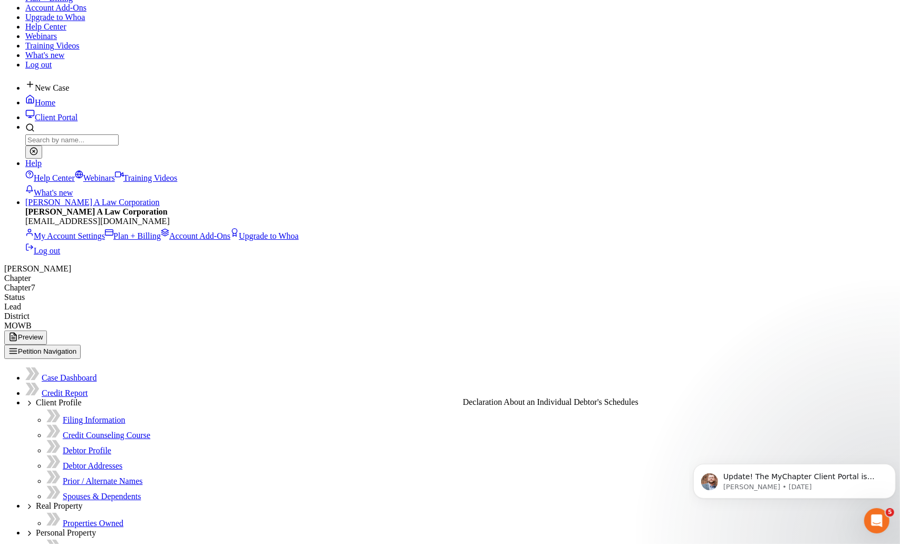
drag, startPoint x: 304, startPoint y: 232, endPoint x: 524, endPoint y: 408, distance: 282.3
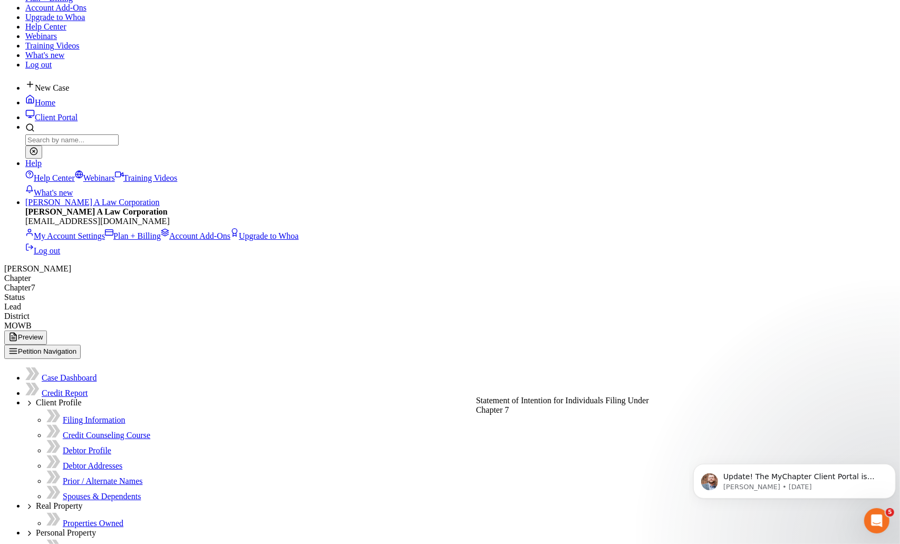
drag, startPoint x: 287, startPoint y: 237, endPoint x: 507, endPoint y: 410, distance: 279.9
drag, startPoint x: 311, startPoint y: 237, endPoint x: 521, endPoint y: 416, distance: 276.2
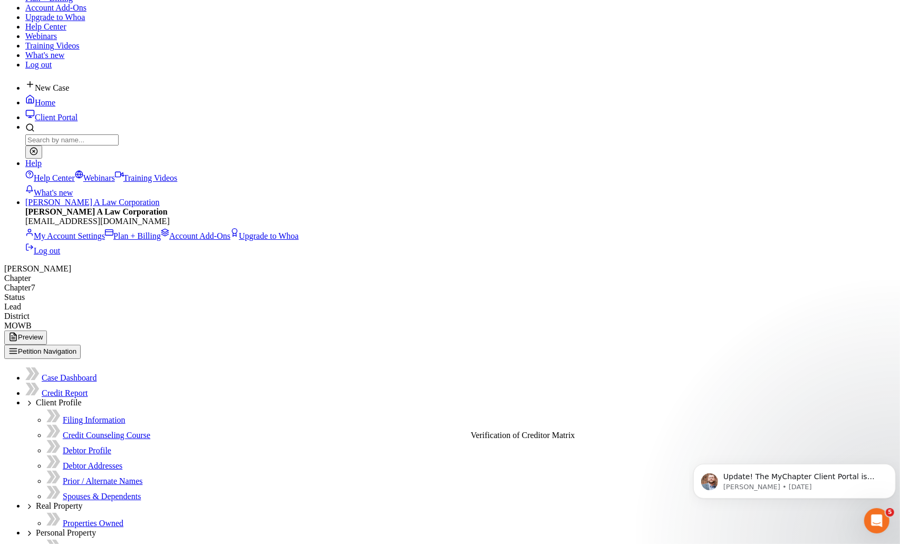
drag, startPoint x: 293, startPoint y: 254, endPoint x: 509, endPoint y: 437, distance: 282.7
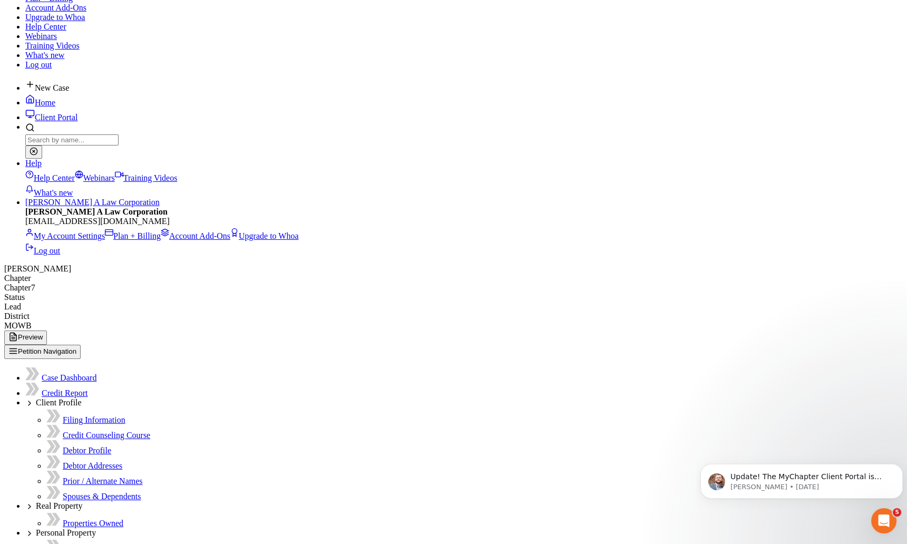
drag, startPoint x: 325, startPoint y: 31, endPoint x: 411, endPoint y: 39, distance: 85.7
type input "Ch 7 doc - signing"
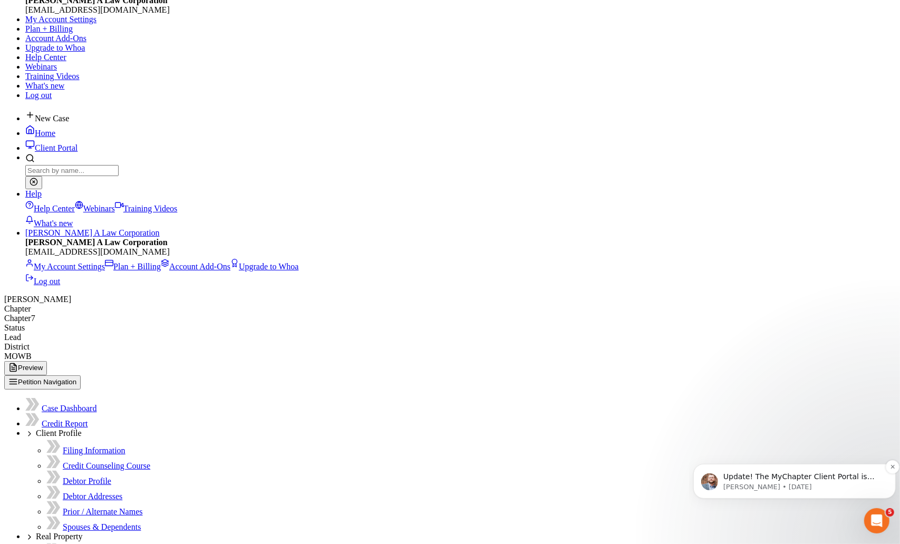
scroll to position [58, 0]
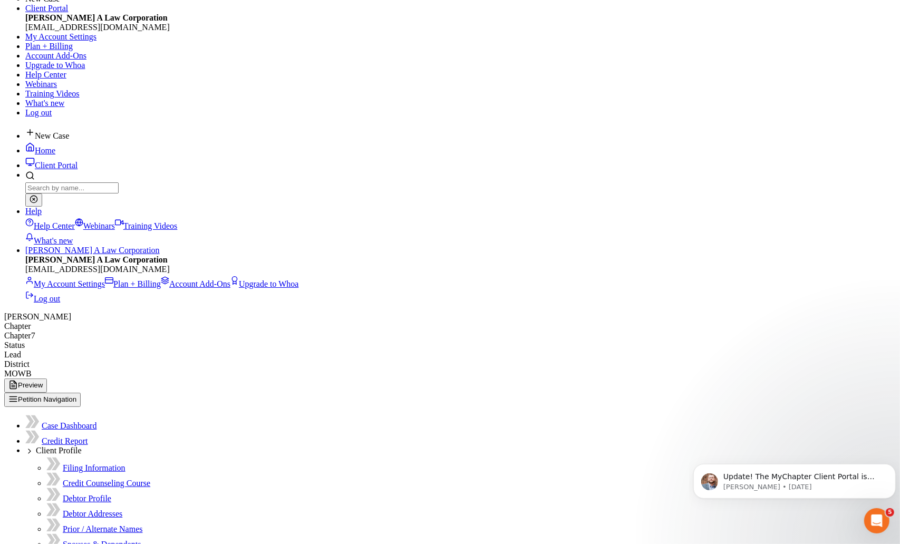
drag, startPoint x: 861, startPoint y: 534, endPoint x: 131, endPoint y: 18, distance: 893.7
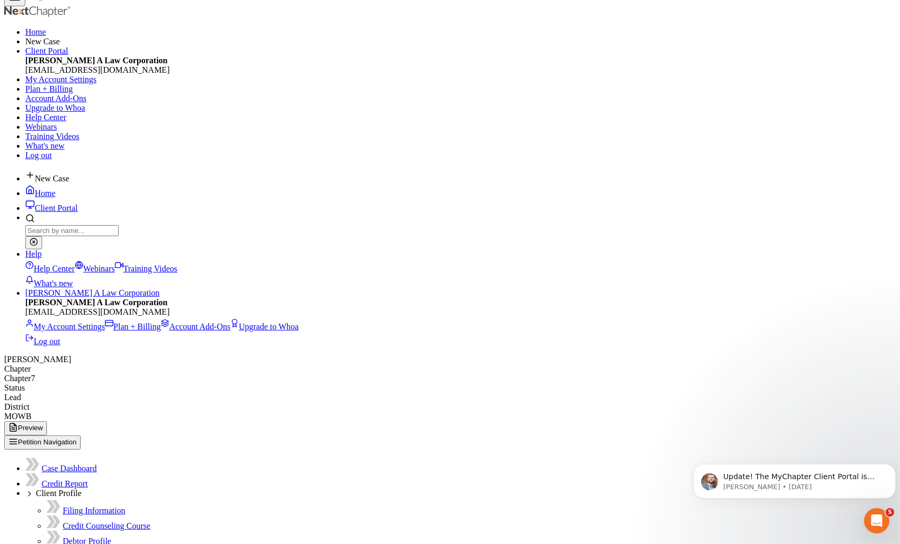
type input "547-85-8080"
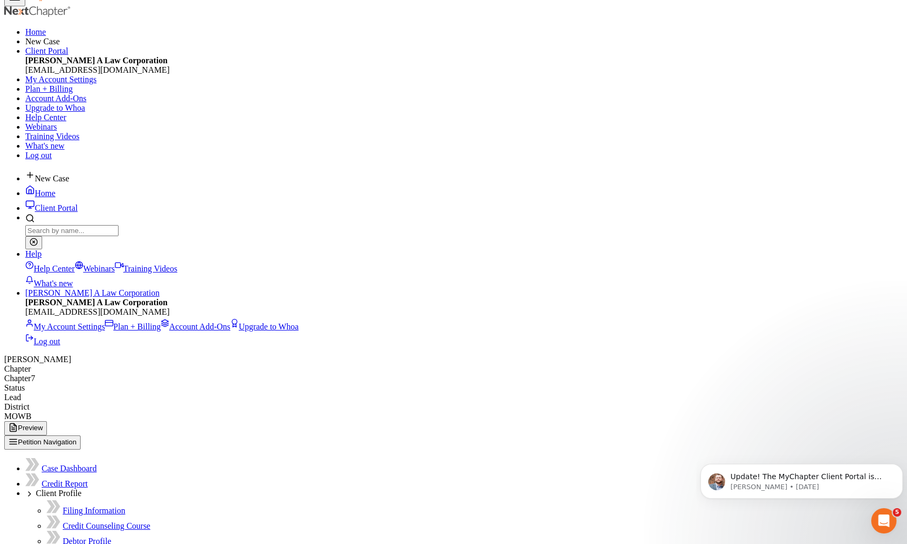
drag, startPoint x: 441, startPoint y: 195, endPoint x: 445, endPoint y: 190, distance: 6.4
click at [51, 5] on link at bounding box center [58, 0] width 67 height 9
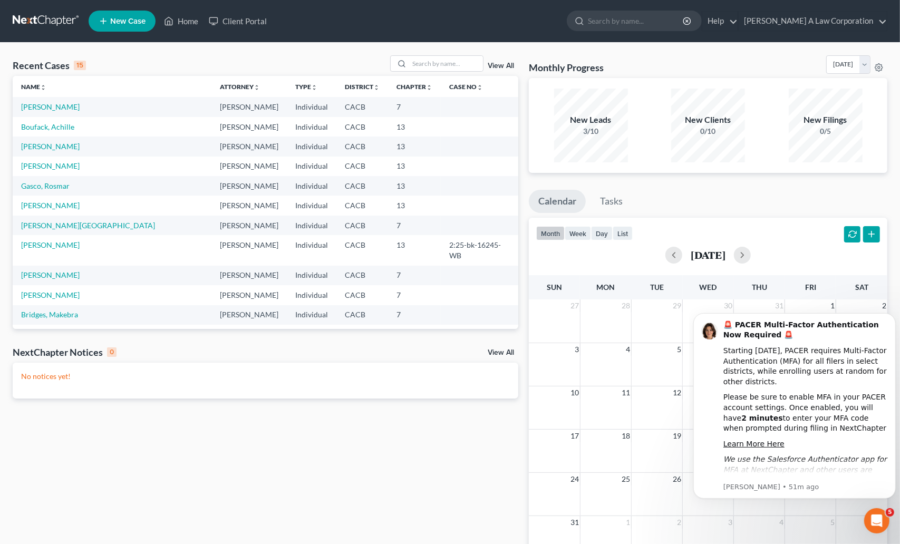
click at [34, 112] on td "Jackson, Ida" at bounding box center [112, 106] width 199 height 19
click at [42, 110] on link "Jackson, Ida" at bounding box center [50, 106] width 58 height 9
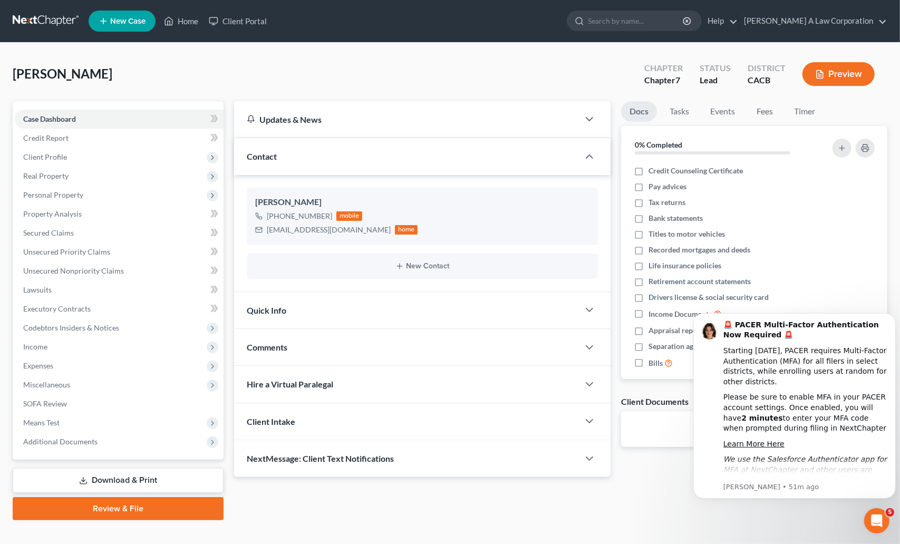
click at [99, 474] on link "Download & Print" at bounding box center [118, 480] width 211 height 25
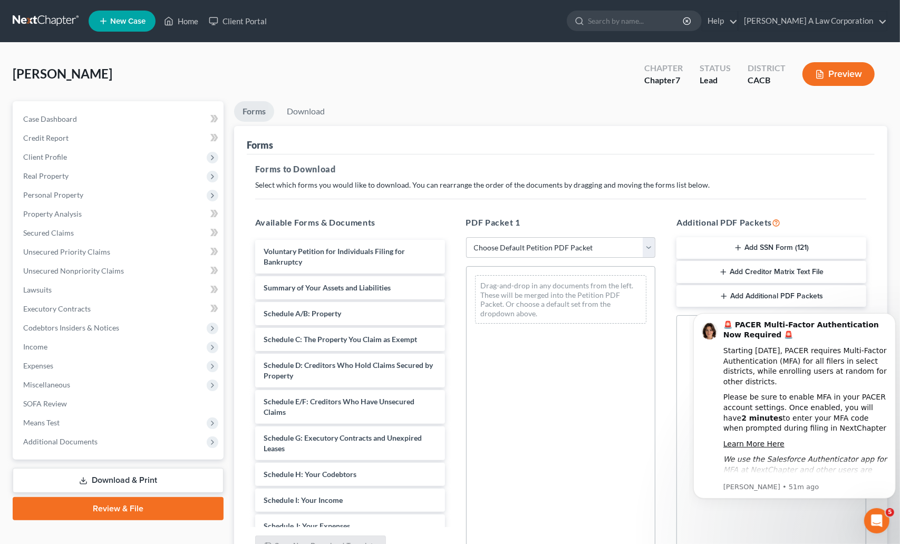
click at [758, 247] on button "Add SSN Form (121)" at bounding box center [771, 248] width 190 height 22
click at [890, 314] on icon "Dismiss notification" at bounding box center [892, 316] width 4 height 4
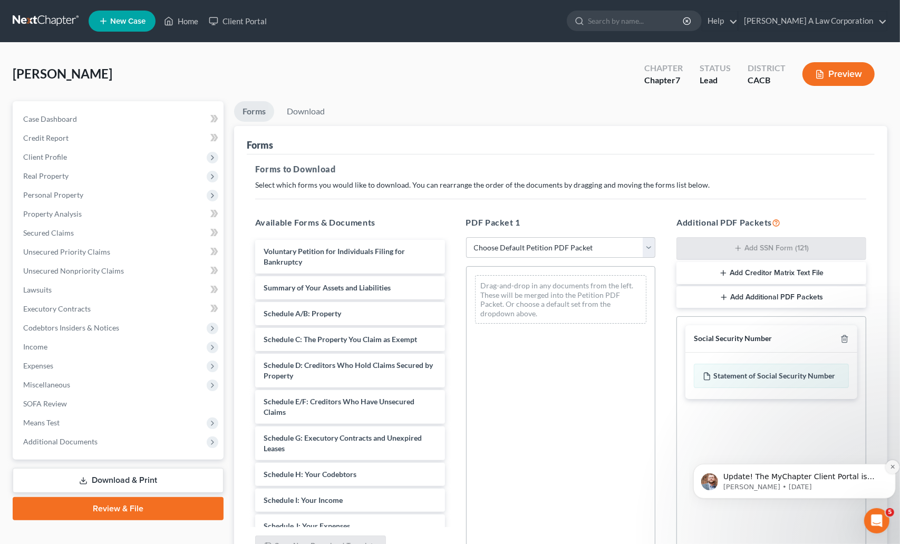
click at [890, 466] on icon "Dismiss notification" at bounding box center [892, 466] width 6 height 6
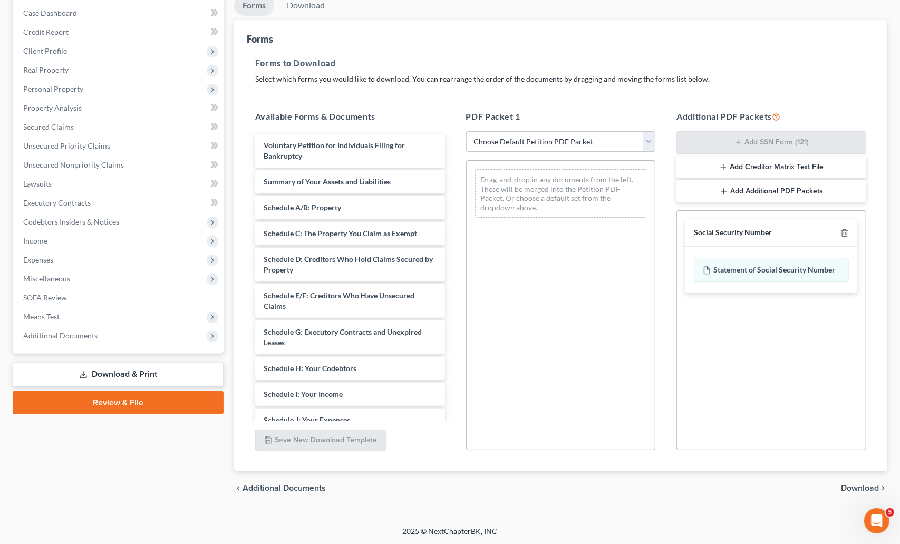
click at [853, 488] on span "Download" at bounding box center [860, 488] width 38 height 8
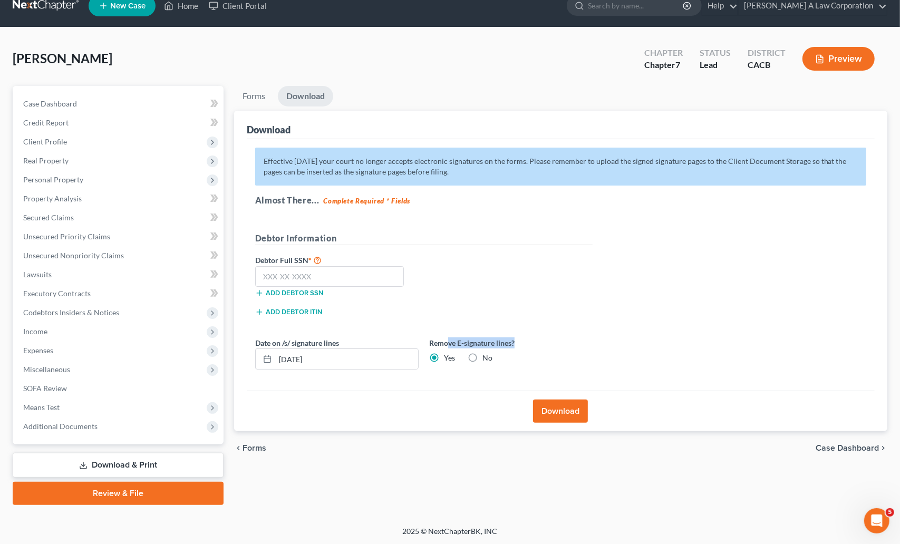
drag, startPoint x: 467, startPoint y: 343, endPoint x: 537, endPoint y: 342, distance: 70.1
click at [535, 342] on label "Remove E-signature lines?" at bounding box center [510, 342] width 163 height 11
click at [552, 342] on label "Remove E-signature lines?" at bounding box center [510, 342] width 163 height 11
click at [443, 398] on div "Download" at bounding box center [561, 411] width 628 height 41
click at [258, 270] on input "text" at bounding box center [329, 276] width 149 height 21
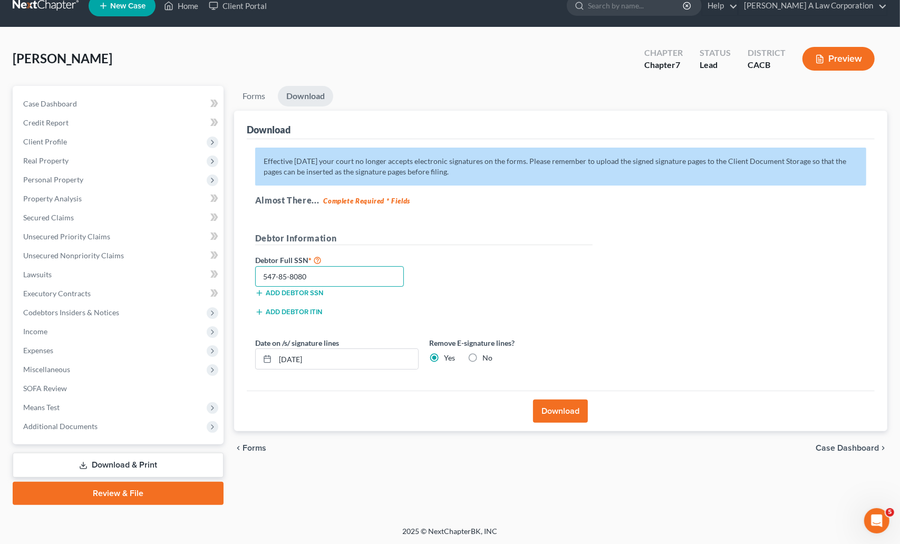
type input "547-85-8080"
click at [542, 408] on button "Download" at bounding box center [560, 410] width 55 height 23
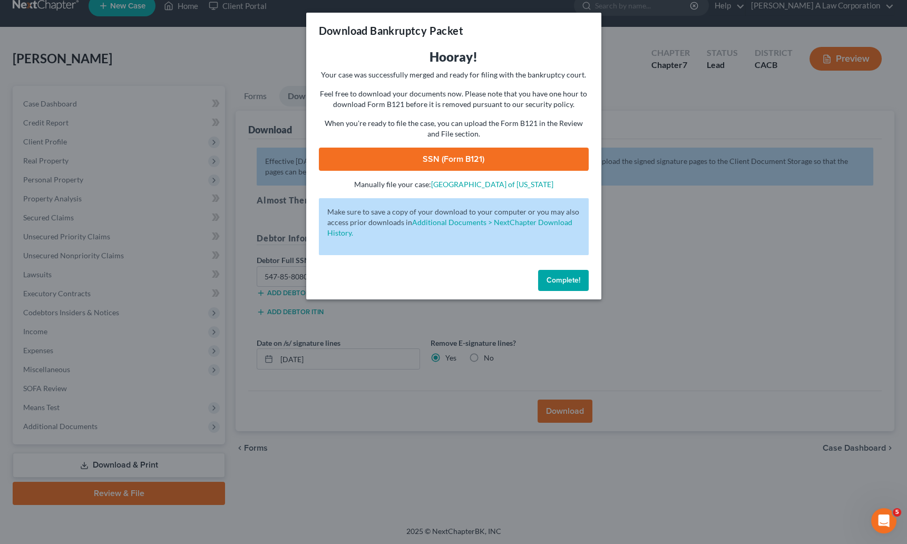
click at [454, 162] on link "SSN (Form B121)" at bounding box center [454, 159] width 270 height 23
click at [464, 162] on link "SSN (Form B121)" at bounding box center [454, 159] width 270 height 23
click at [566, 276] on span "Complete!" at bounding box center [564, 280] width 34 height 9
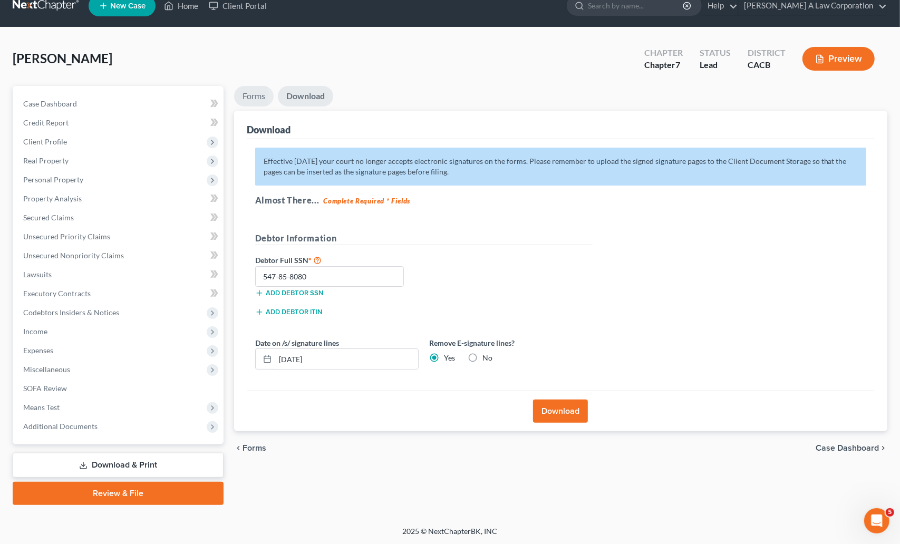
click at [260, 98] on link "Forms" at bounding box center [254, 96] width 40 height 21
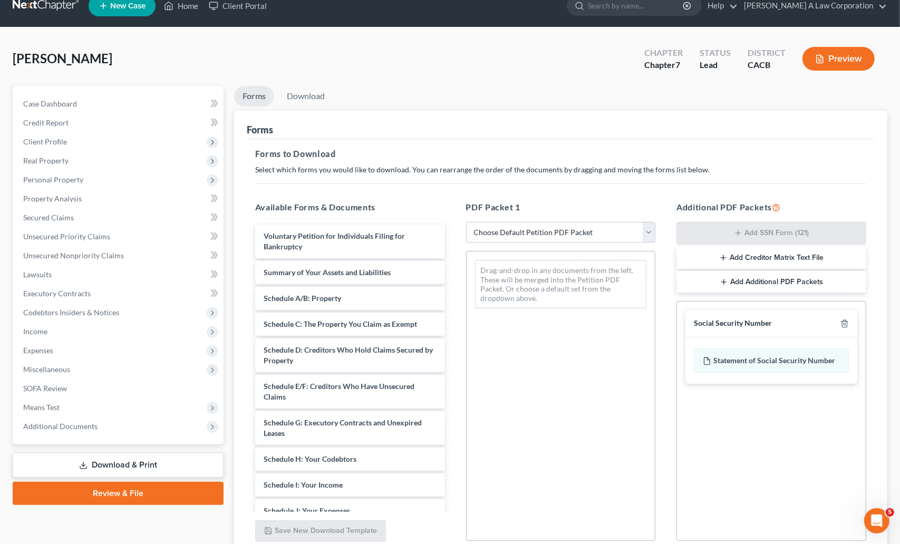
click at [551, 228] on select "Choose Default Petition PDF Packet Complete Bankruptcy Petition (all forms and …" at bounding box center [561, 232] width 190 height 21
select select "6"
click at [466, 222] on select "Choose Default Petition PDF Packet Complete Bankruptcy Petition (all forms and …" at bounding box center [561, 232] width 190 height 21
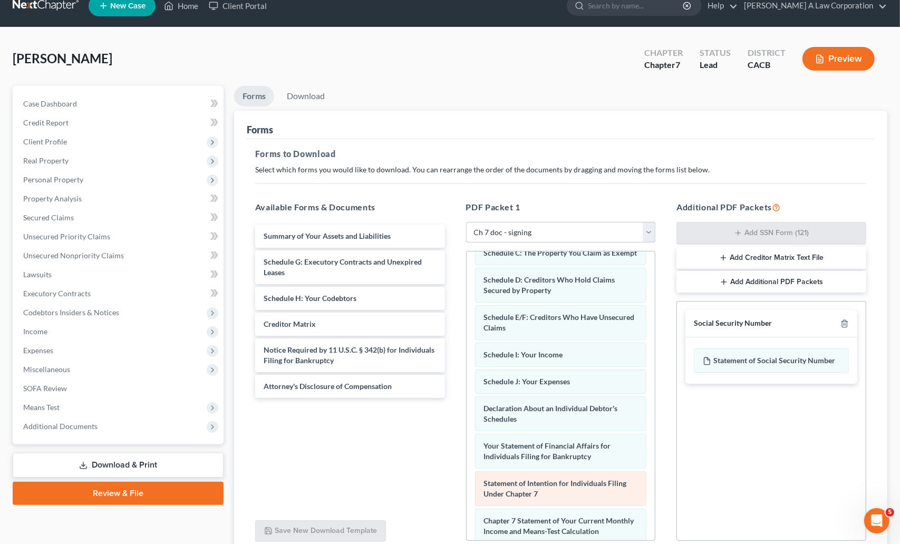
scroll to position [182, 0]
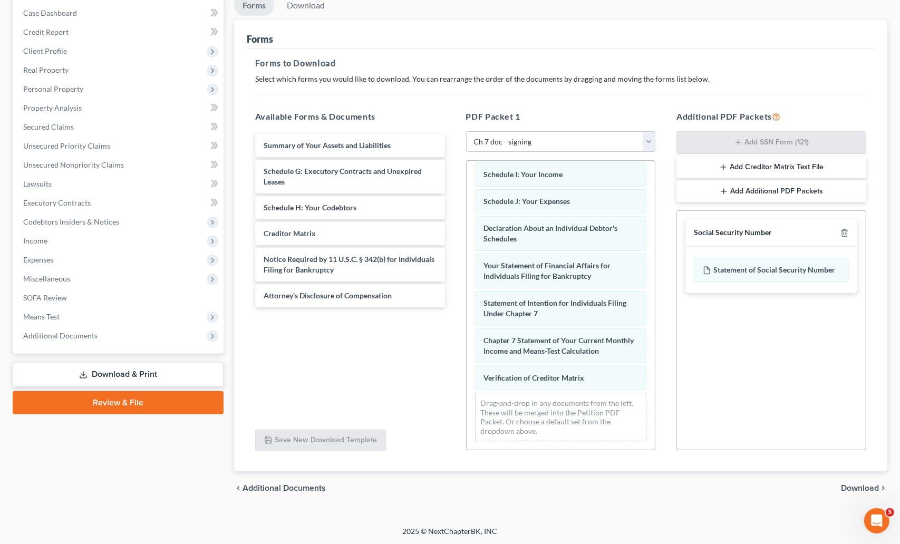
click at [863, 484] on span "Download" at bounding box center [860, 488] width 38 height 8
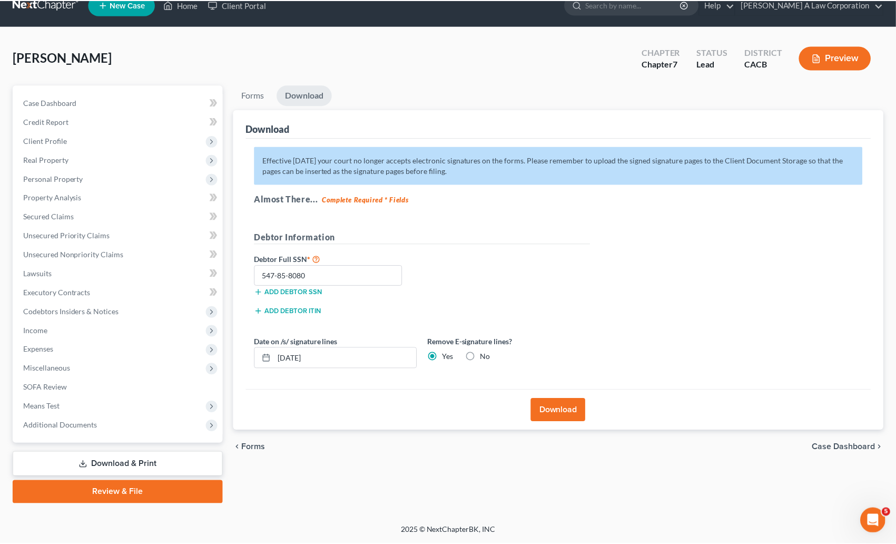
scroll to position [15, 0]
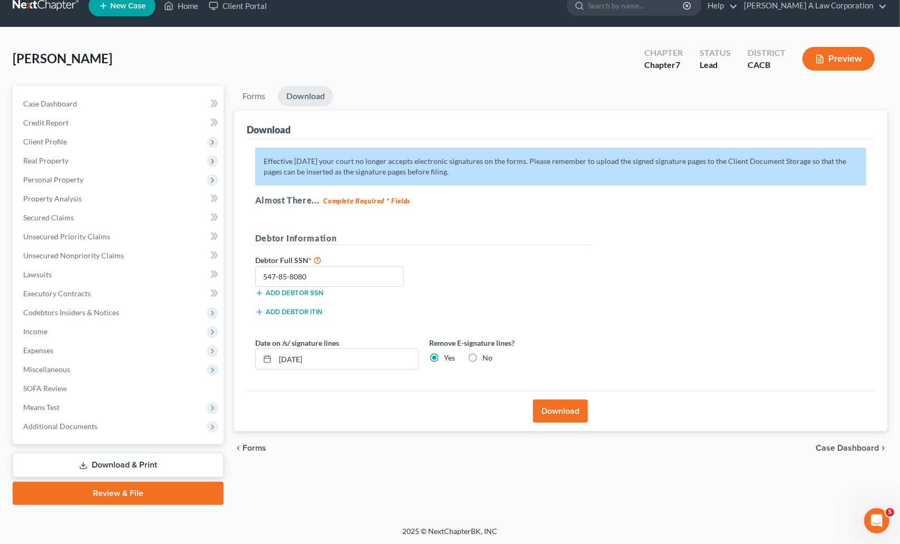
click at [571, 409] on button "Download" at bounding box center [560, 410] width 55 height 23
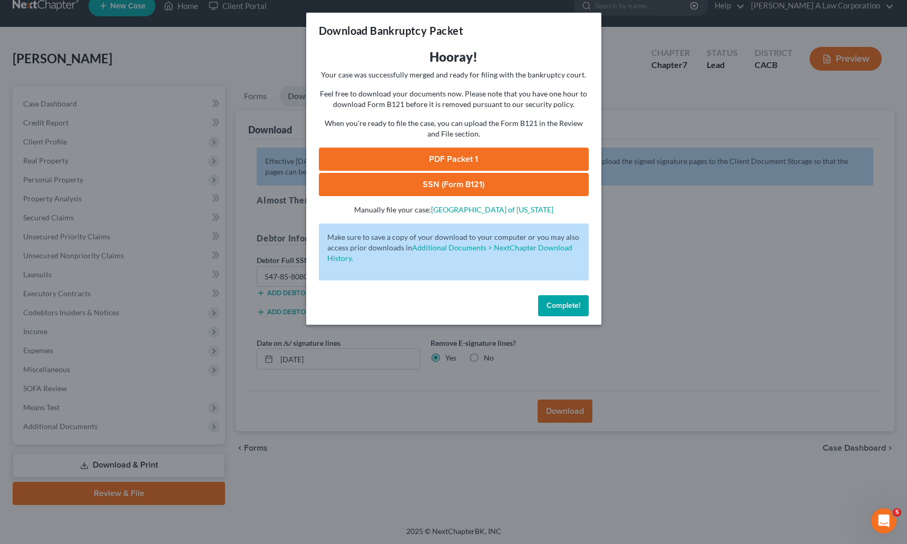
click at [481, 151] on link "PDF Packet 1" at bounding box center [454, 159] width 270 height 23
click at [745, 73] on div "Download Bankruptcy Packet Hooray! Your case was successfully merged and ready …" at bounding box center [453, 272] width 907 height 544
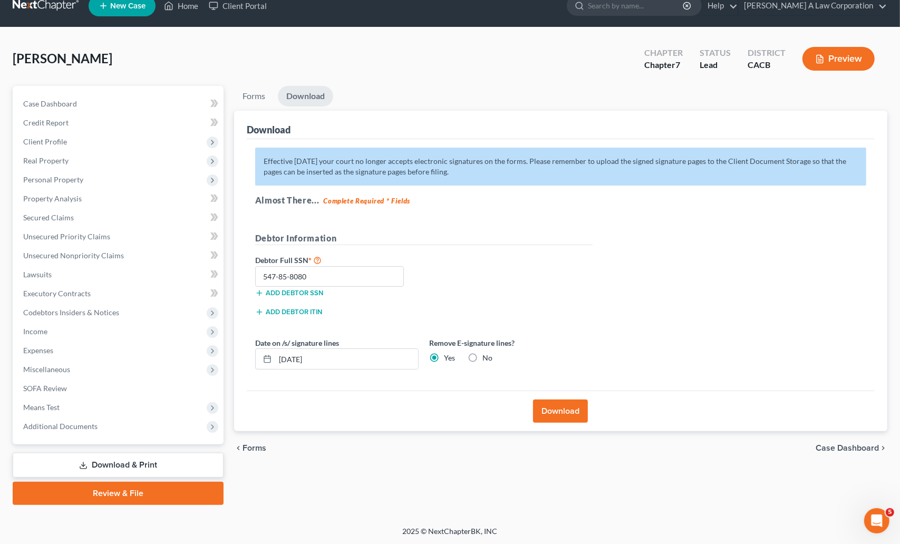
click at [407, 69] on div "Jackson, Ida Upgraded Chapter Chapter 7 Status Lead District CACB Preview" at bounding box center [450, 63] width 874 height 46
click at [625, 73] on div "Jackson, Ida Upgraded Chapter Chapter 7 Status Lead District CACB Preview" at bounding box center [450, 63] width 874 height 46
